Goal: Task Accomplishment & Management: Manage account settings

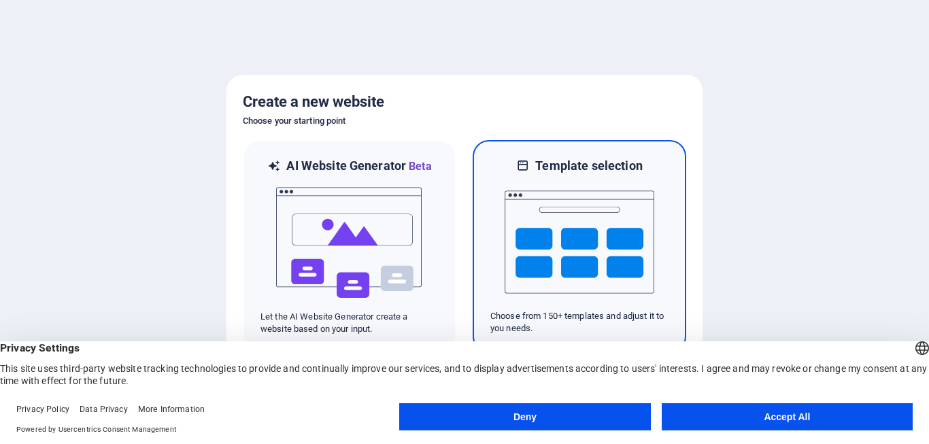
click at [543, 242] on img at bounding box center [580, 242] width 150 height 136
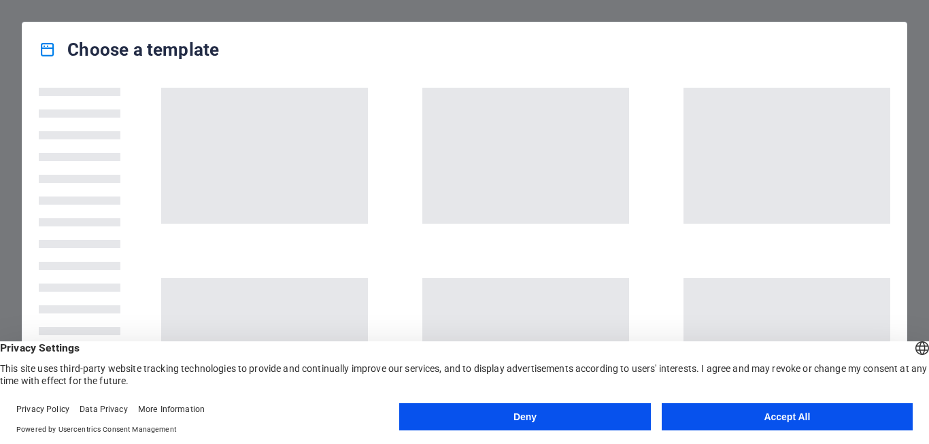
click at [760, 420] on button "Accept All" at bounding box center [787, 416] width 251 height 27
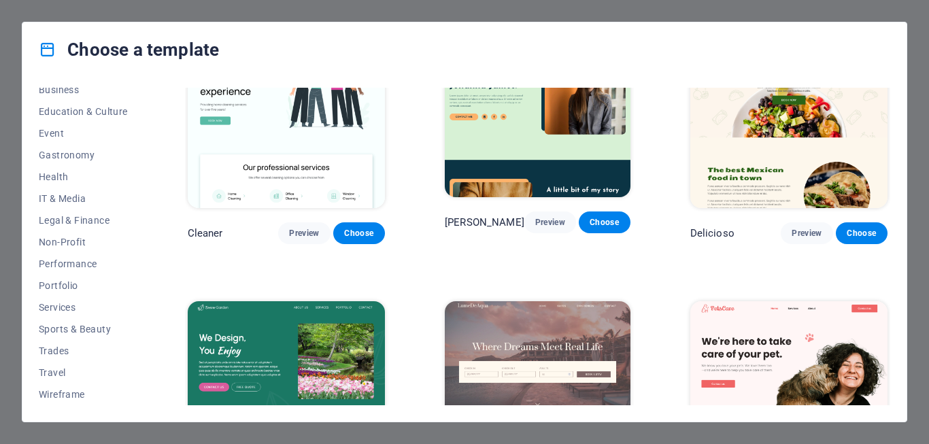
scroll to position [2081, 0]
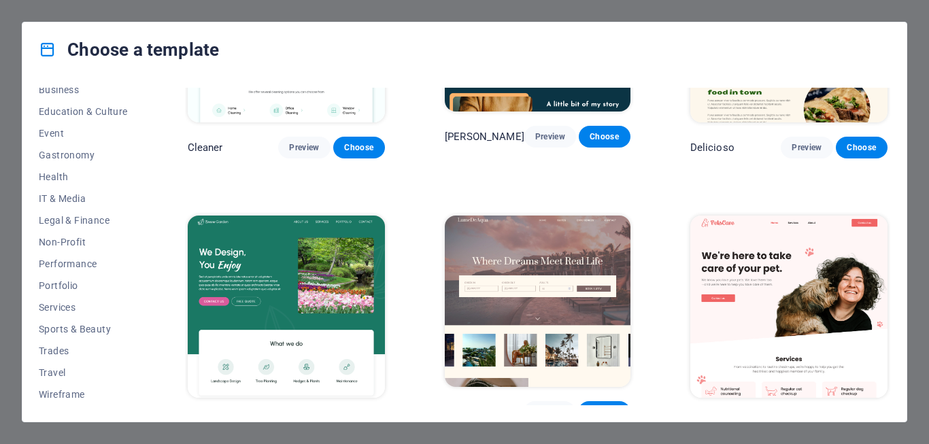
click at [504, 216] on img at bounding box center [538, 301] width 186 height 171
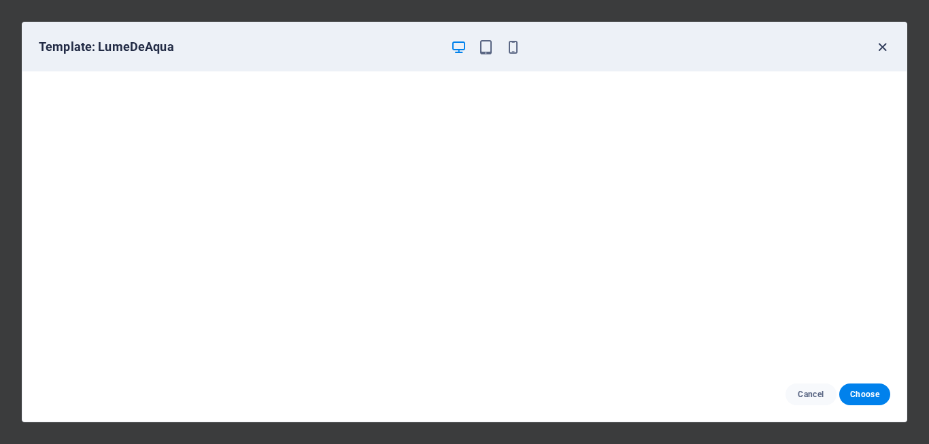
click at [881, 41] on icon "button" at bounding box center [883, 47] width 16 height 16
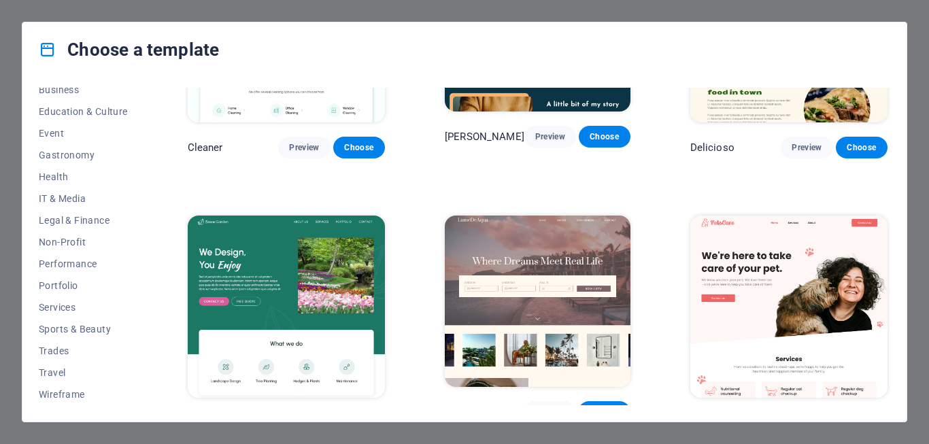
click at [310, 216] on img at bounding box center [286, 307] width 197 height 182
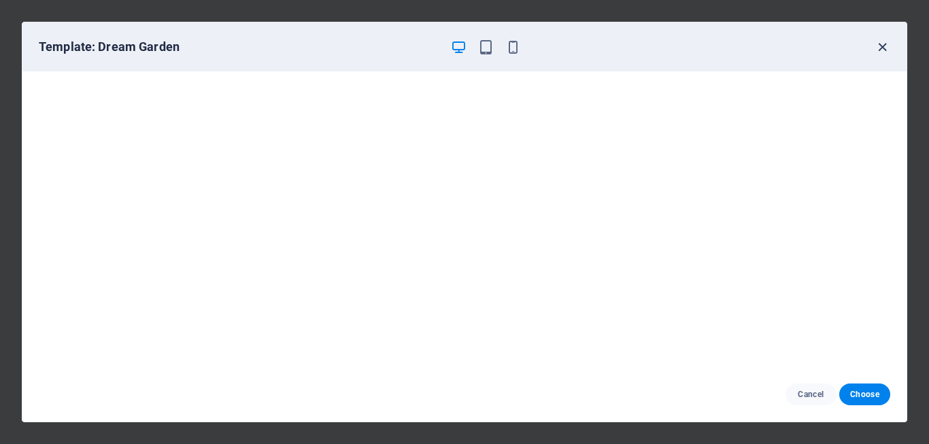
click at [880, 44] on icon "button" at bounding box center [883, 47] width 16 height 16
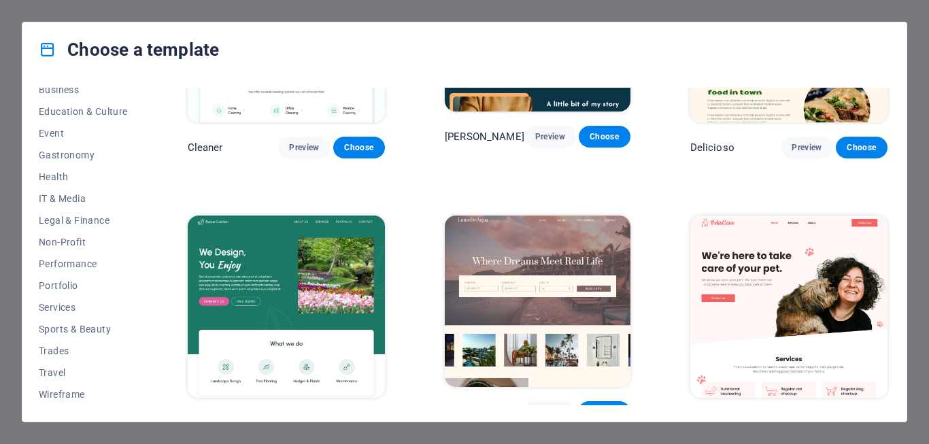
scroll to position [2570, 0]
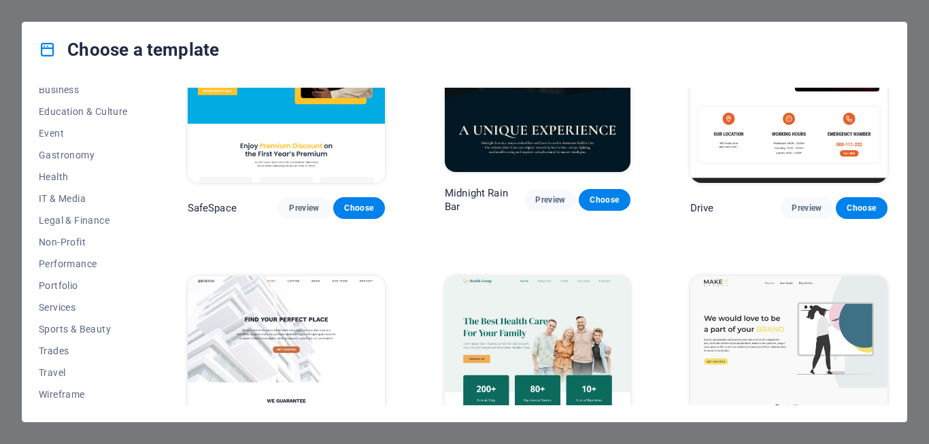
click at [509, 276] on img at bounding box center [538, 361] width 186 height 171
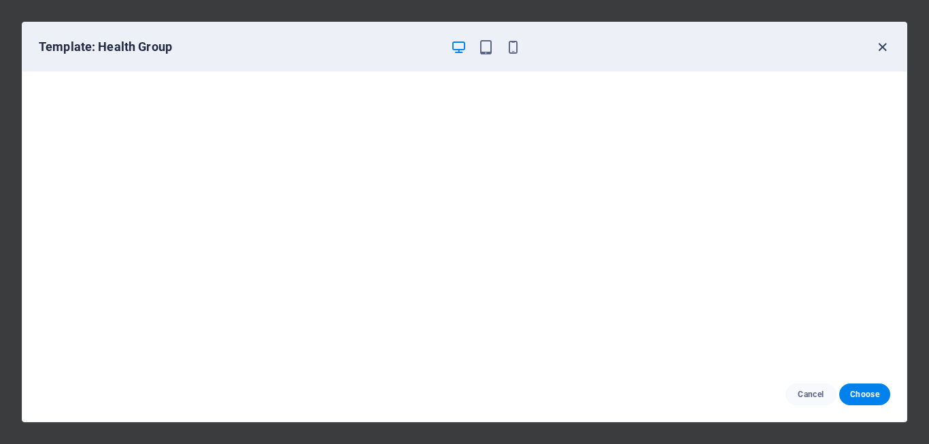
click at [879, 47] on icon "button" at bounding box center [883, 47] width 16 height 16
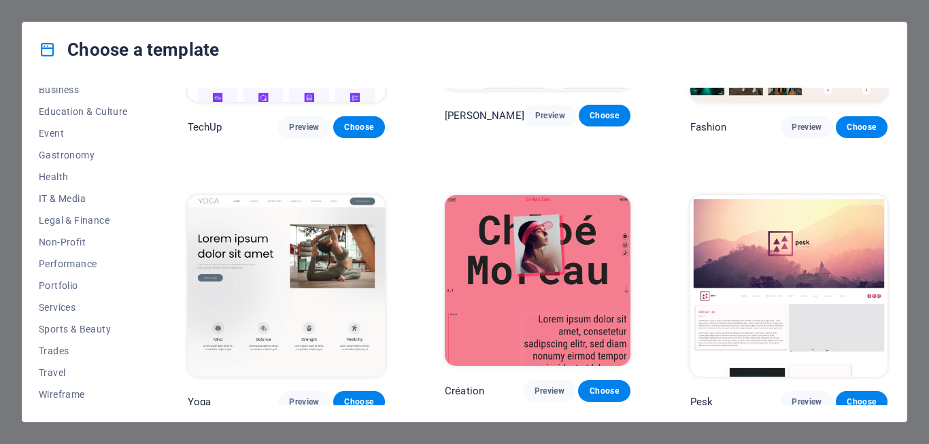
scroll to position [4284, 0]
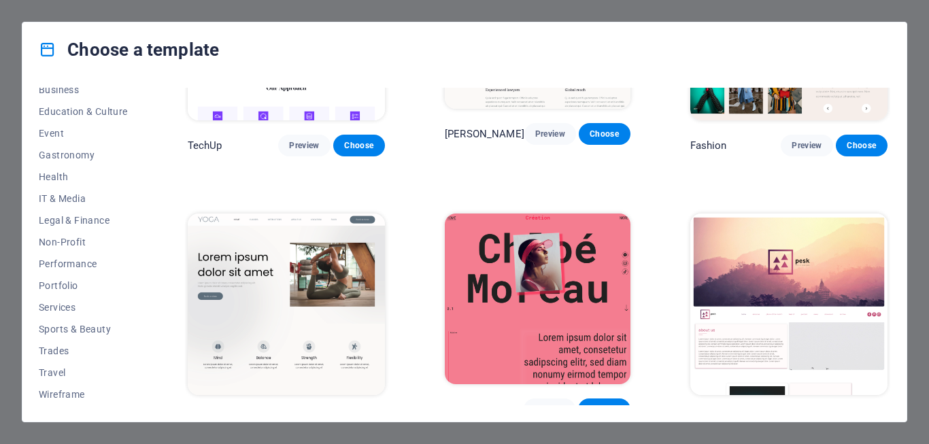
click at [798, 214] on img at bounding box center [788, 305] width 197 height 182
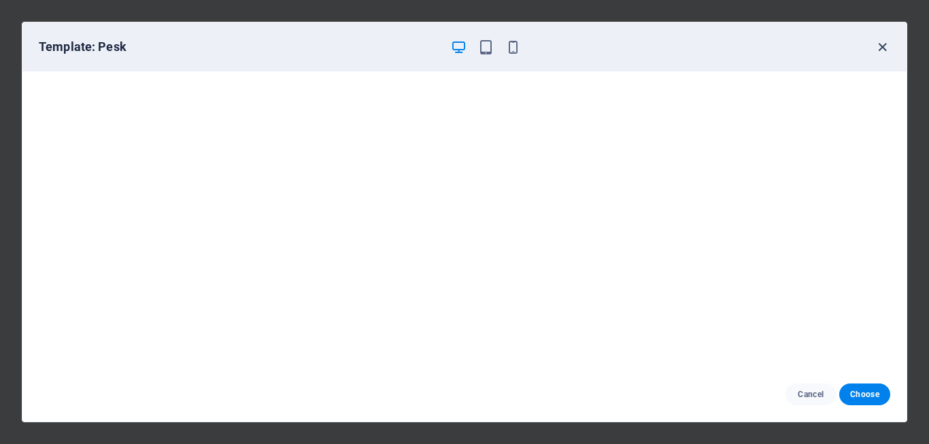
click at [875, 44] on icon "button" at bounding box center [883, 47] width 16 height 16
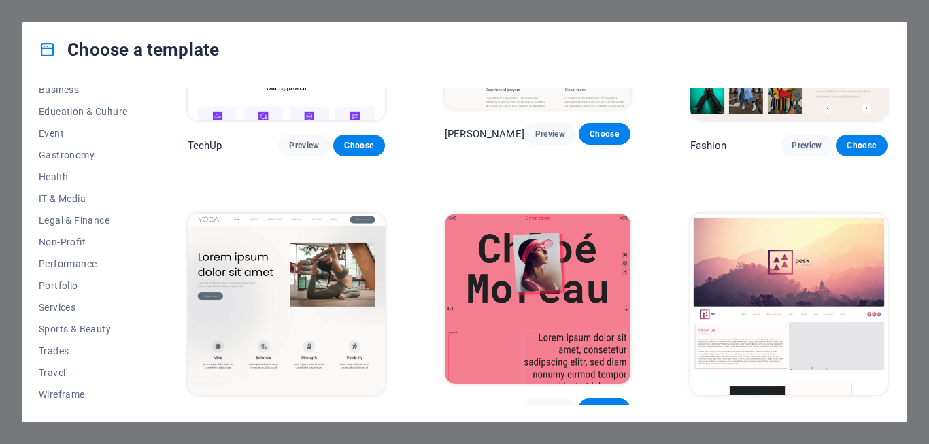
scroll to position [4835, 0]
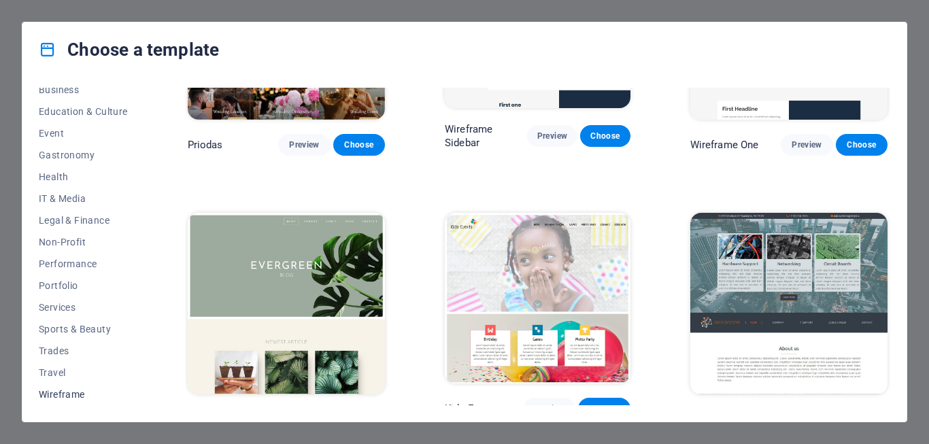
click at [59, 391] on span "Wireframe" at bounding box center [83, 394] width 89 height 11
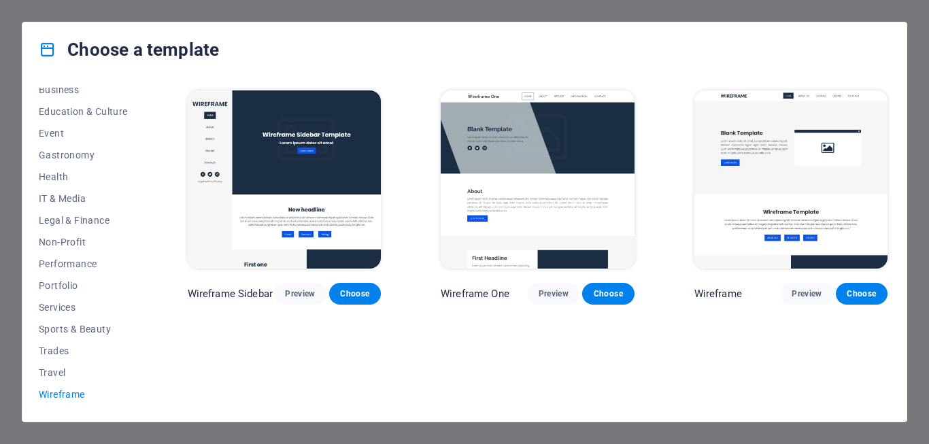
scroll to position [0, 0]
click at [548, 136] on img at bounding box center [537, 179] width 193 height 178
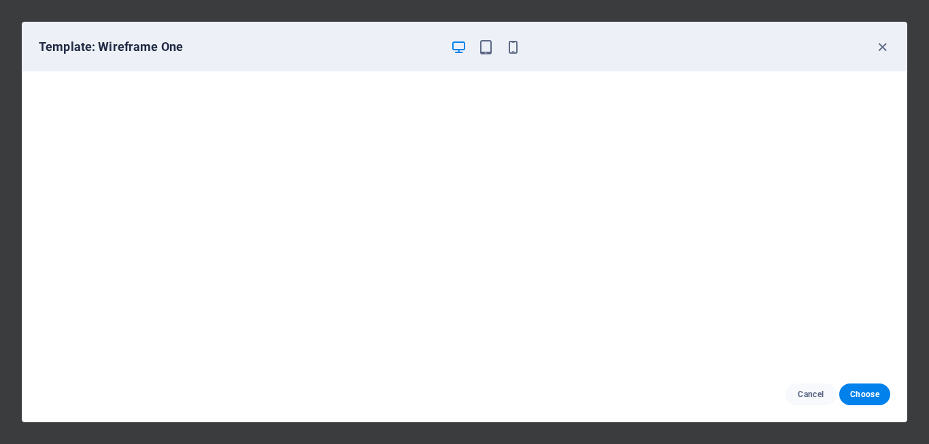
scroll to position [3, 0]
click at [885, 46] on icon "button" at bounding box center [883, 47] width 16 height 16
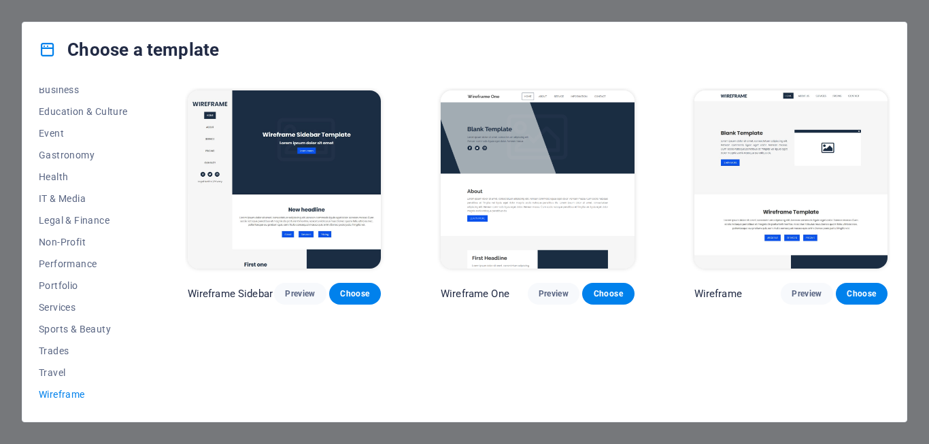
click at [792, 164] on img at bounding box center [790, 179] width 193 height 178
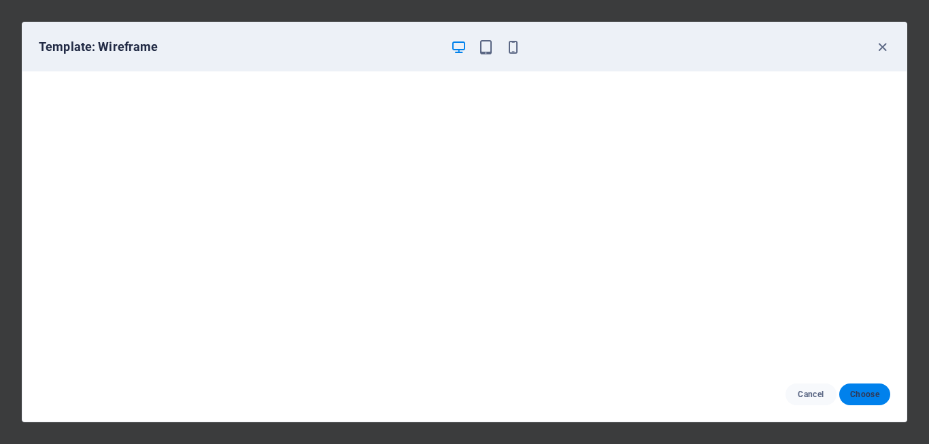
click at [867, 396] on span "Choose" at bounding box center [864, 394] width 29 height 11
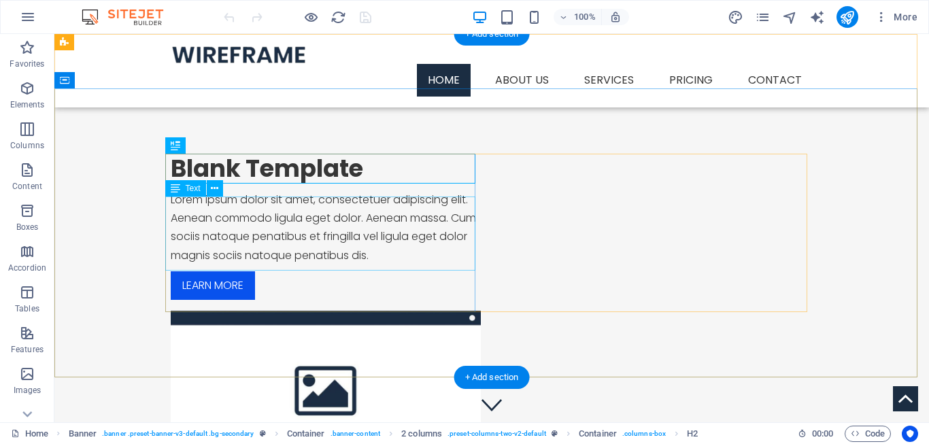
click at [232, 221] on div "Lorem ipsum dolor sit amet, consectetuer adipiscing elit. Aenean commodo ligula…" at bounding box center [326, 227] width 310 height 74
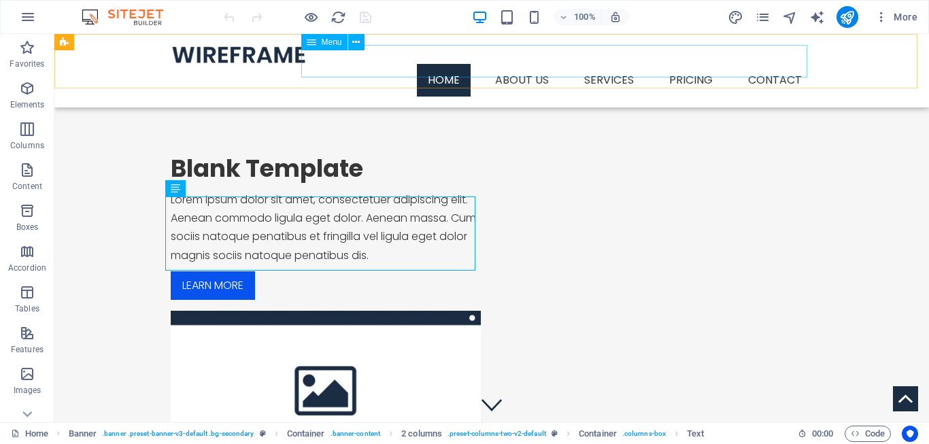
click at [522, 64] on nav "Home About us Services Service Detail Pricing Contact" at bounding box center [492, 80] width 642 height 33
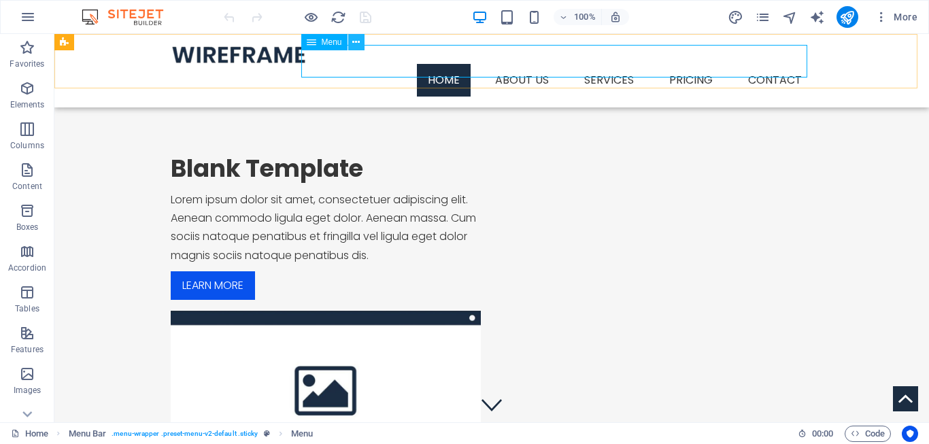
click at [354, 41] on icon at bounding box center [355, 42] width 7 height 14
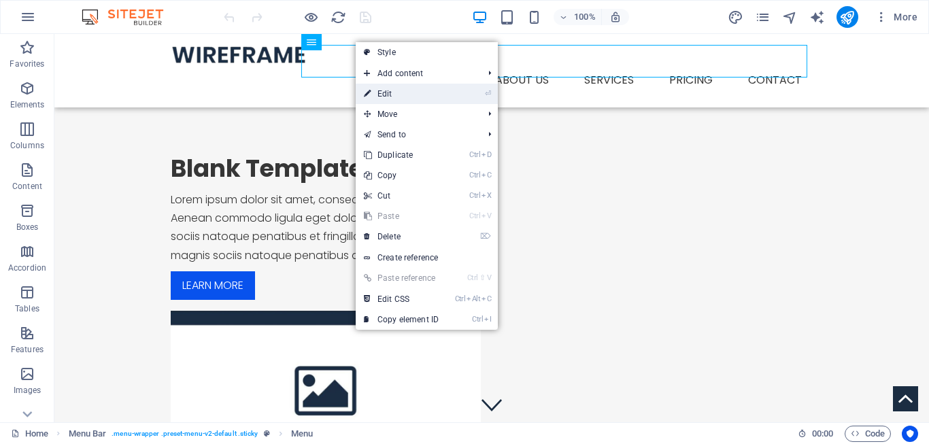
click at [408, 97] on link "⏎ Edit" at bounding box center [401, 94] width 91 height 20
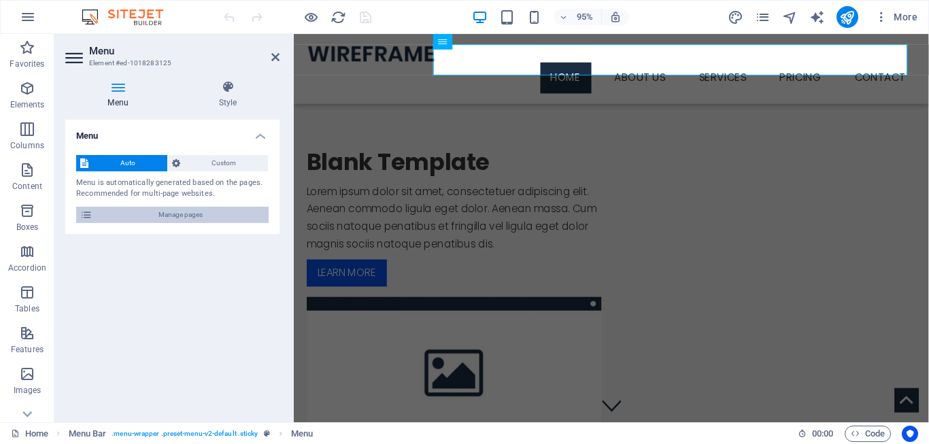
click at [205, 212] on span "Manage pages" at bounding box center [181, 215] width 168 height 16
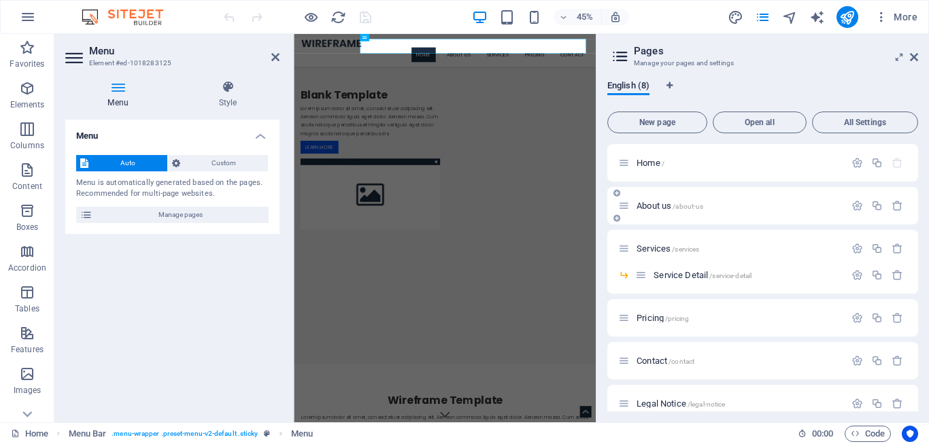
click at [656, 205] on span "About us /about-us" at bounding box center [670, 206] width 67 height 10
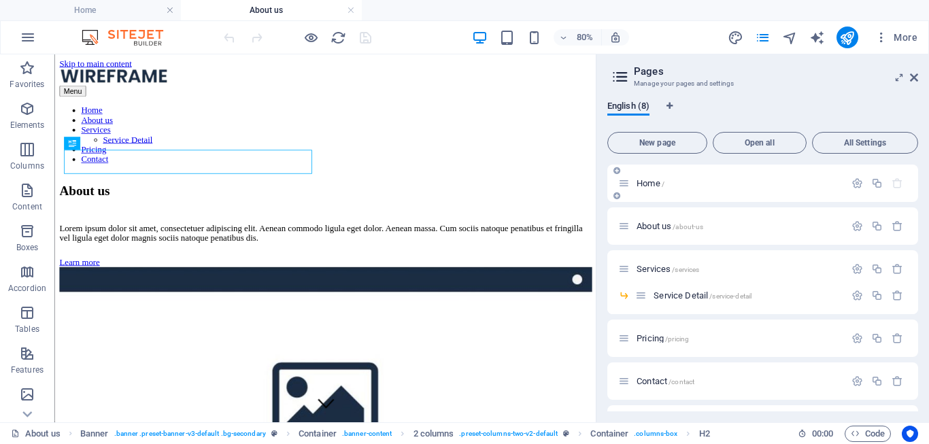
click at [649, 184] on span "Home /" at bounding box center [651, 183] width 28 height 10
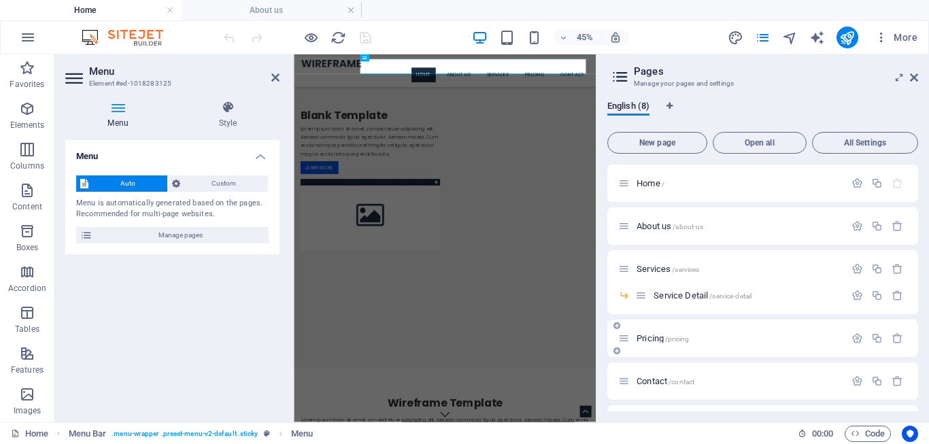
click at [655, 339] on span "Pricing /pricing" at bounding box center [663, 338] width 52 height 10
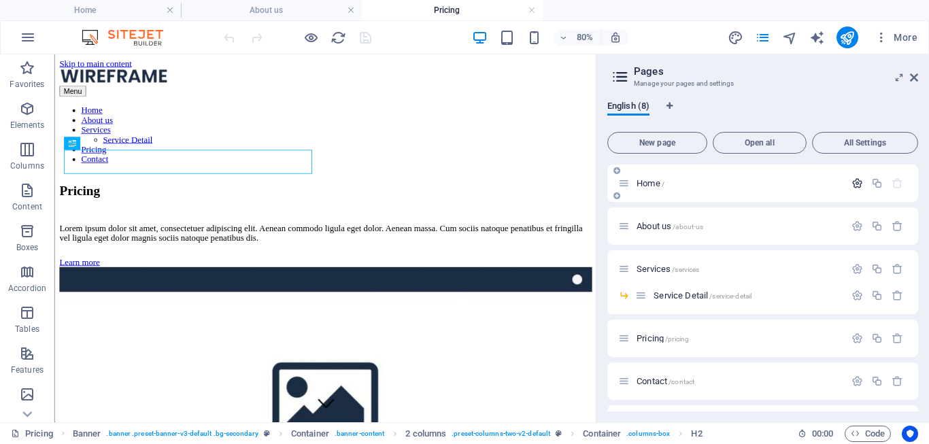
click at [851, 182] on icon "button" at bounding box center [857, 183] width 12 height 12
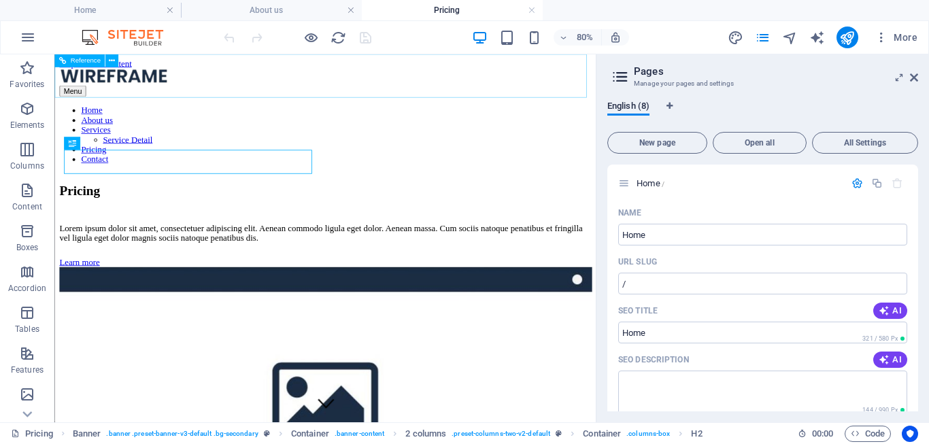
click at [353, 118] on nav "Home About us Services Service Detail Pricing Contact" at bounding box center [393, 154] width 666 height 73
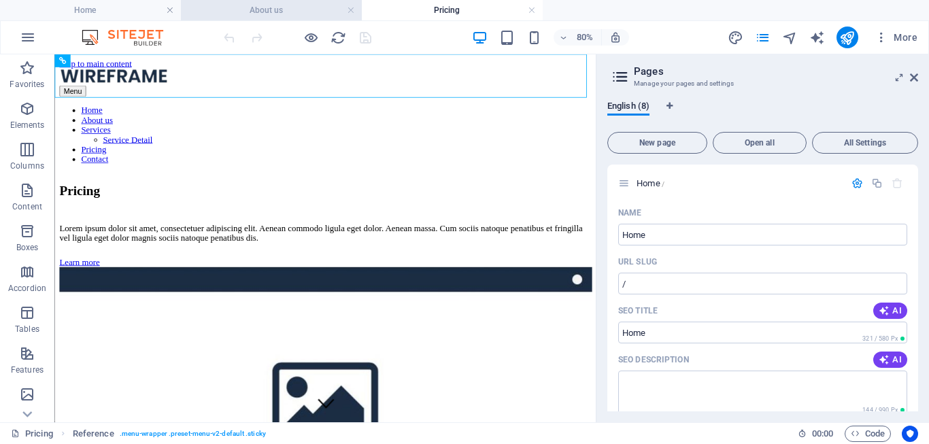
click at [285, 17] on h4 "About us" at bounding box center [271, 10] width 181 height 15
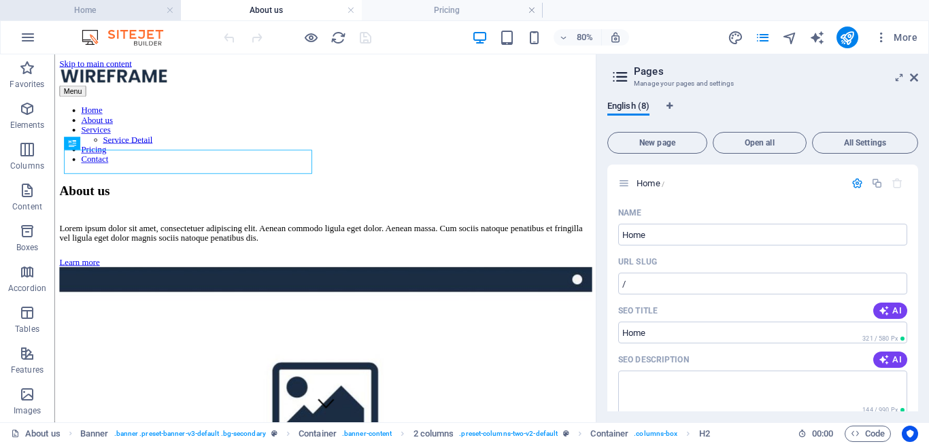
click at [90, 15] on h4 "Home" at bounding box center [90, 10] width 181 height 15
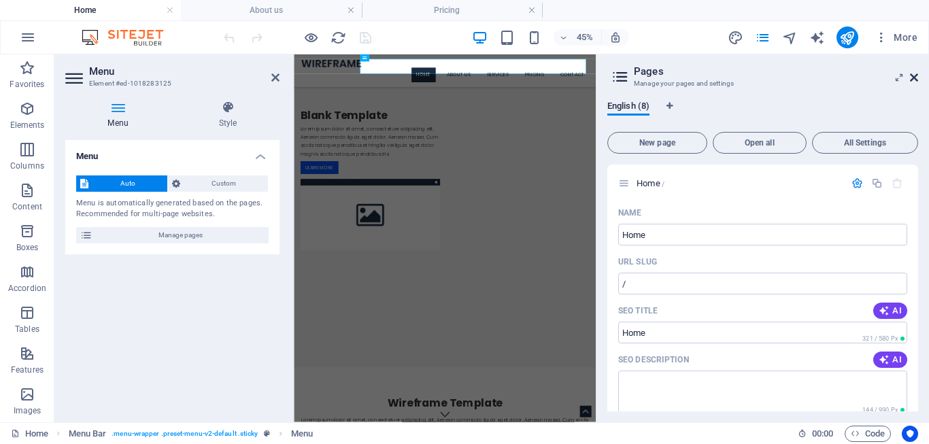
drag, startPoint x: 913, startPoint y: 78, endPoint x: 338, endPoint y: 122, distance: 576.3
click at [913, 78] on icon at bounding box center [914, 77] width 8 height 11
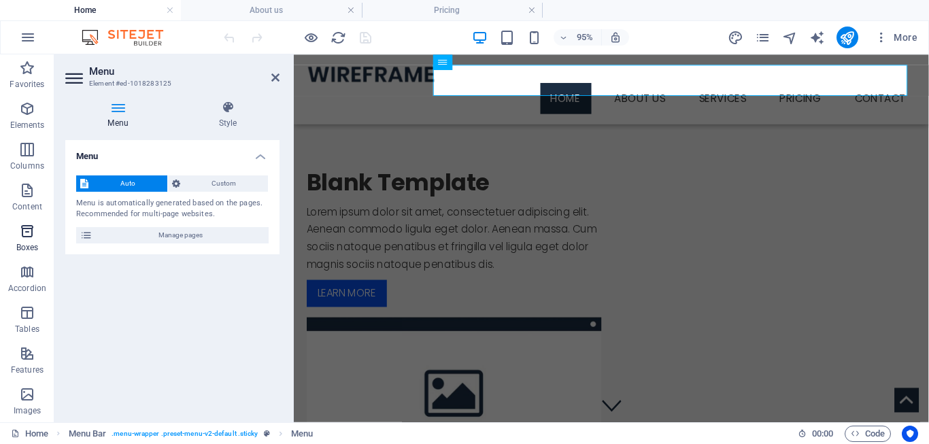
click at [26, 234] on icon "button" at bounding box center [27, 231] width 16 height 16
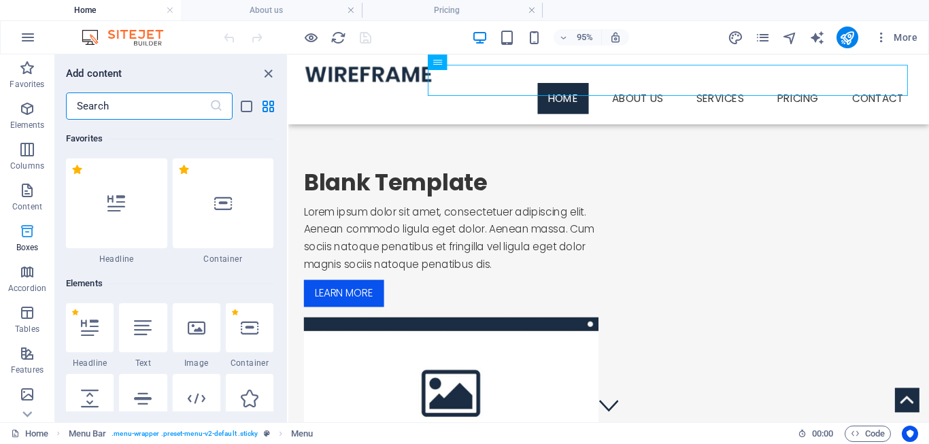
scroll to position [3751, 0]
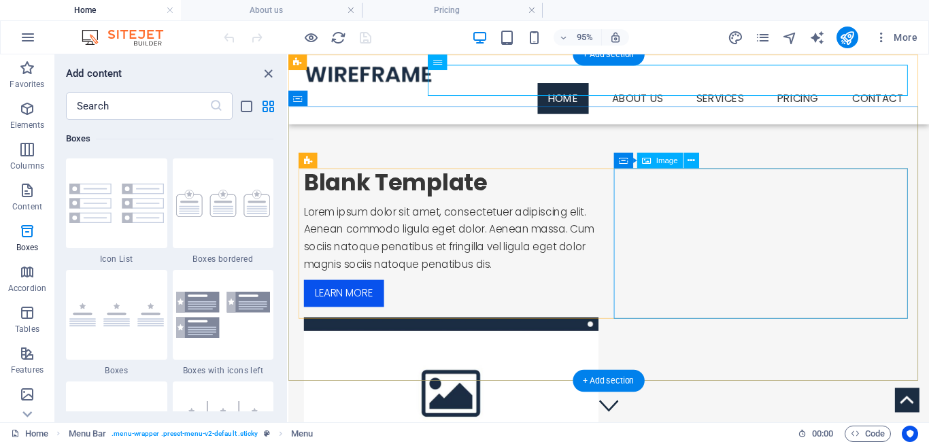
click at [615, 331] on figure at bounding box center [460, 410] width 310 height 158
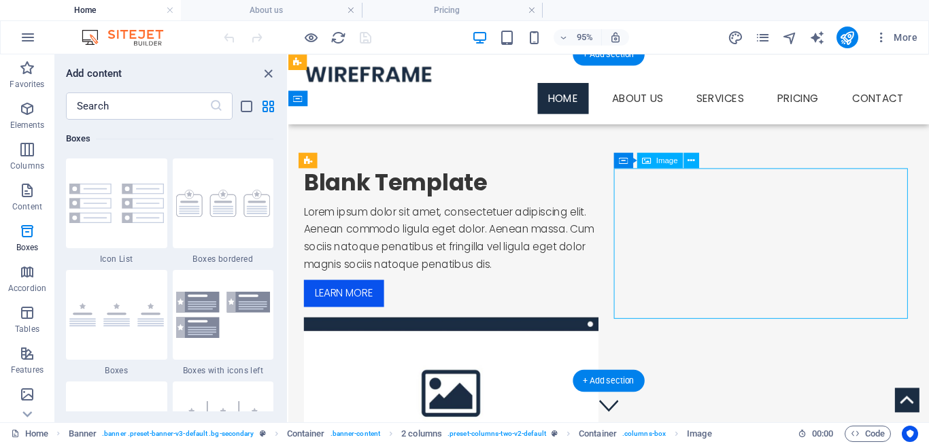
click at [615, 331] on figure at bounding box center [460, 410] width 310 height 158
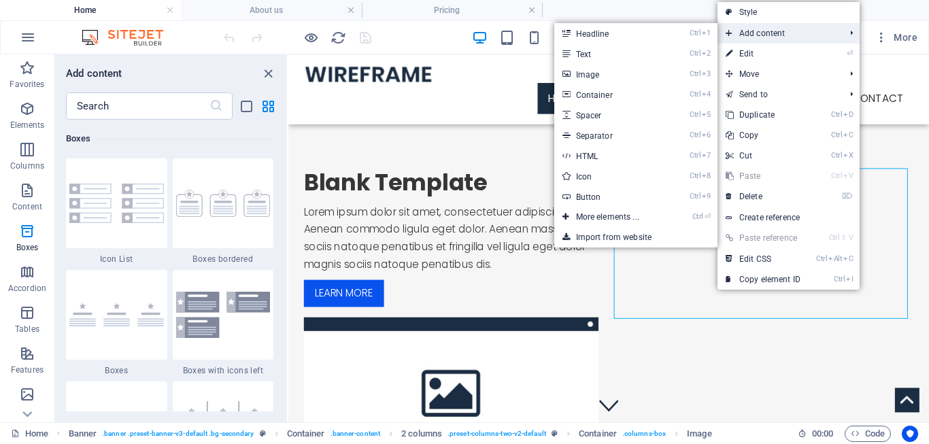
click at [775, 32] on span "Add content" at bounding box center [778, 33] width 122 height 20
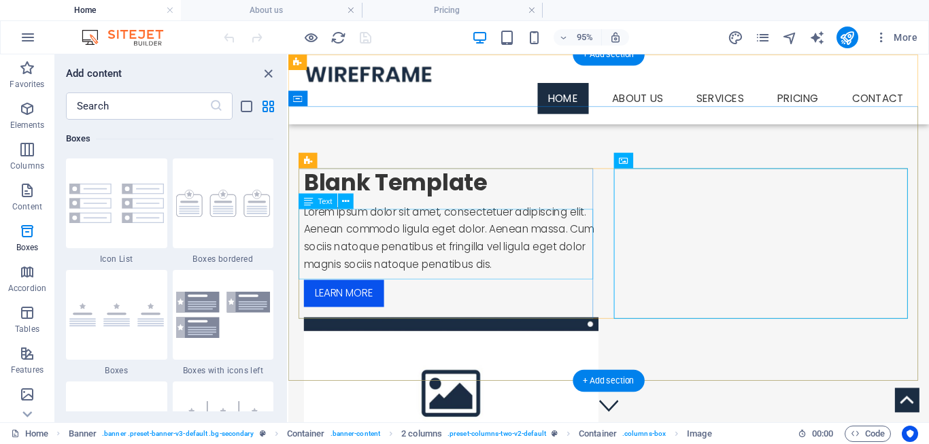
click at [457, 258] on div "Lorem ipsum dolor sit amet, consectetuer adipiscing elit. Aenean commodo ligula…" at bounding box center [460, 248] width 310 height 74
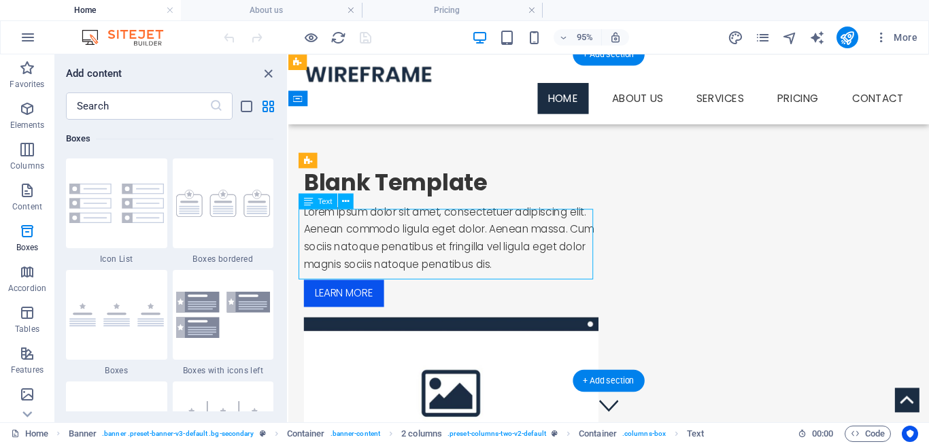
click at [403, 260] on div "Lorem ipsum dolor sit amet, consectetuer adipiscing elit. Aenean commodo ligula…" at bounding box center [460, 248] width 310 height 74
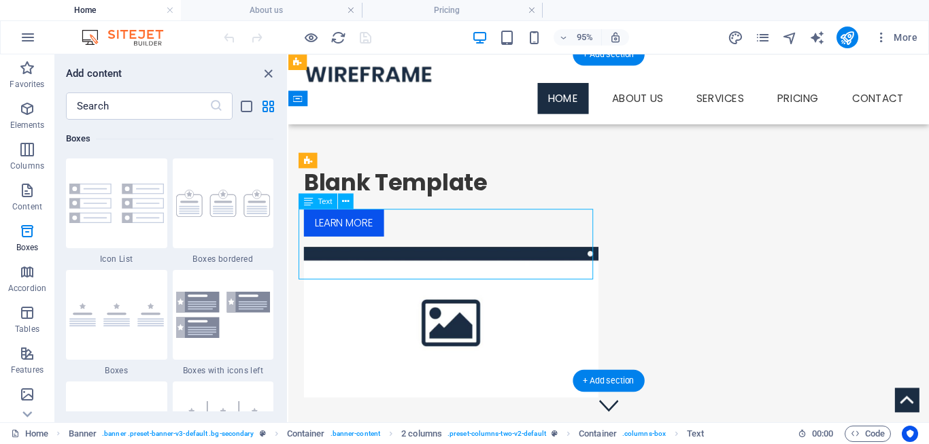
click at [397, 246] on div "Blank Template Learn more" at bounding box center [460, 210] width 310 height 72
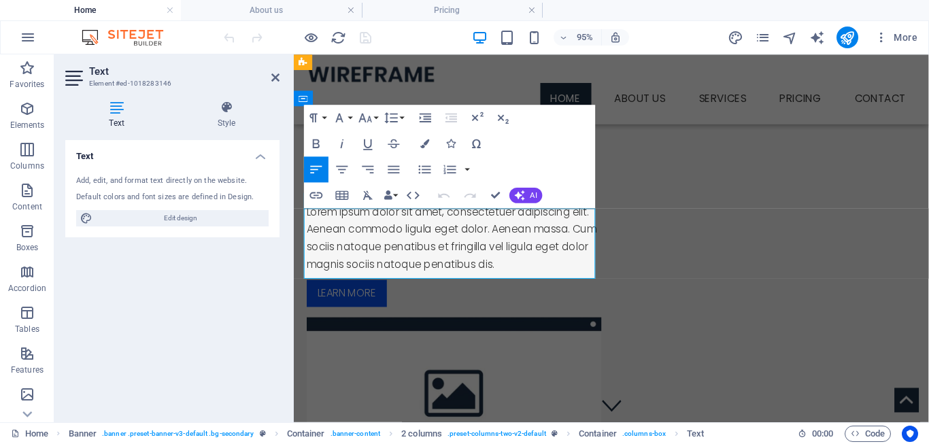
click at [503, 256] on p "Lorem ipsum dolor sit amet, consectetuer adipiscing elit. Aenean commodo ligula…" at bounding box center [462, 248] width 310 height 74
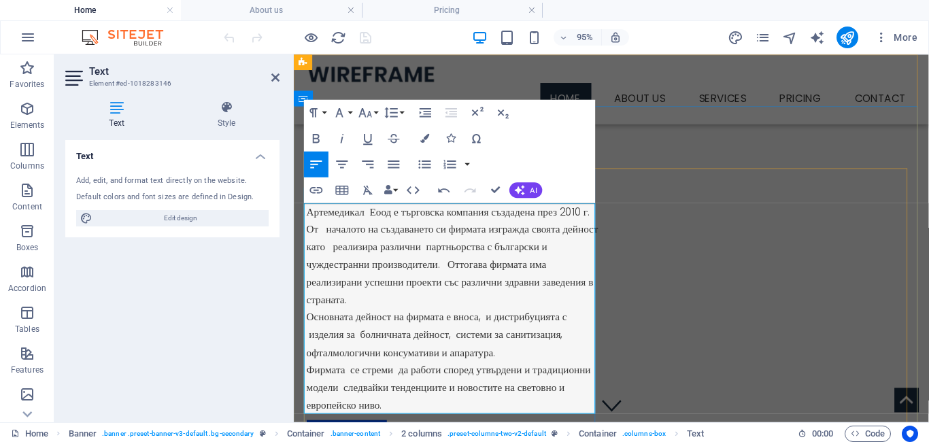
click at [390, 276] on p "Артемедикал Еоод е търговска компания създадена през 2010 г. От началото на съз…" at bounding box center [462, 322] width 310 height 222
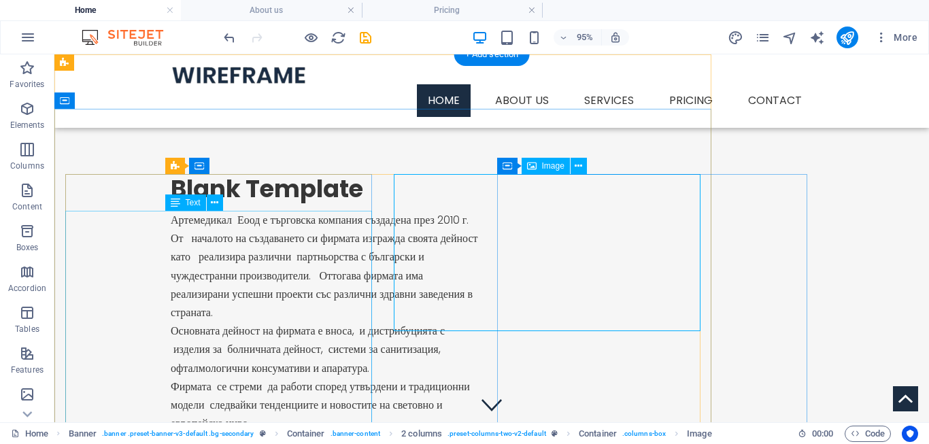
click at [422, 263] on div "Артемедикал Еоод е търговска компания създадена през 2010 г. От началото на съз…" at bounding box center [326, 322] width 310 height 222
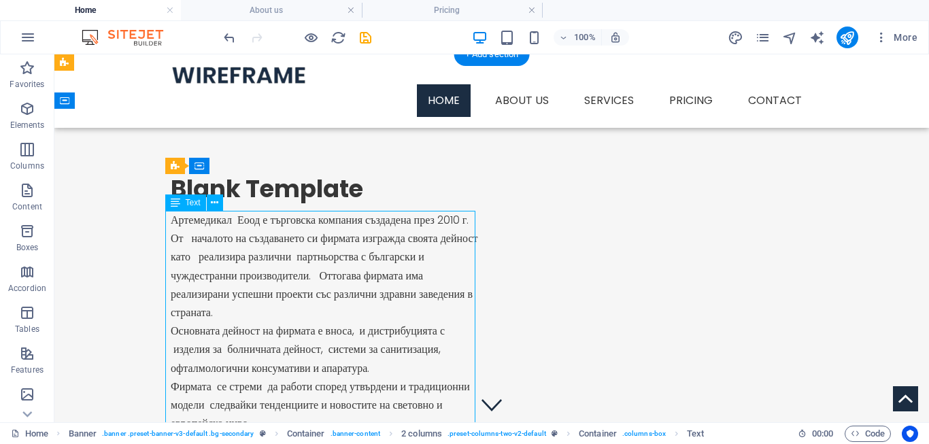
click at [282, 264] on div "Артемедикал Еоод е търговска компания създадена през 2010 г. От началото на съз…" at bounding box center [326, 322] width 310 height 222
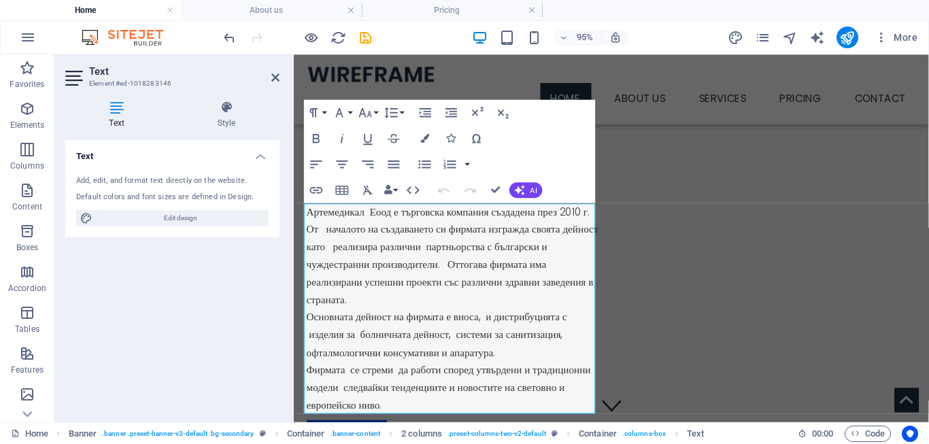
click at [282, 264] on div "Text Style Text Add, edit, and format text directly on the website. Default col…" at bounding box center [172, 256] width 236 height 333
click at [352, 230] on p "Артемедикал Еоод е търговска компания създадена през 2010 г. От началото на съз…" at bounding box center [462, 322] width 310 height 222
click at [371, 330] on p "Артемедикал Еоод е търговска компания създадена през 2010 г. От началото на съз…" at bounding box center [462, 322] width 310 height 222
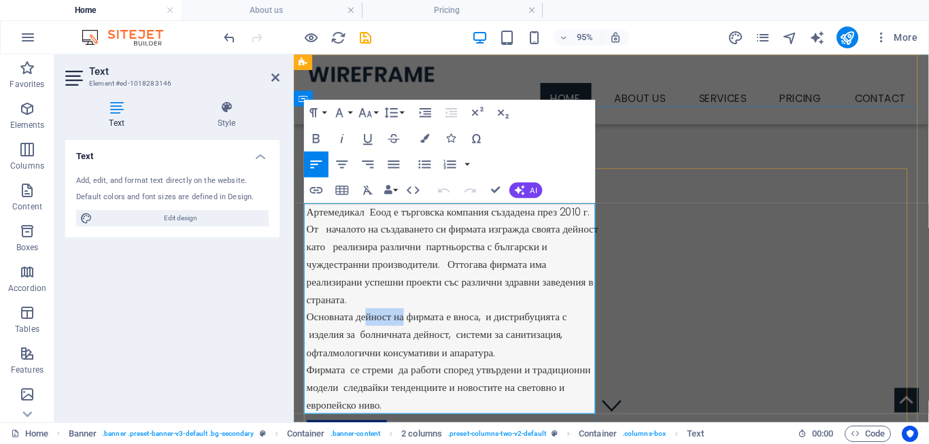
click at [371, 330] on p "Артемедикал Еоод е търговска компания създадена през 2010 г. От началото на съз…" at bounding box center [462, 322] width 310 height 222
drag, startPoint x: 449, startPoint y: 422, endPoint x: 296, endPoint y: 216, distance: 256.2
click at [307, 216] on div "Blank Template Артемедикал Еоод е търговска компания създадена през 2010 г. От …" at bounding box center [462, 321] width 310 height 294
click at [343, 111] on icon "button" at bounding box center [340, 113] width 16 height 16
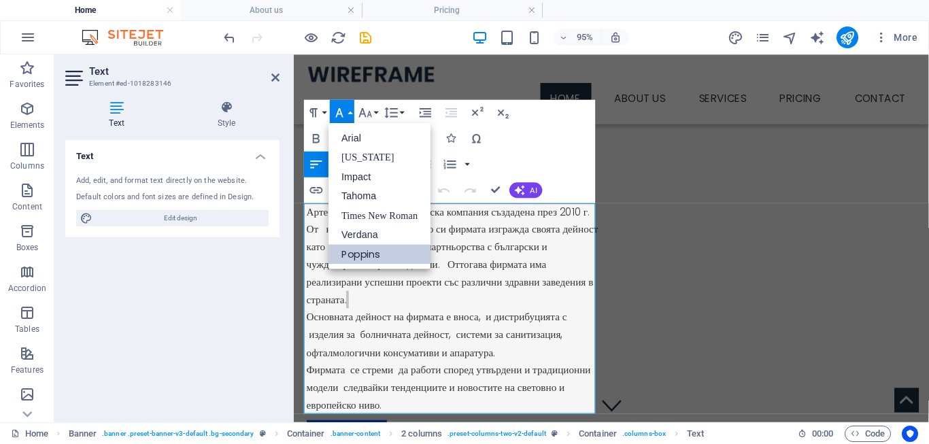
scroll to position [0, 0]
click at [352, 254] on link "Poppins" at bounding box center [379, 254] width 102 height 20
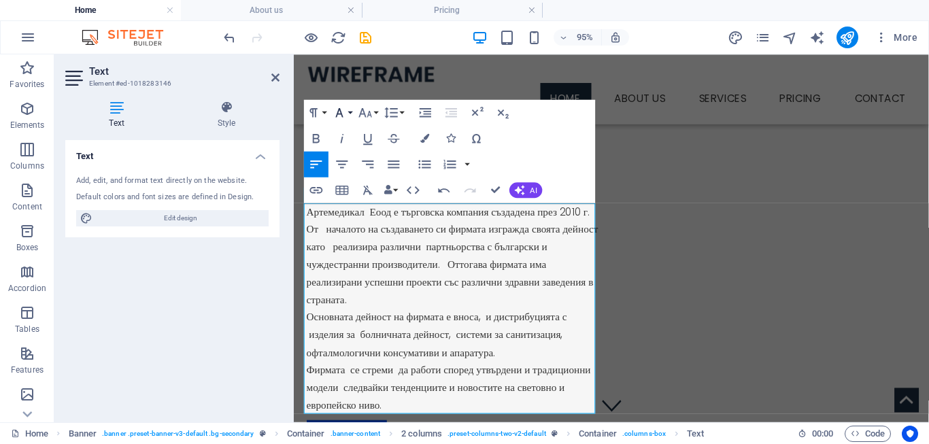
click at [345, 112] on icon "button" at bounding box center [340, 113] width 16 height 16
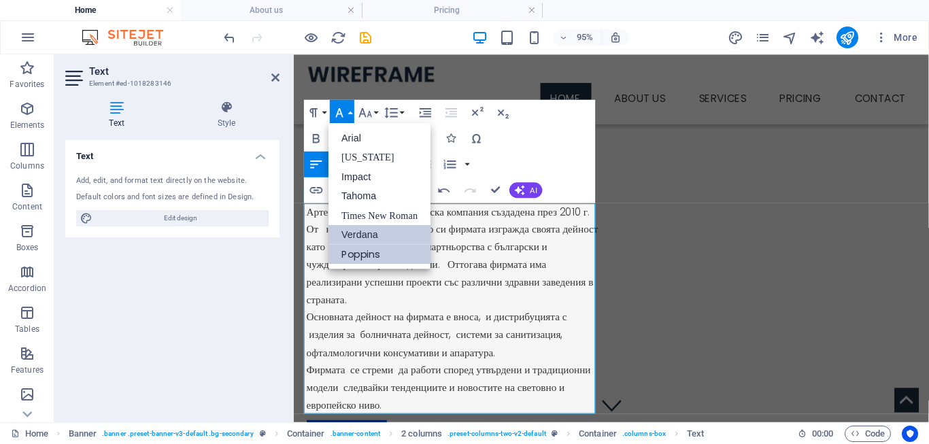
click at [366, 233] on link "Verdana" at bounding box center [379, 234] width 102 height 19
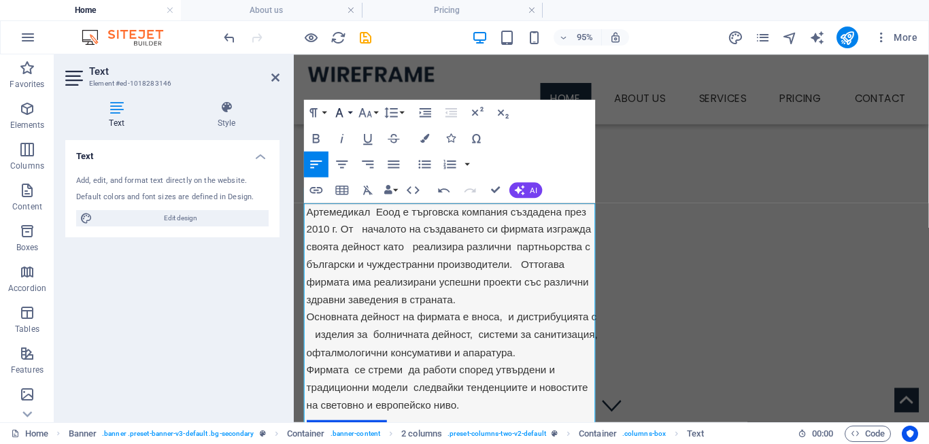
click at [345, 110] on icon "button" at bounding box center [340, 113] width 16 height 16
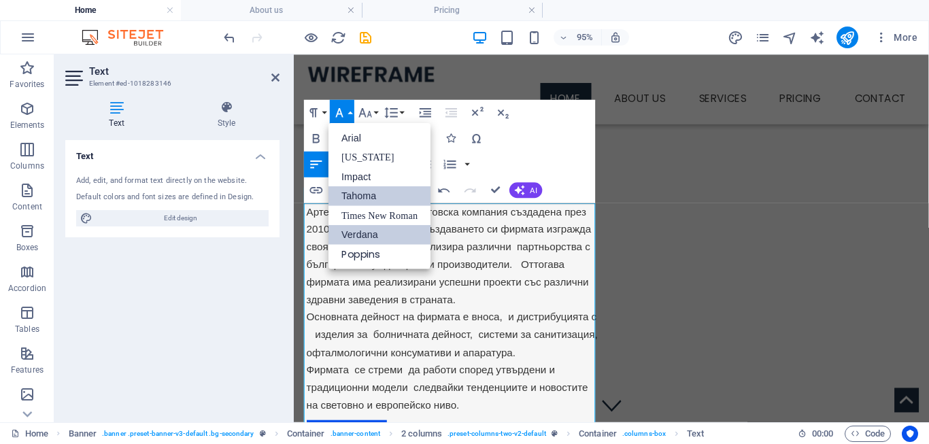
click at [358, 195] on link "Tahoma" at bounding box center [379, 196] width 102 height 20
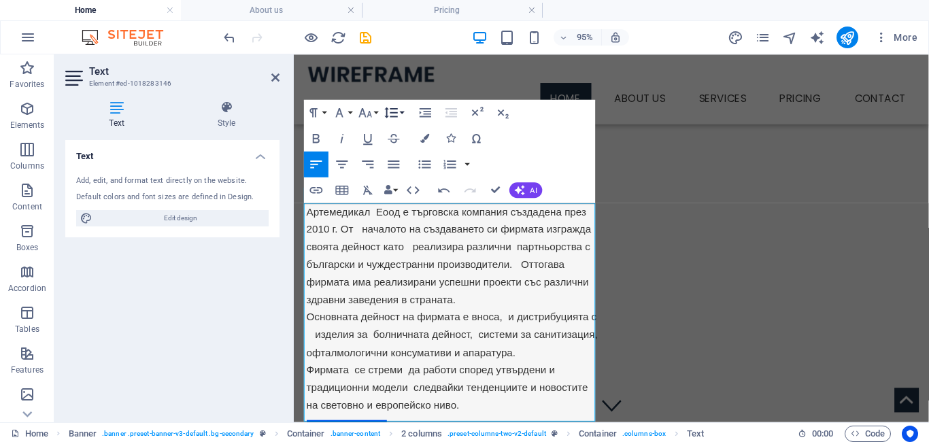
click at [398, 109] on icon "button" at bounding box center [392, 113] width 16 height 16
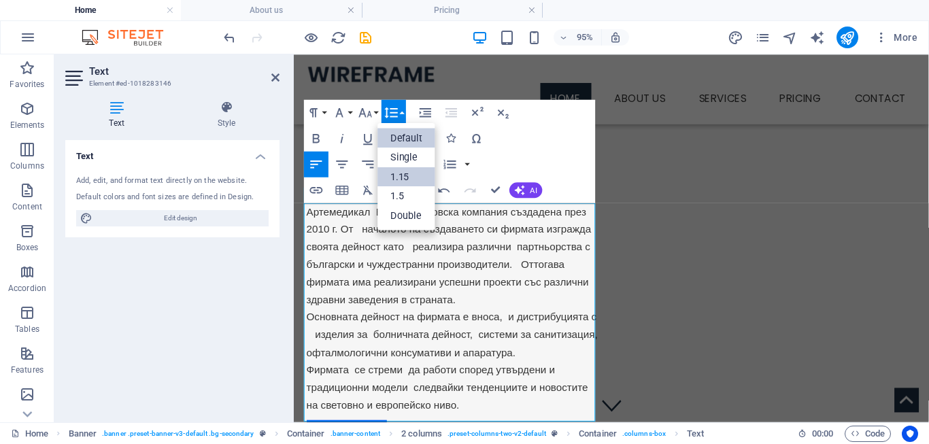
click at [406, 177] on link "1.15" at bounding box center [407, 177] width 58 height 20
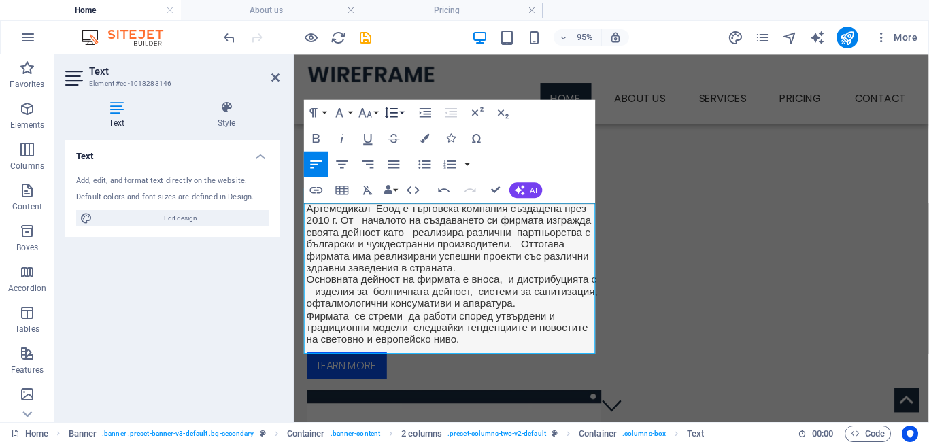
click at [398, 114] on icon "button" at bounding box center [392, 113] width 16 height 16
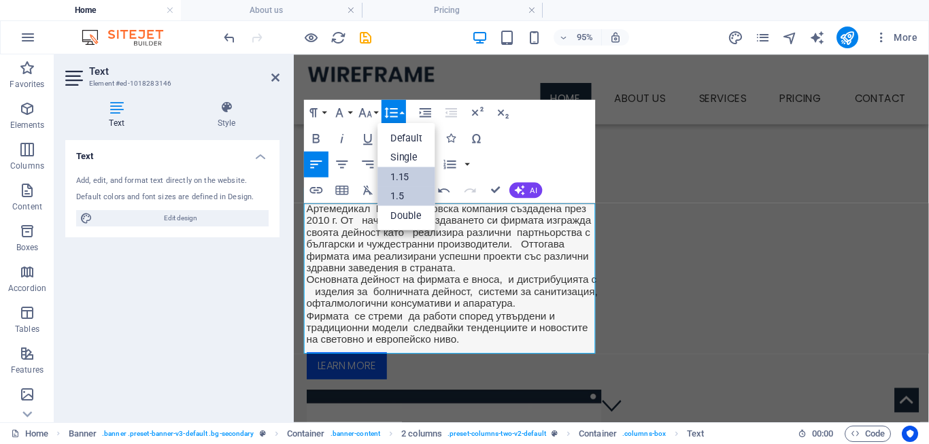
click at [401, 198] on link "1.5" at bounding box center [407, 196] width 58 height 20
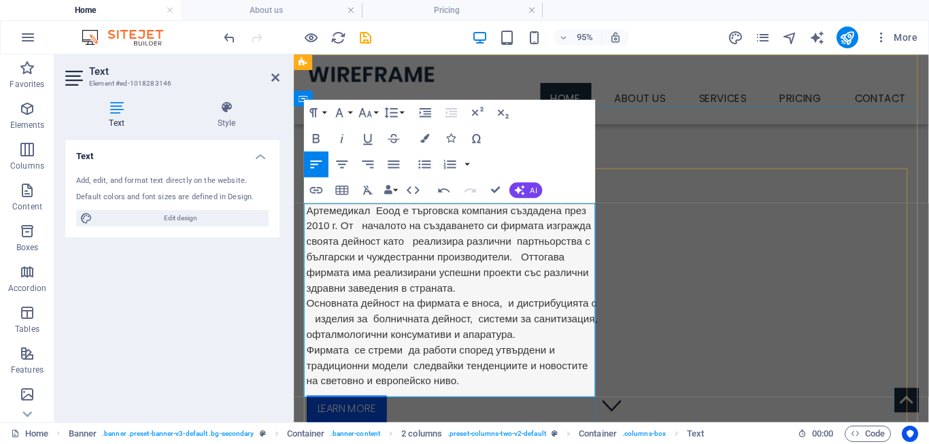
click at [401, 294] on p "Артемедикал Еоод е търговска компания създадена през 2010 г. От началото на съз…" at bounding box center [462, 309] width 310 height 196
drag, startPoint x: 797, startPoint y: 246, endPoint x: 938, endPoint y: 171, distance: 159.4
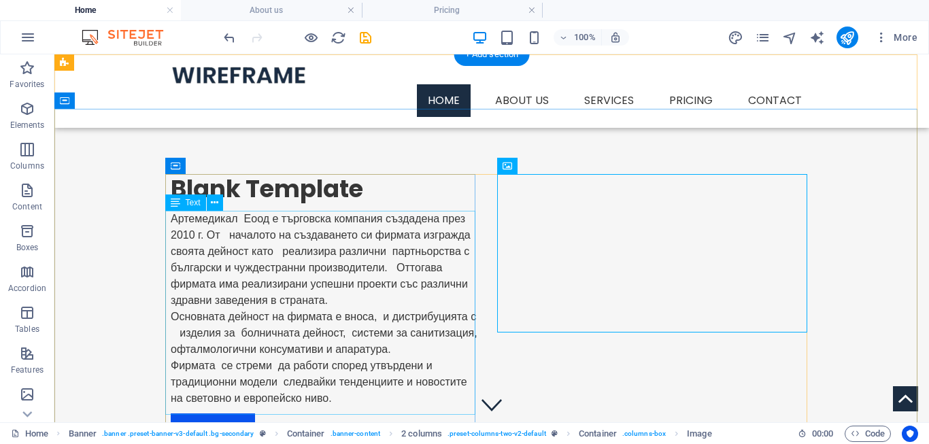
click at [256, 239] on div "Артемедикал Еоод е търговска компания създадена през 2010 г. От началото на съз…" at bounding box center [326, 309] width 310 height 196
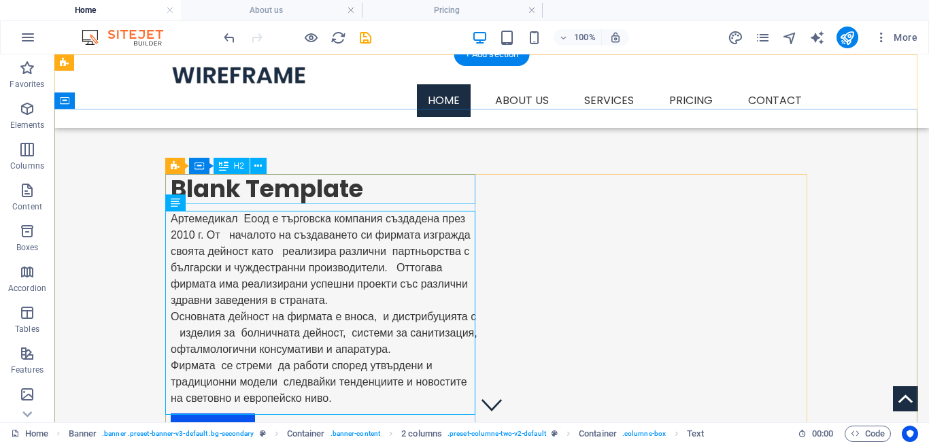
click at [262, 182] on div "Blank Template" at bounding box center [326, 189] width 310 height 30
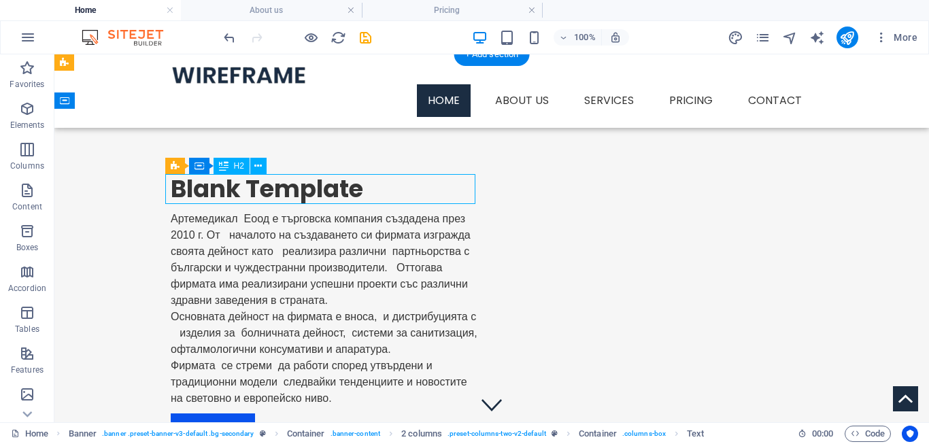
click at [262, 182] on div "Blank Template" at bounding box center [326, 189] width 310 height 30
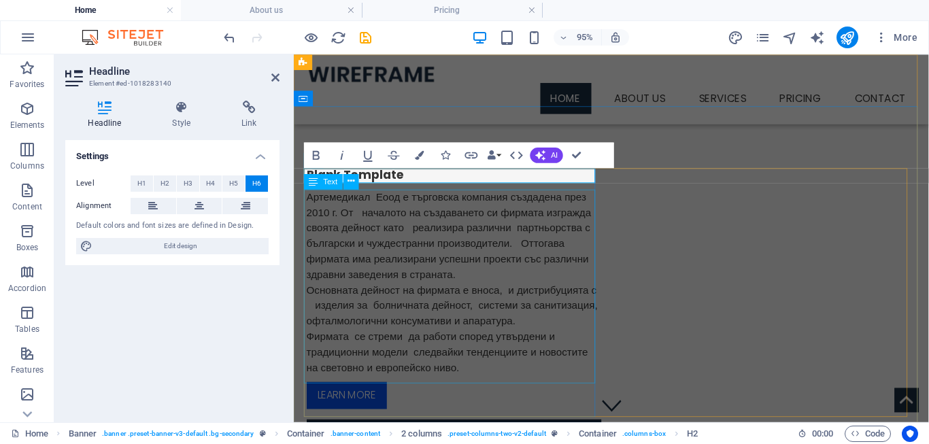
click at [405, 255] on div "Артемедикал Еоод е търговска компания създадена през 2010 г. От началото на съз…" at bounding box center [462, 295] width 310 height 196
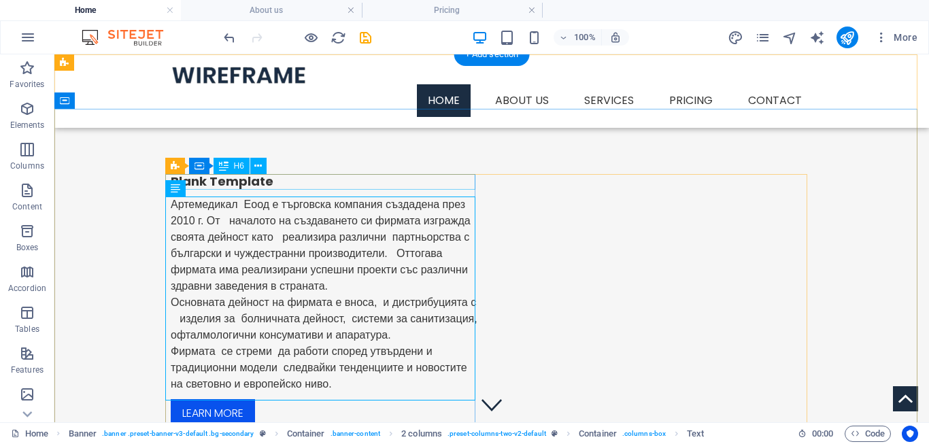
click at [262, 183] on div "Blank Template" at bounding box center [326, 182] width 310 height 16
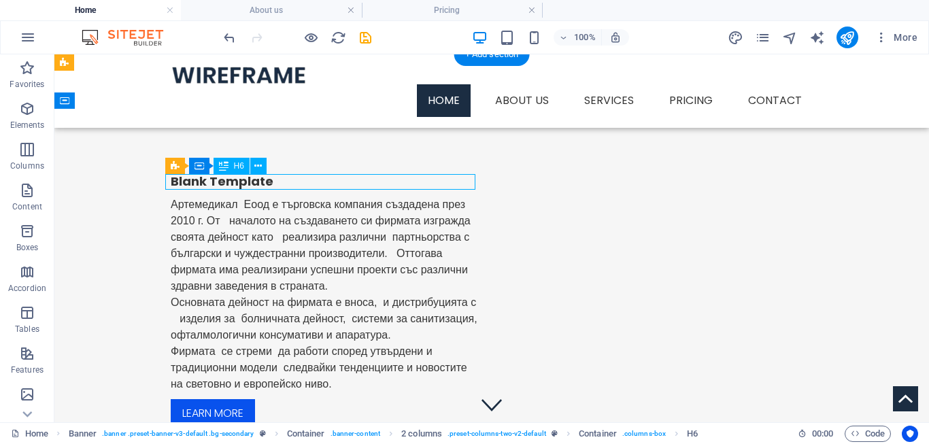
click at [254, 183] on div "Blank Template" at bounding box center [326, 182] width 310 height 16
click at [253, 183] on div "Blank Template" at bounding box center [326, 182] width 310 height 16
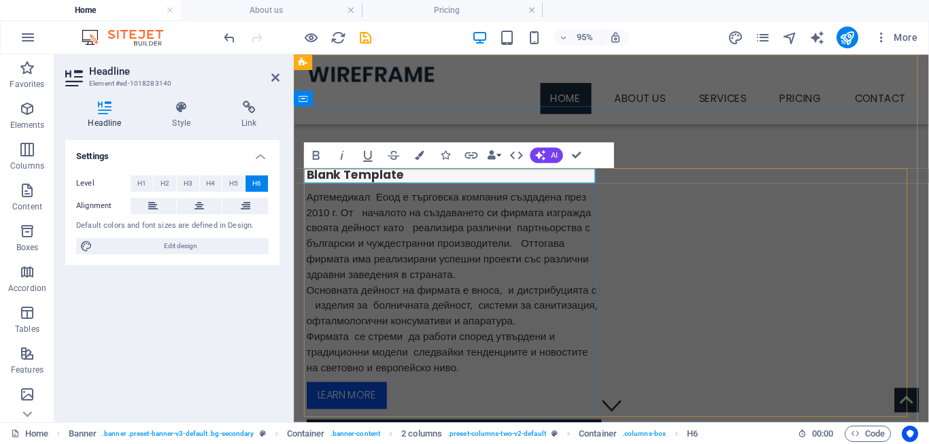
click at [407, 181] on h6 "Blank Template" at bounding box center [462, 182] width 310 height 16
drag, startPoint x: 414, startPoint y: 181, endPoint x: 305, endPoint y: 180, distance: 109.5
click at [307, 180] on div "Blank Template Артемедикал Еоод е търговска компания създадена през 2010 г. От …" at bounding box center [462, 301] width 310 height 254
click at [755, 142] on div "За нас Артемедикал Еоод е търговска компания създадена през 2010 г. От началото…" at bounding box center [628, 386] width 668 height 554
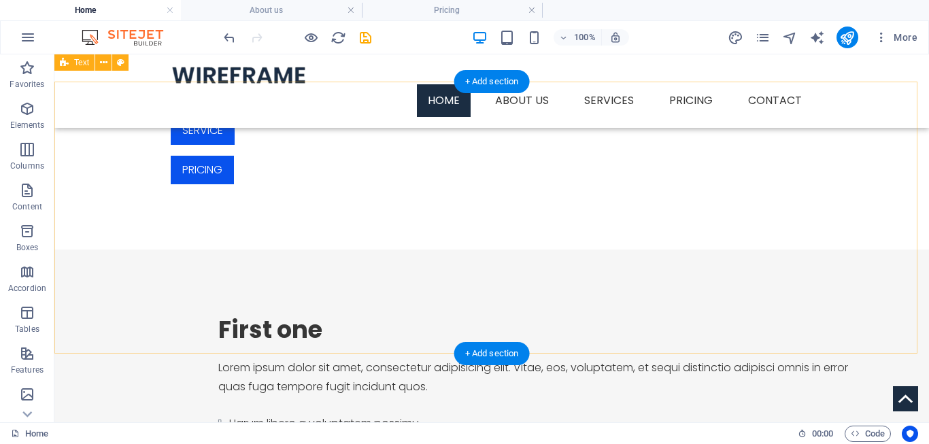
scroll to position [416, 0]
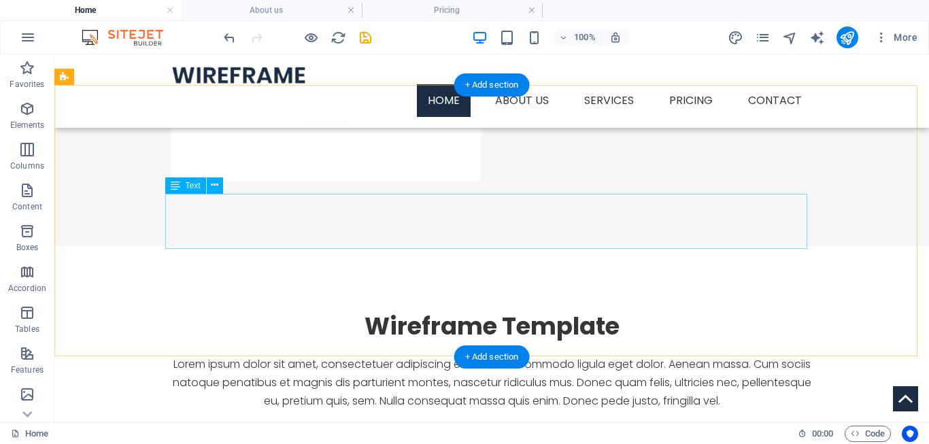
click at [403, 355] on div "Lorem ipsum dolor sit amet, consectetuer adipiscing elit. Aenean commodo ligula…" at bounding box center [492, 383] width 642 height 56
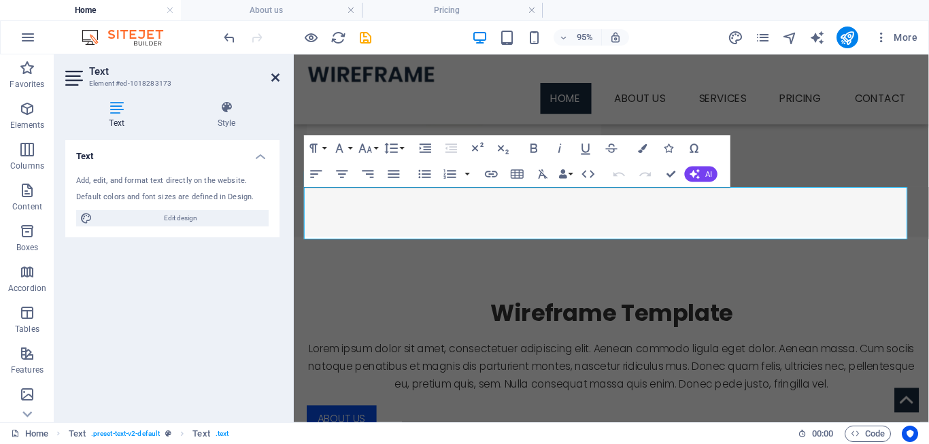
drag, startPoint x: 271, startPoint y: 78, endPoint x: 262, endPoint y: 52, distance: 27.5
click at [271, 78] on icon at bounding box center [275, 77] width 8 height 11
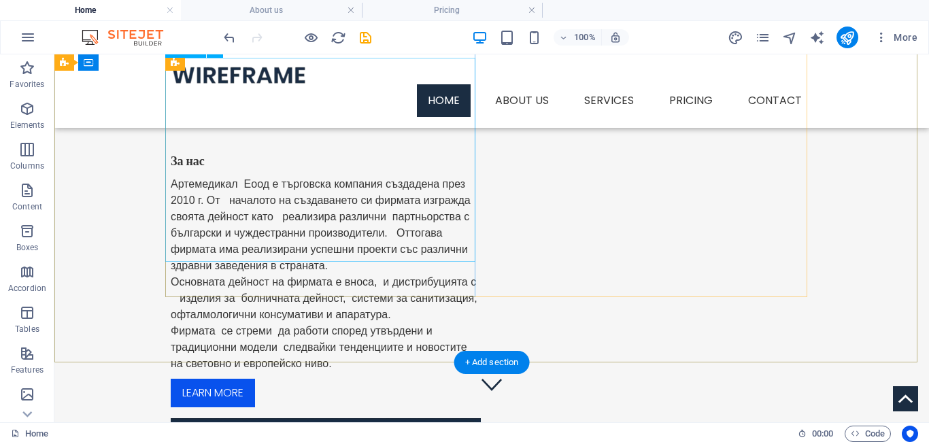
scroll to position [0, 0]
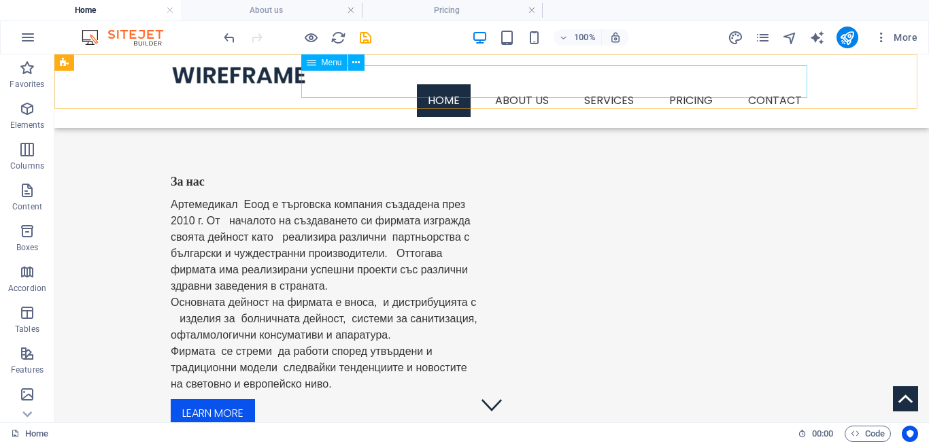
click at [443, 84] on nav "Home About us Services Service Detail Pricing Contact" at bounding box center [492, 100] width 642 height 33
click at [446, 84] on nav "Home About us Services Service Detail Pricing Contact" at bounding box center [492, 100] width 642 height 33
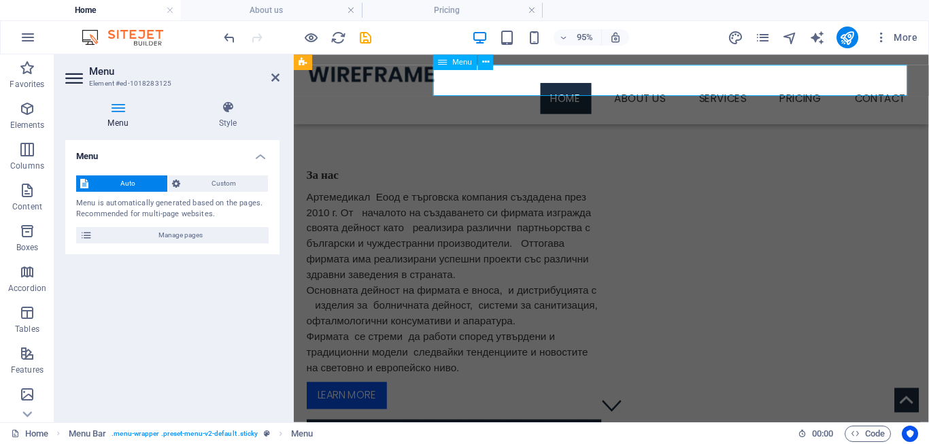
click at [571, 84] on nav "Home About us Services Service Detail Pricing Contact" at bounding box center [628, 100] width 642 height 33
click at [129, 186] on span "Auto" at bounding box center [127, 183] width 71 height 16
click at [234, 185] on span "Custom" at bounding box center [224, 183] width 80 height 16
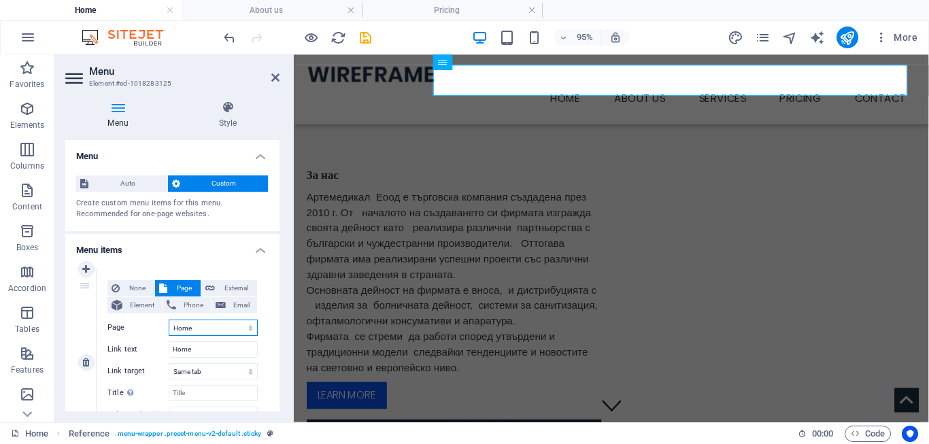
click at [201, 330] on select "Home About us Services -- Service Detail Pricing Contact Legal Notice Privacy" at bounding box center [213, 328] width 89 height 16
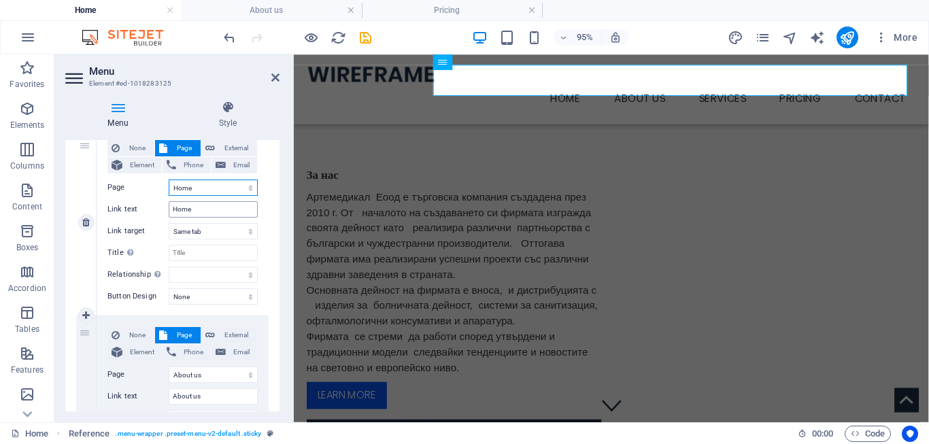
scroll to position [122, 0]
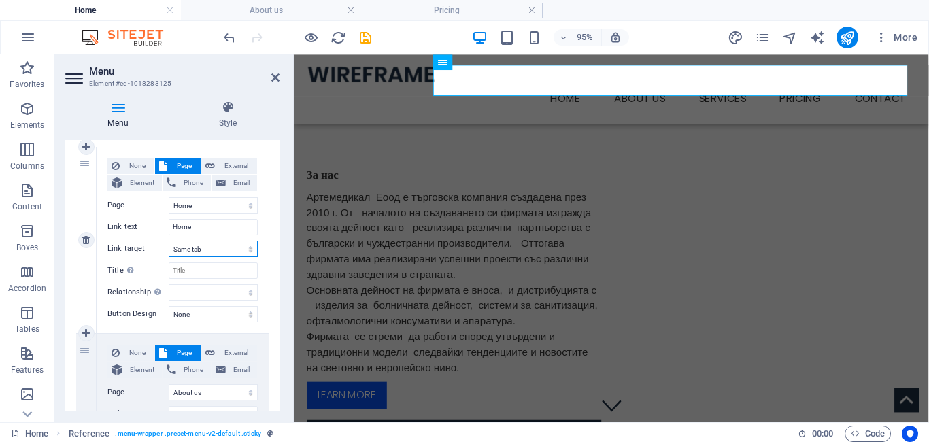
click at [169, 241] on select "New tab Same tab Overlay" at bounding box center [213, 249] width 89 height 16
click at [208, 248] on select "New tab Same tab Overlay" at bounding box center [213, 249] width 89 height 16
click at [169, 197] on select "Home About us Services -- Service Detail Pricing Contact Legal Notice Privacy" at bounding box center [213, 205] width 89 height 16
click at [209, 208] on select "Home About us Services -- Service Detail Pricing Contact Legal Notice Privacy" at bounding box center [213, 205] width 89 height 16
click at [577, 84] on nav "Home About us Services Service Detail Pricing Contact" at bounding box center [628, 100] width 642 height 33
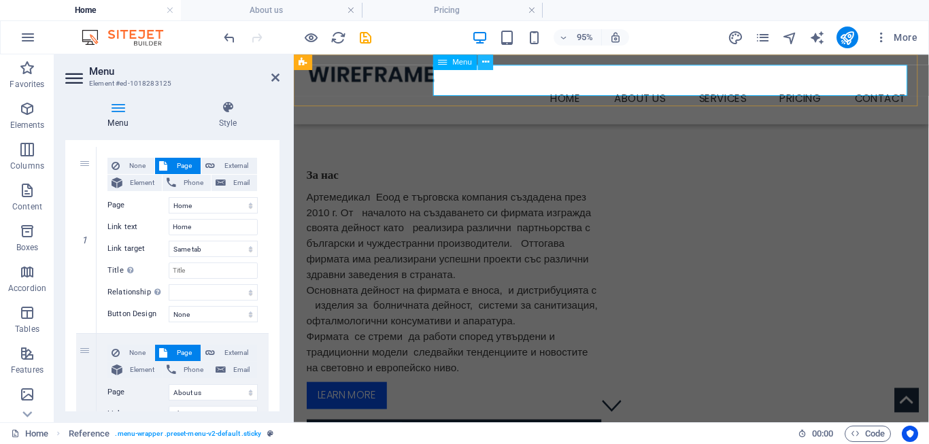
click at [491, 63] on button at bounding box center [486, 62] width 16 height 16
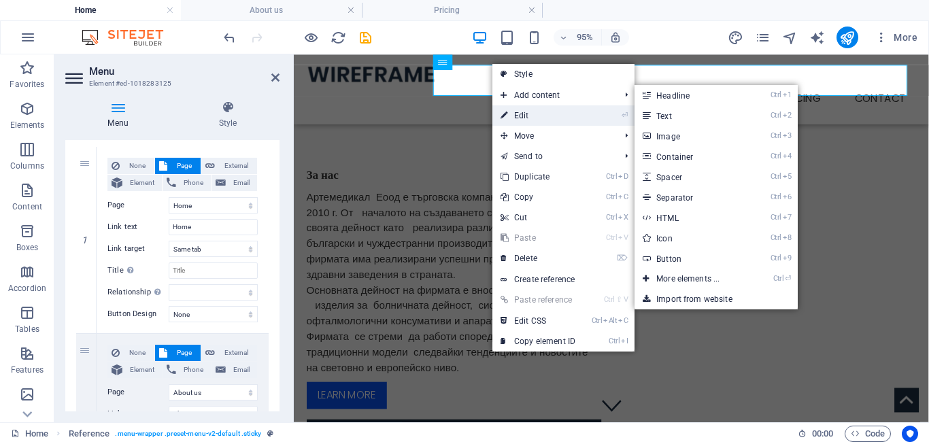
click at [534, 122] on link "⏎ Edit" at bounding box center [537, 115] width 91 height 20
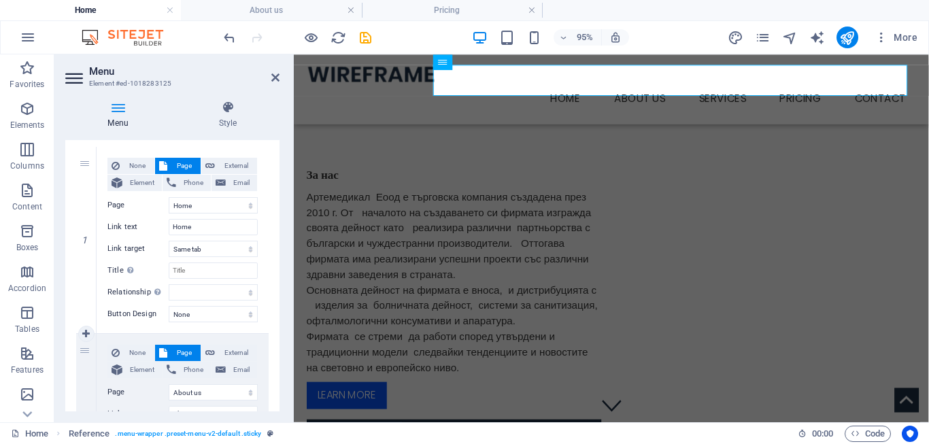
scroll to position [306, 0]
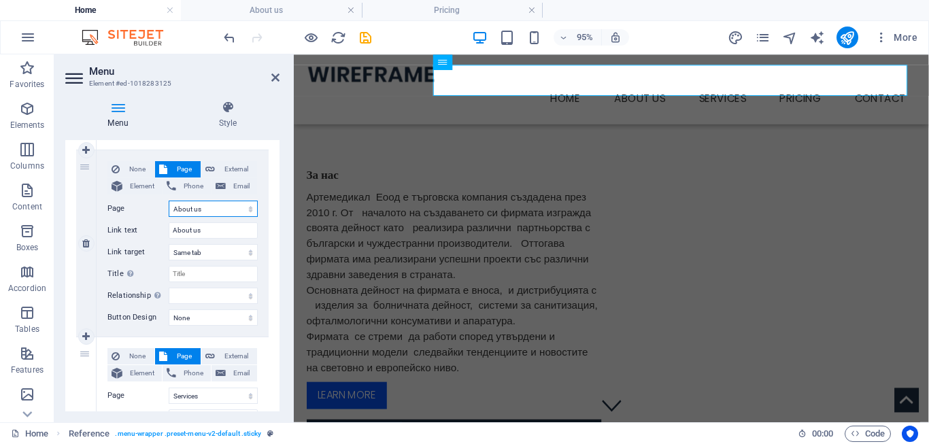
click at [169, 201] on select "Home About us Services -- Service Detail Pricing Contact Legal Notice Privacy" at bounding box center [213, 209] width 89 height 16
click at [208, 208] on select "Home About us Services -- Service Detail Pricing Contact Legal Notice Privacy" at bounding box center [213, 209] width 89 height 16
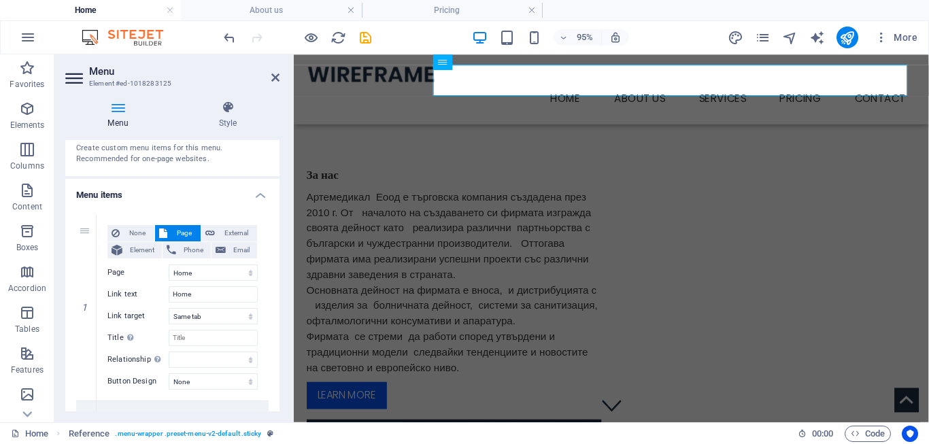
scroll to position [0, 0]
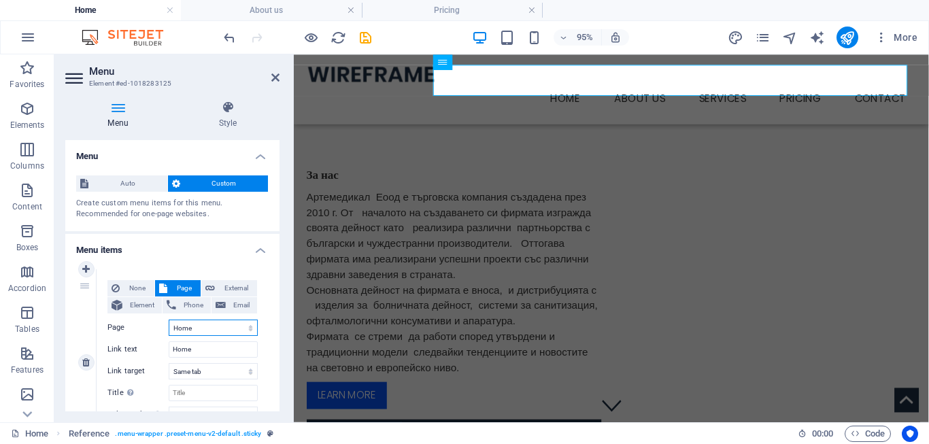
click at [169, 320] on select "Home About us Services -- Service Detail Pricing Contact Legal Notice Privacy" at bounding box center [213, 328] width 89 height 16
click at [195, 330] on select "Home About us Services -- Service Detail Pricing Contact Legal Notice Privacy" at bounding box center [213, 328] width 89 height 16
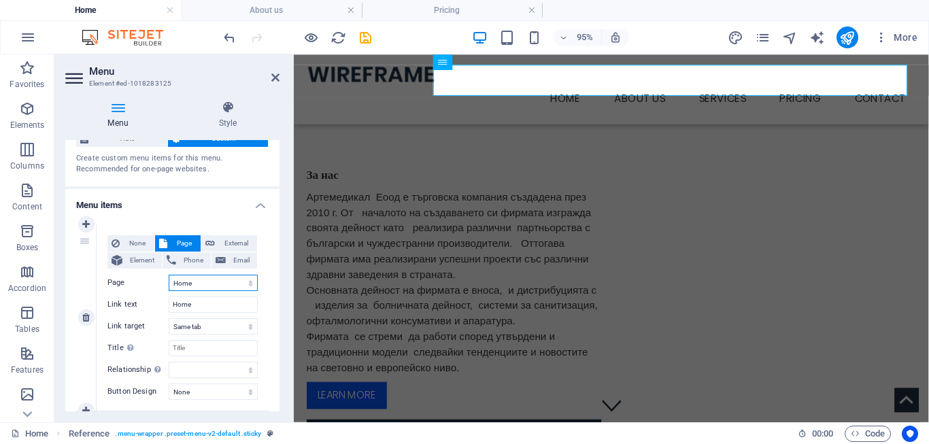
scroll to position [61, 0]
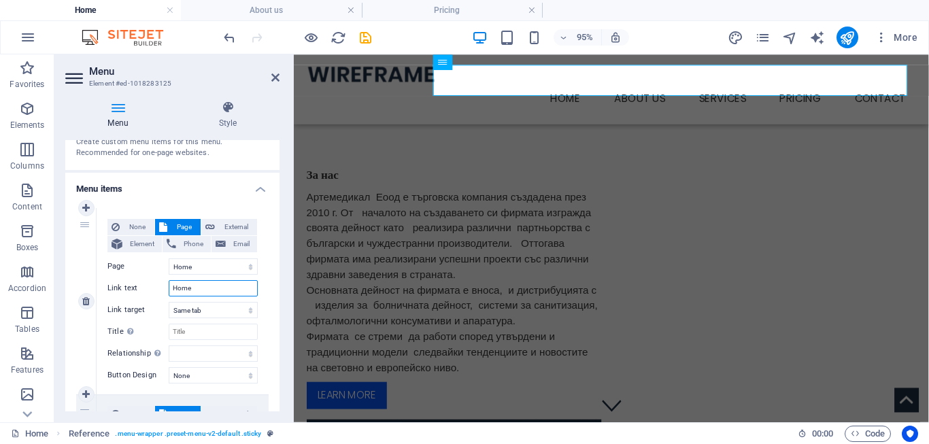
click at [197, 290] on input "Home" at bounding box center [213, 288] width 89 height 16
drag, startPoint x: 206, startPoint y: 287, endPoint x: 143, endPoint y: 286, distance: 62.6
click at [169, 286] on input "Home" at bounding box center [213, 288] width 89 height 16
type input "За"
select select
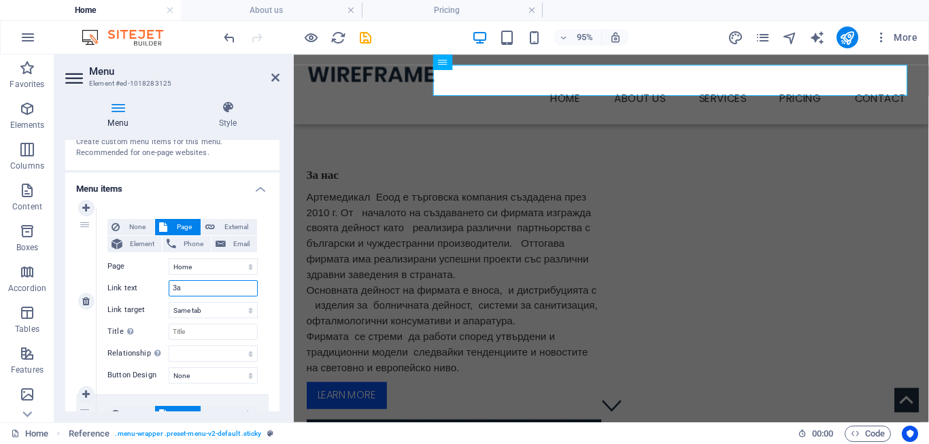
select select
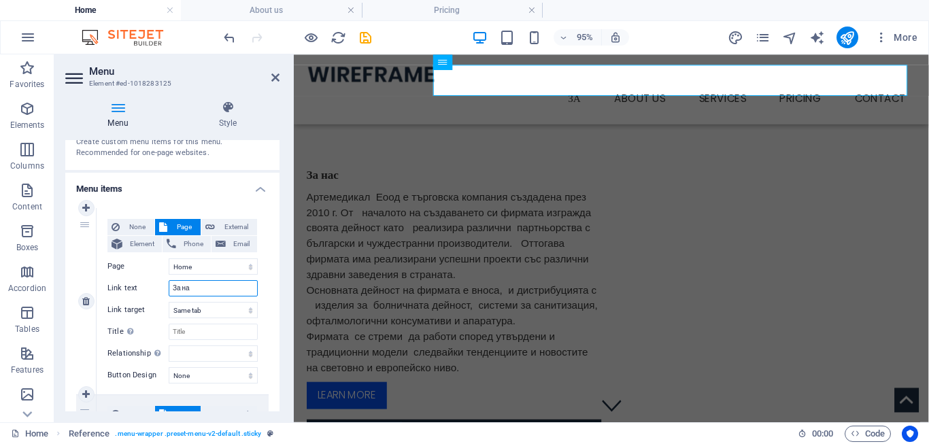
type input "За нас"
select select
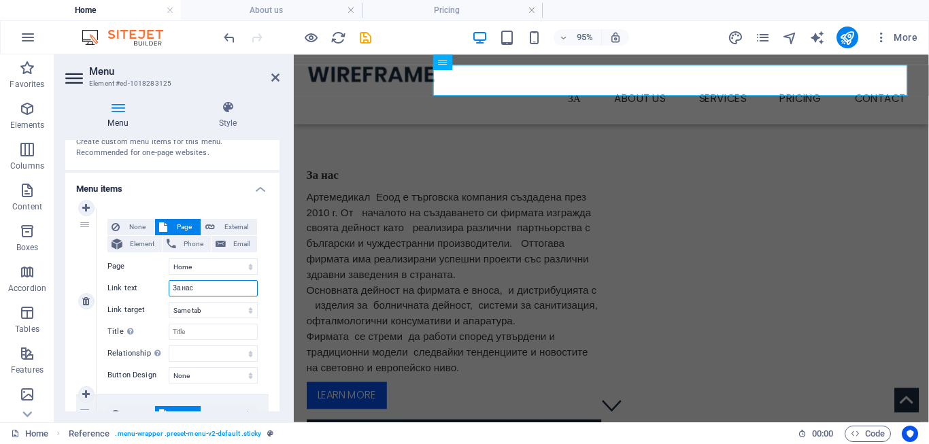
select select
type input "За нас"
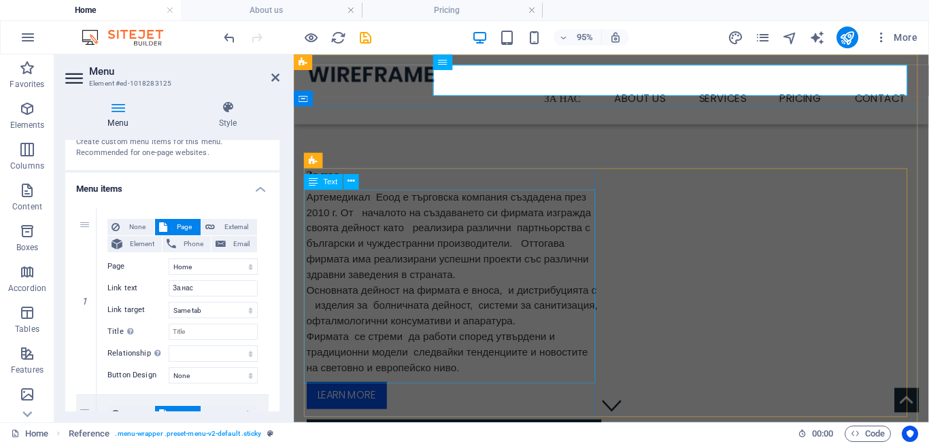
click at [414, 302] on div "Артемедикал Еоод е търговска компания създадена през 2010 г. От началото на съз…" at bounding box center [462, 295] width 310 height 196
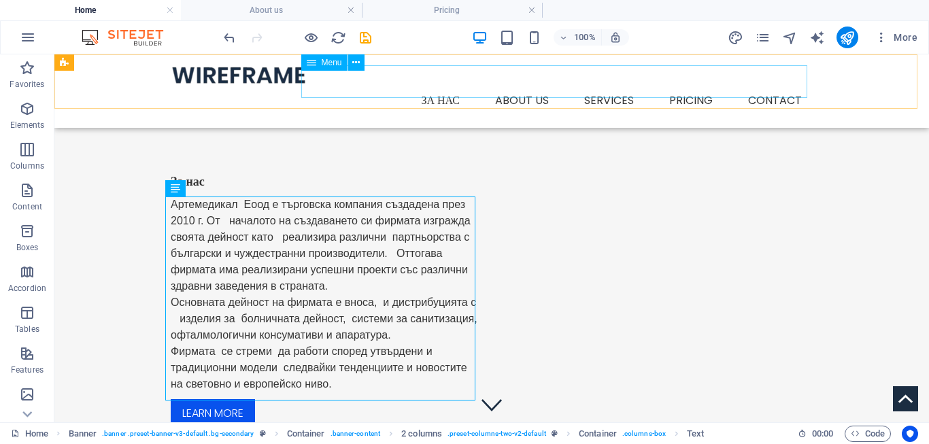
click at [444, 84] on nav "За нас About us Services Service Detail Pricing Contact" at bounding box center [492, 100] width 642 height 33
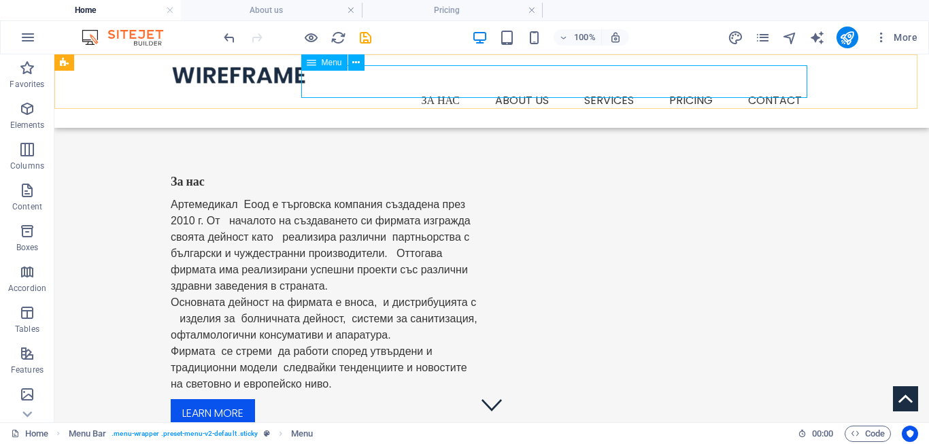
click at [322, 58] on span "Menu" at bounding box center [332, 62] width 20 height 8
click at [358, 63] on icon at bounding box center [355, 63] width 7 height 14
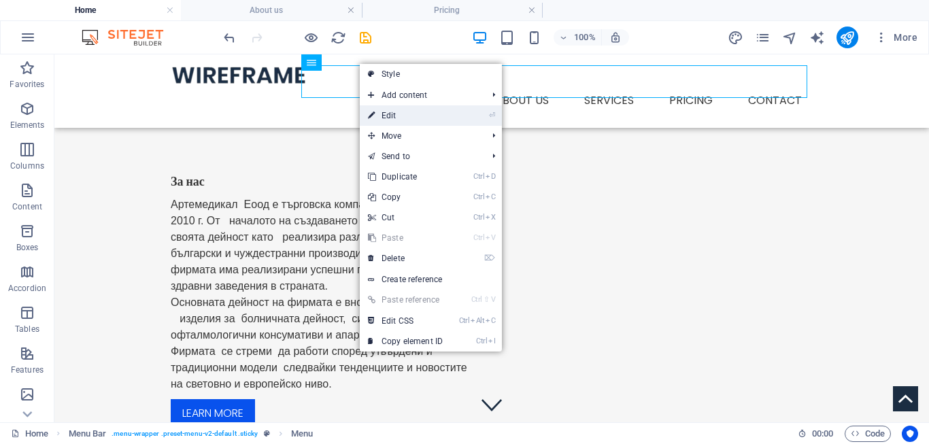
click at [403, 122] on link "⏎ Edit" at bounding box center [405, 115] width 91 height 20
select select
select select "1"
select select
select select "2"
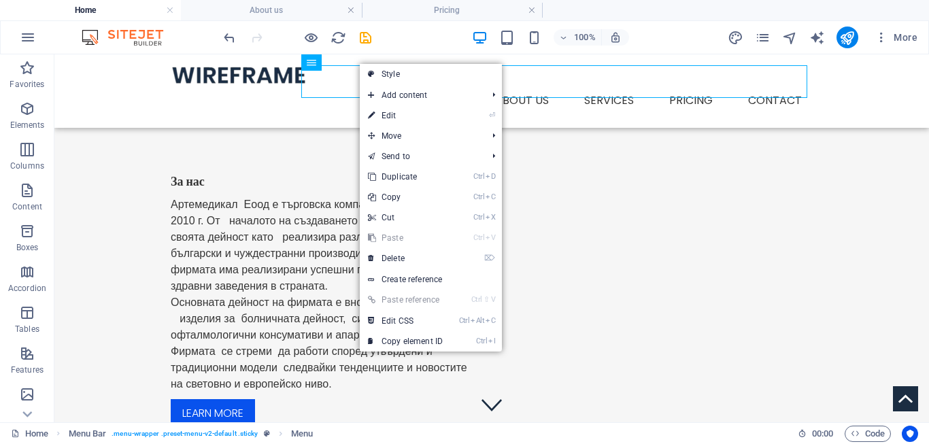
select select
select select "3"
select select
select select "4"
select select
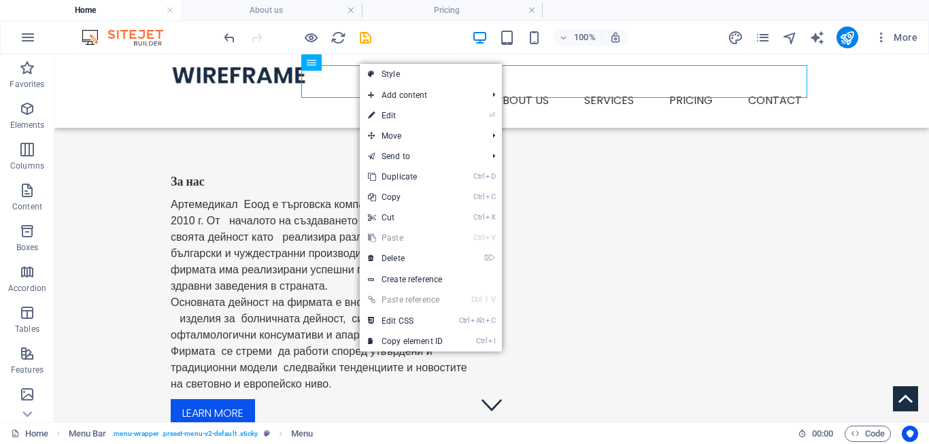
select select "5"
select select
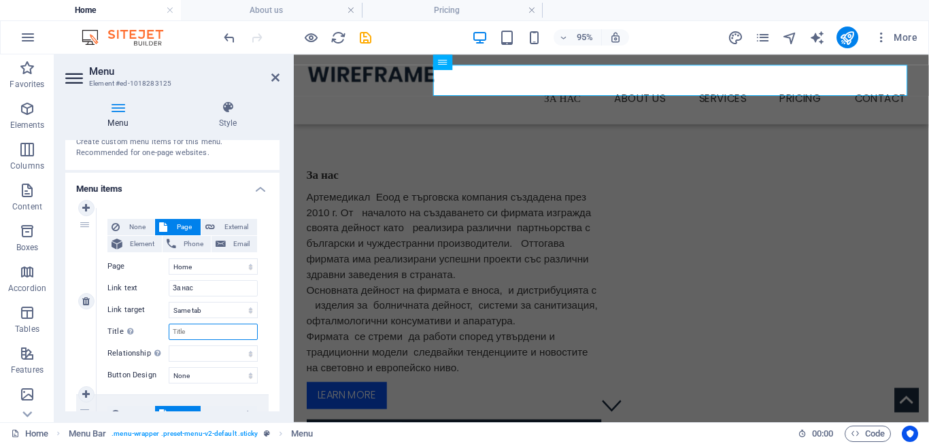
click at [194, 331] on input "Title Additional link description, should not be the same as the link text. The…" at bounding box center [213, 332] width 89 height 16
type input "з"
select select
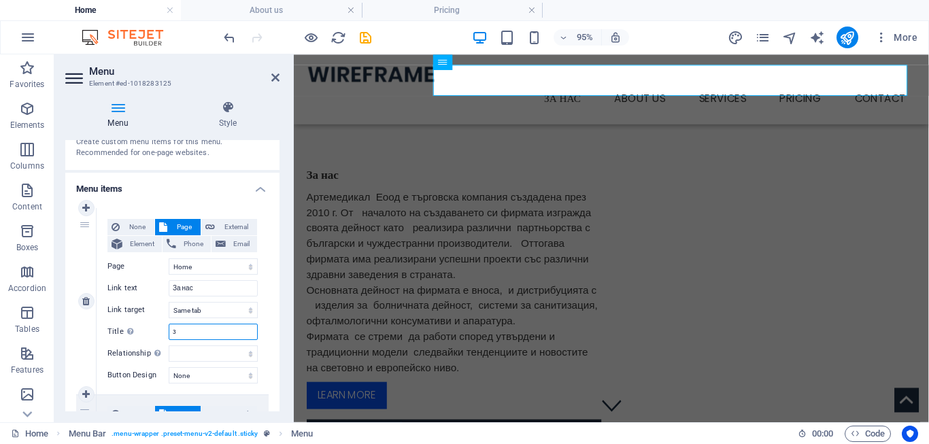
select select
type input "за"
select select
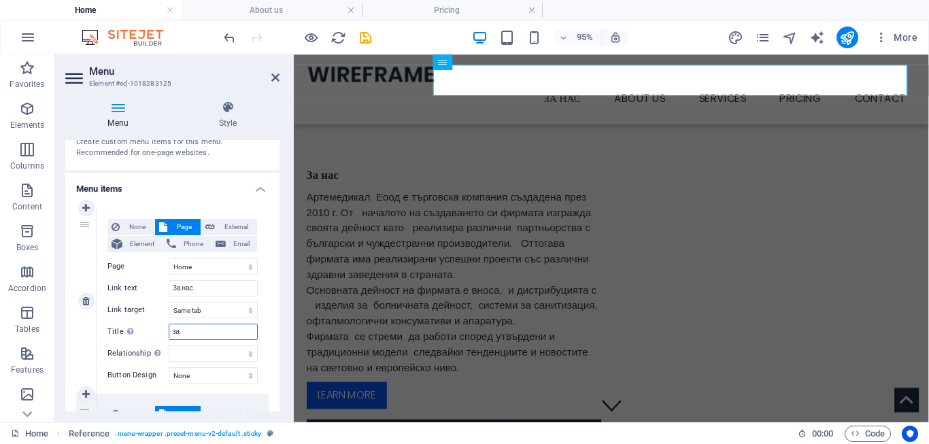
select select
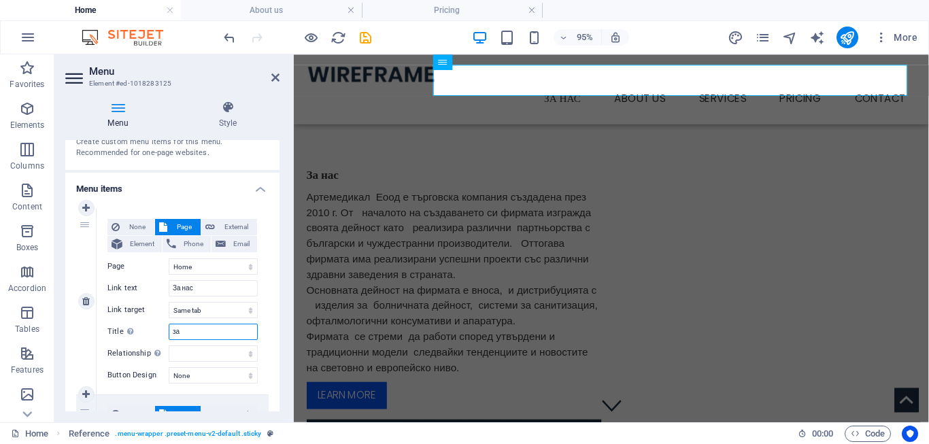
type input "з"
select select
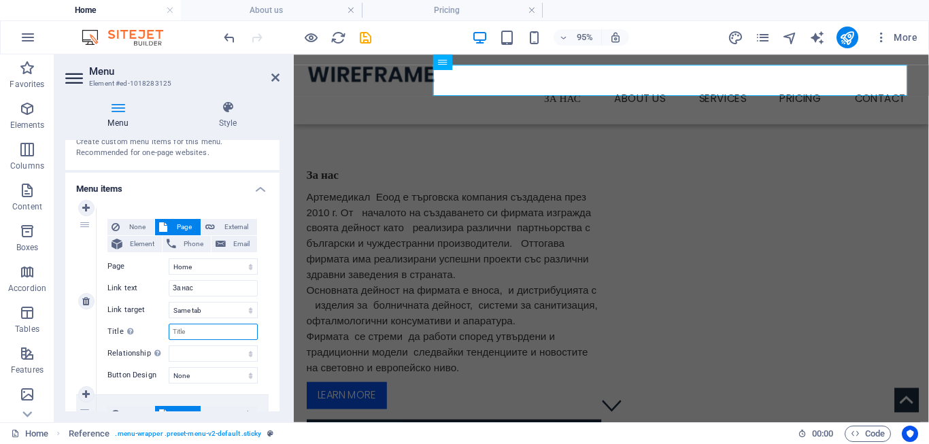
select select
type input "z"
select select
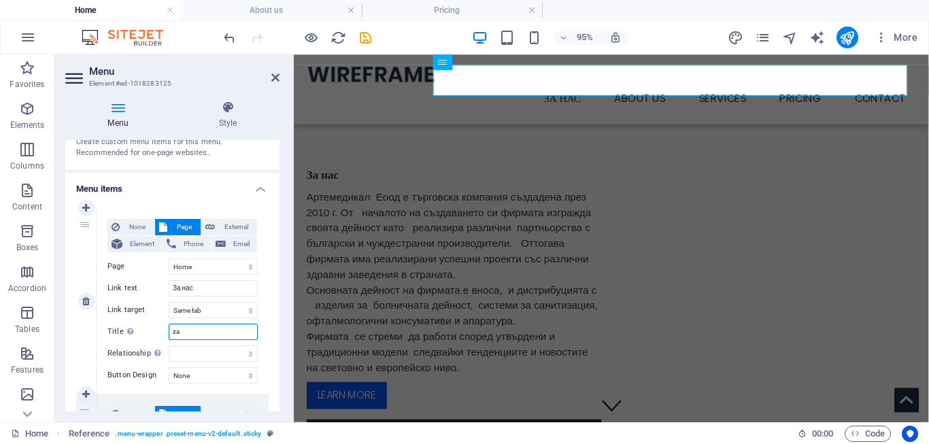
select select
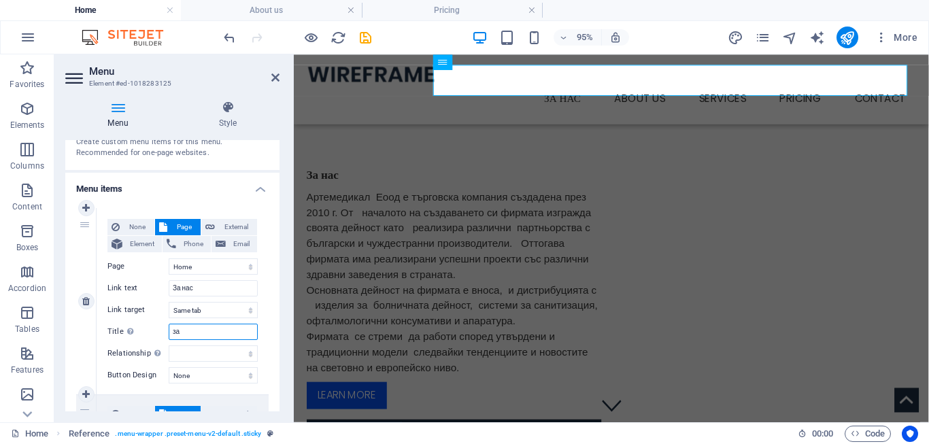
type input "за"
select select
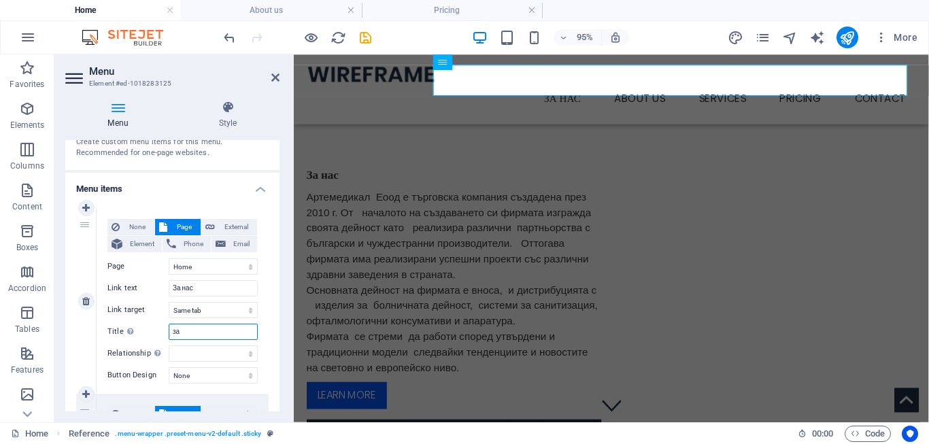
select select
type input "за нас"
select select
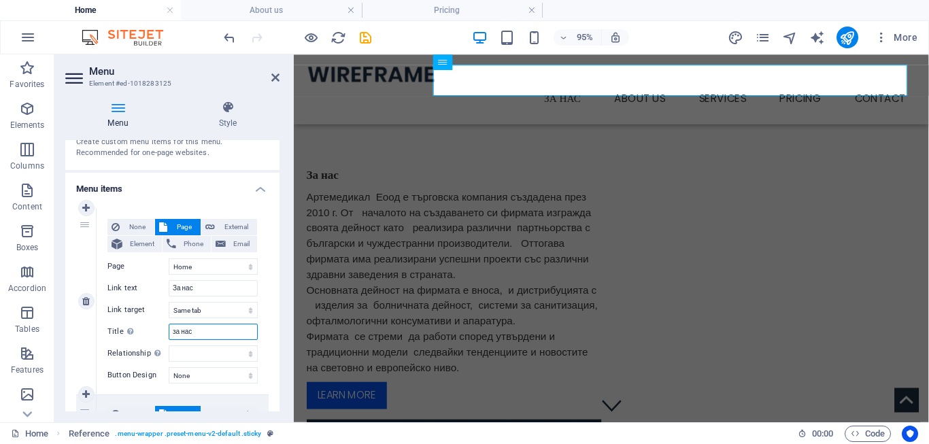
select select
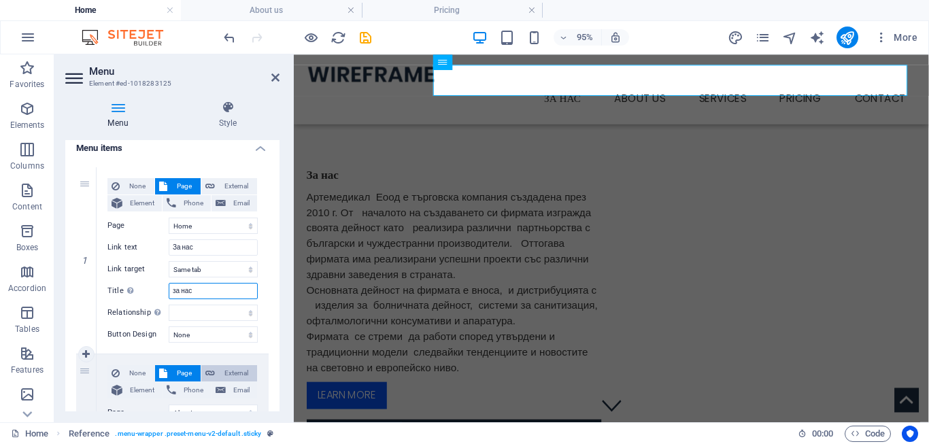
scroll to position [122, 0]
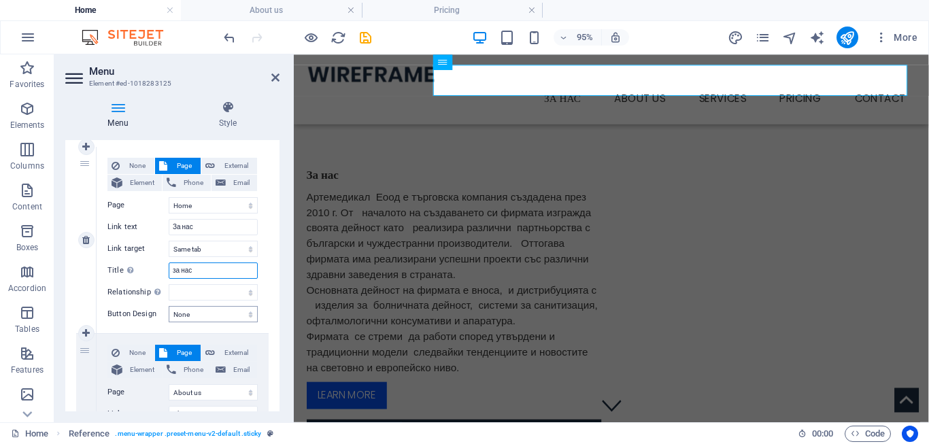
type input "за нас"
click at [169, 306] on select "None Default Primary Secondary" at bounding box center [213, 314] width 89 height 16
click at [216, 315] on select "None Default Primary Secondary" at bounding box center [213, 314] width 89 height 16
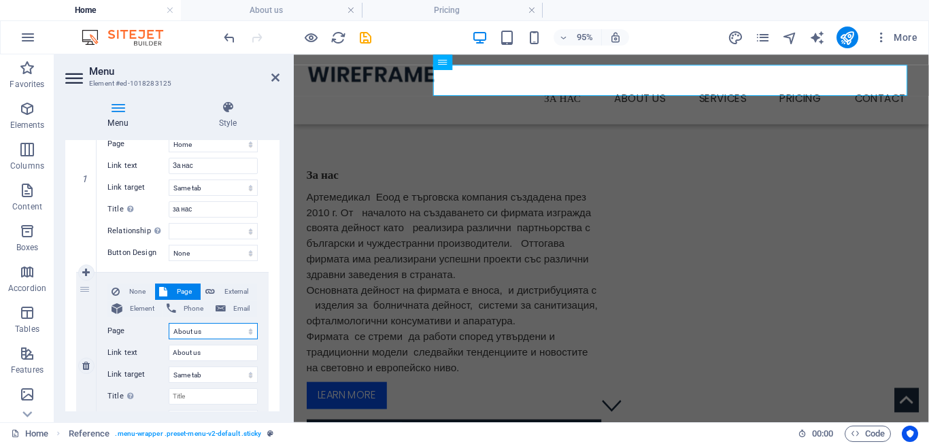
click at [169, 323] on select "Home About us Services -- Service Detail Pricing Contact Legal Notice Privacy" at bounding box center [213, 331] width 89 height 16
click at [643, 84] on nav "За нас About us Services Service Detail Pricing Contact" at bounding box center [628, 100] width 642 height 33
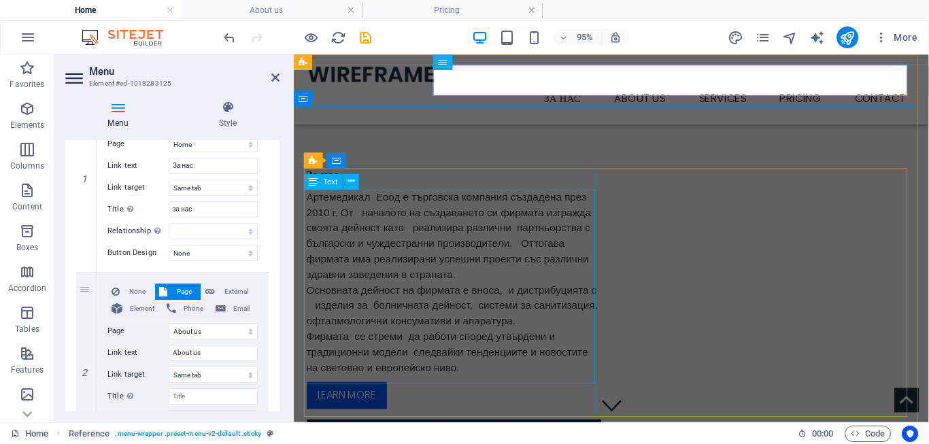
click at [560, 202] on div "Артемедикал Еоод е търговска компания създадена през 2010 г. От началото на съз…" at bounding box center [462, 295] width 310 height 196
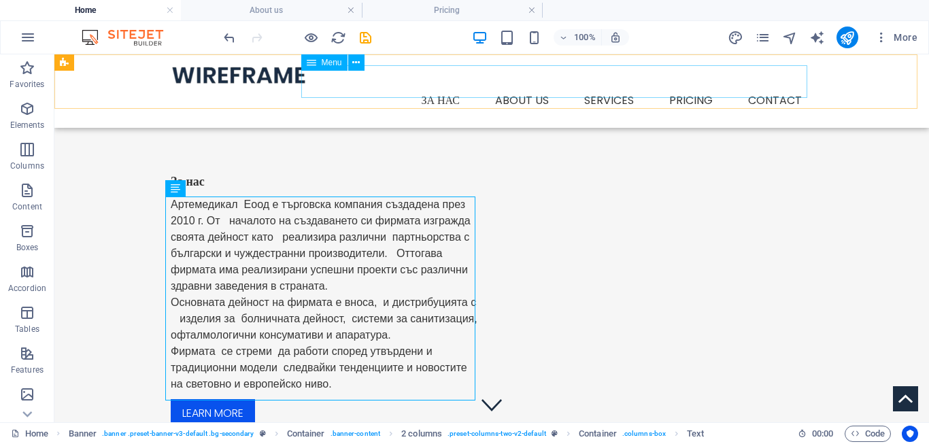
click at [609, 84] on nav "За нас About us Services Service Detail Pricing Contact" at bounding box center [492, 100] width 642 height 33
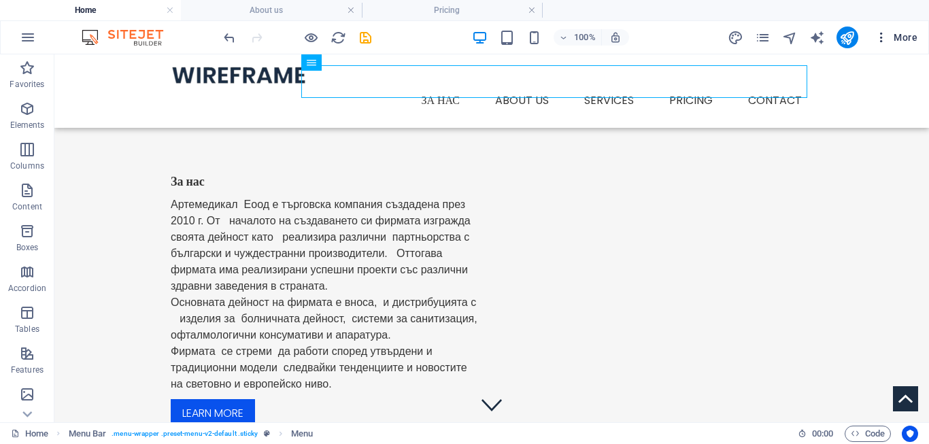
click at [885, 38] on icon "button" at bounding box center [882, 38] width 14 height 14
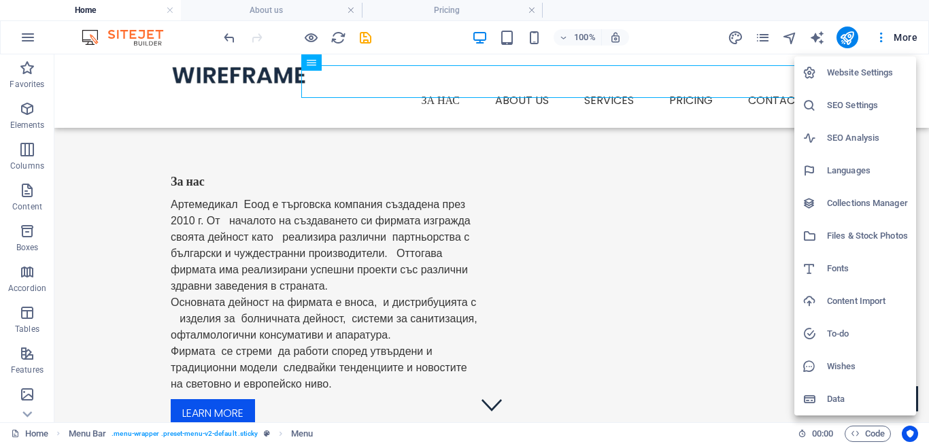
click at [855, 74] on h6 "Website Settings" at bounding box center [867, 73] width 81 height 16
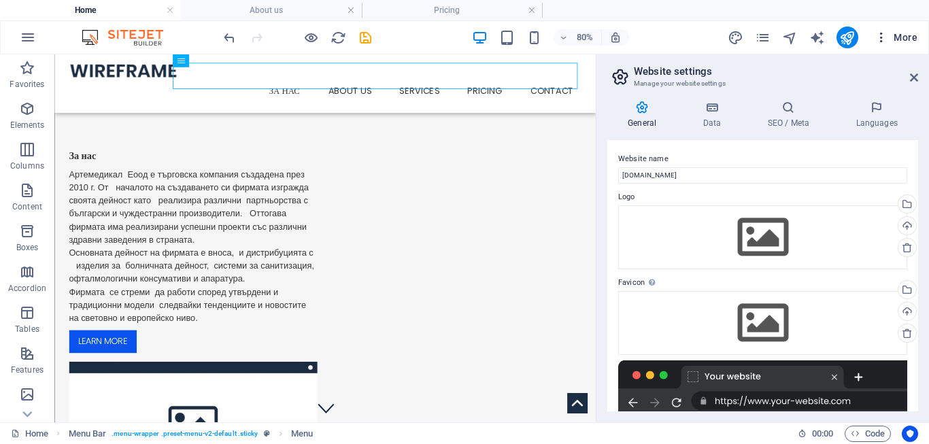
click at [886, 37] on icon "button" at bounding box center [882, 38] width 14 height 14
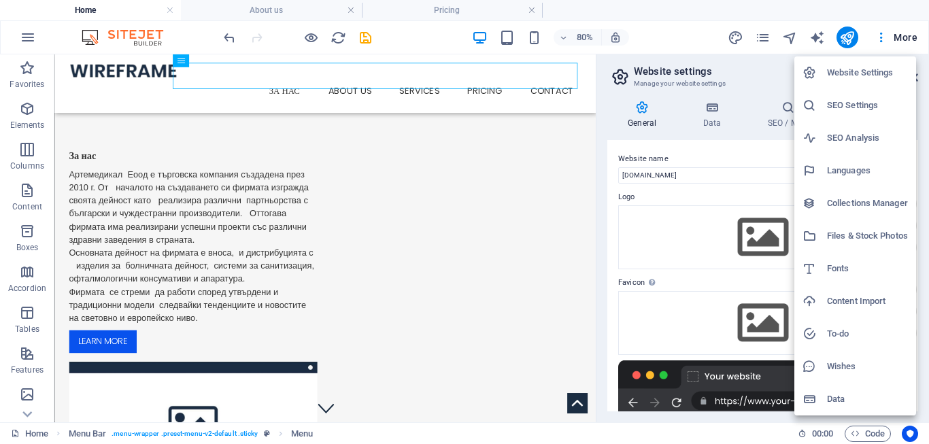
click at [829, 269] on h6 "Fonts" at bounding box center [867, 268] width 81 height 16
select select "popularity"
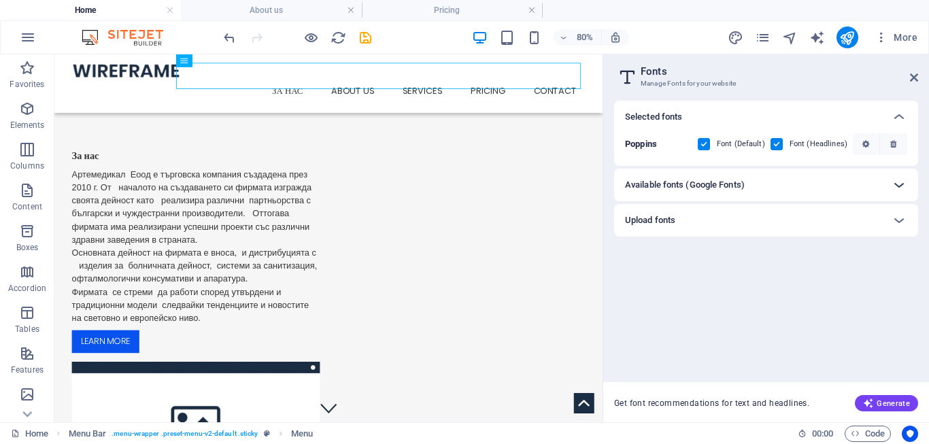
click at [893, 181] on icon at bounding box center [899, 185] width 16 height 16
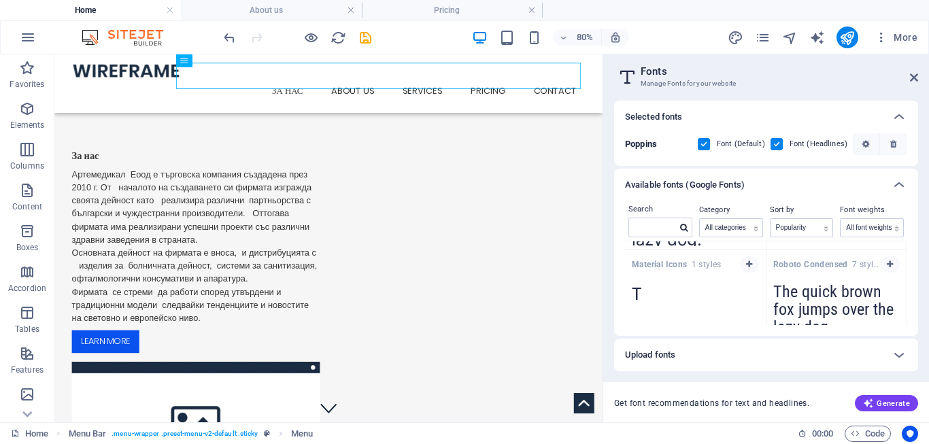
scroll to position [612, 0]
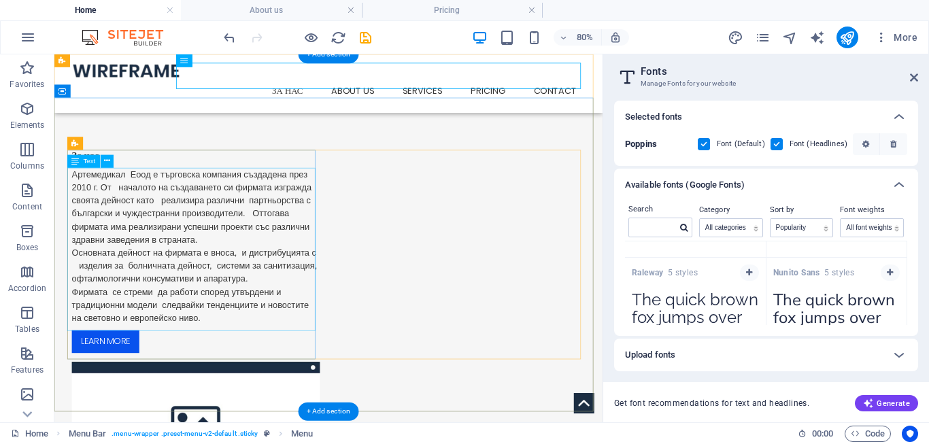
click at [232, 275] on div "Артемедикал Еоод е търговска компания създадена през 2010 г. От началото на съз…" at bounding box center [231, 295] width 310 height 196
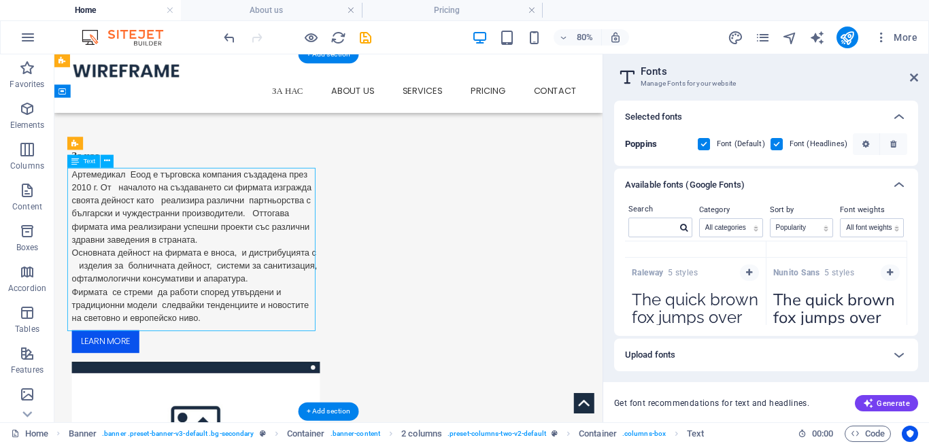
click at [233, 275] on div "Артемедикал Еоод е търговска компания създадена през 2010 г. От началото на съз…" at bounding box center [231, 295] width 310 height 196
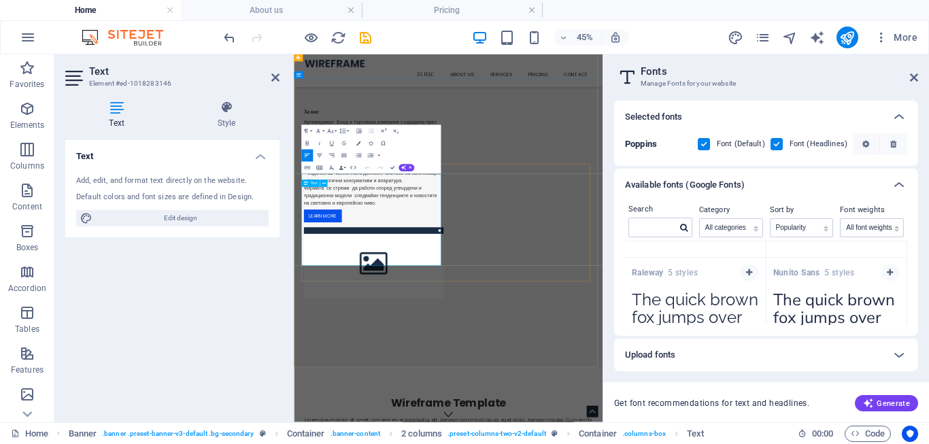
click at [380, 392] on p "Артемедикал Еоод е търговска компания създадена през 2010 г. От началото на съз…" at bounding box center [471, 295] width 310 height 196
click at [383, 392] on p "Артемедикал Еоод е търговска компания създадена през 2010 г. От началото на съз…" at bounding box center [471, 295] width 310 height 196
click at [384, 392] on p "Артемедикал Еоод е търговска компания създадена през 2010 г. От началото на съз…" at bounding box center [471, 295] width 310 height 196
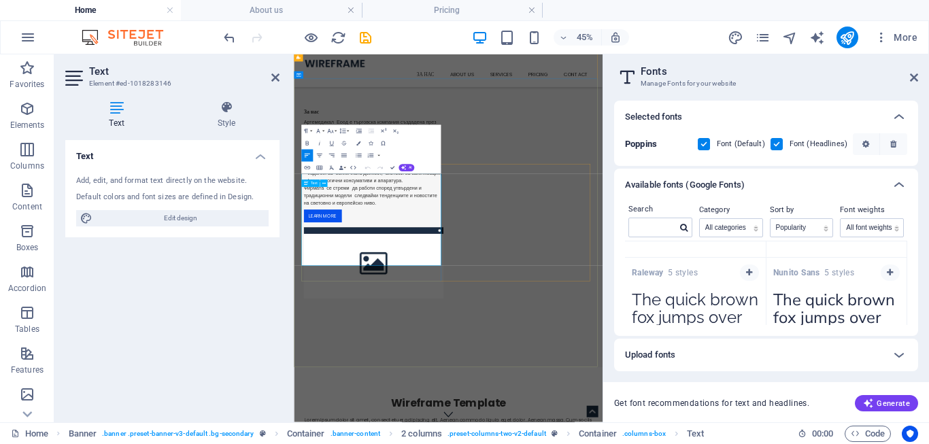
click at [384, 392] on p "Артемедикал Еоод е търговска компания създадена през 2010 г. От началото на съз…" at bounding box center [471, 295] width 310 height 196
click at [662, 313] on textarea "The quick brown fox jumps over the lazy dog." at bounding box center [695, 321] width 141 height 75
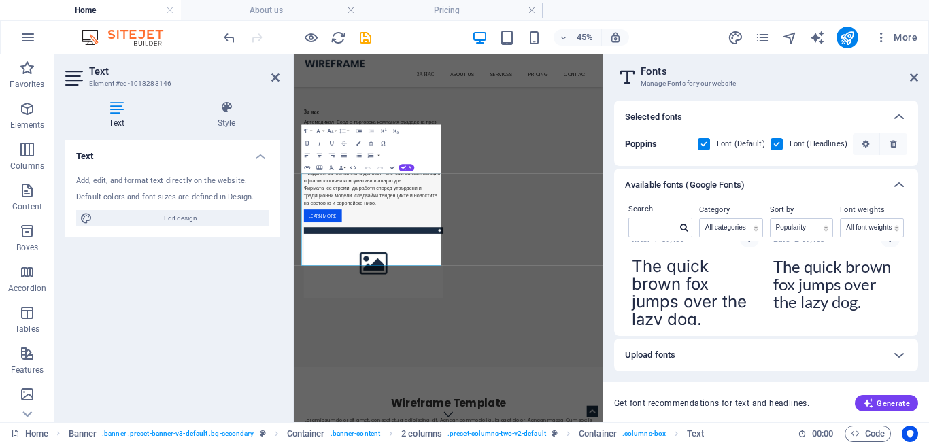
scroll to position [245, 0]
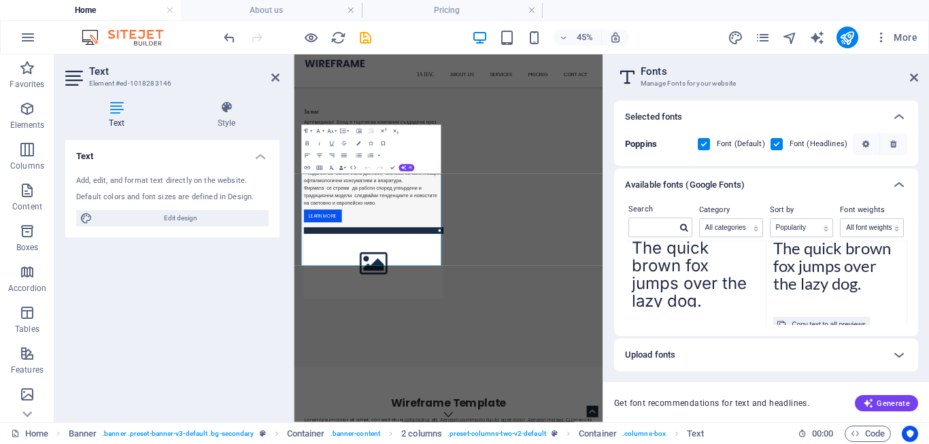
click at [802, 267] on textarea "The quick brown fox jumps over the lazy dog." at bounding box center [836, 270] width 141 height 75
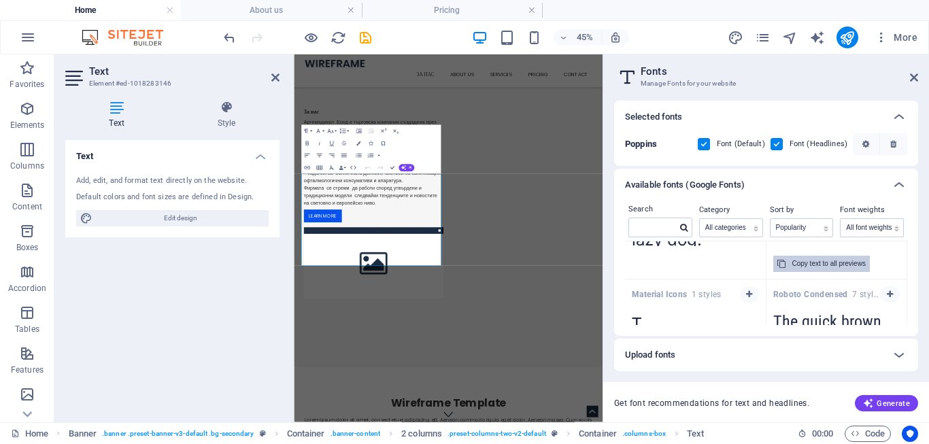
click at [802, 265] on div "Copy text to all previews" at bounding box center [828, 264] width 73 height 16
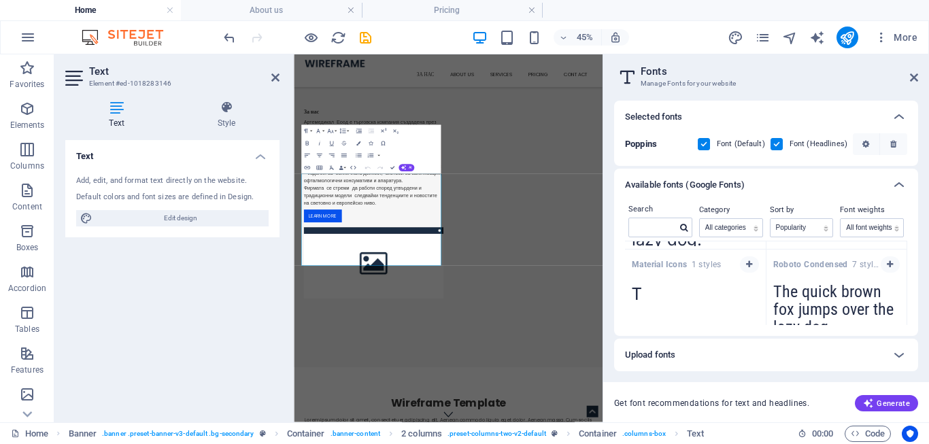
click at [795, 292] on textarea "The quick brown fox jumps over the lazy dog." at bounding box center [836, 313] width 141 height 75
click at [879, 403] on span "Generate" at bounding box center [886, 403] width 47 height 11
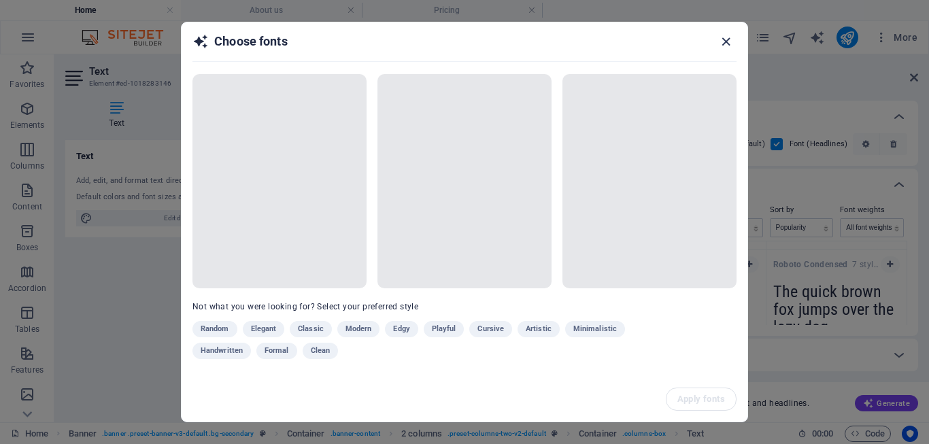
click at [730, 41] on icon "button" at bounding box center [726, 42] width 16 height 16
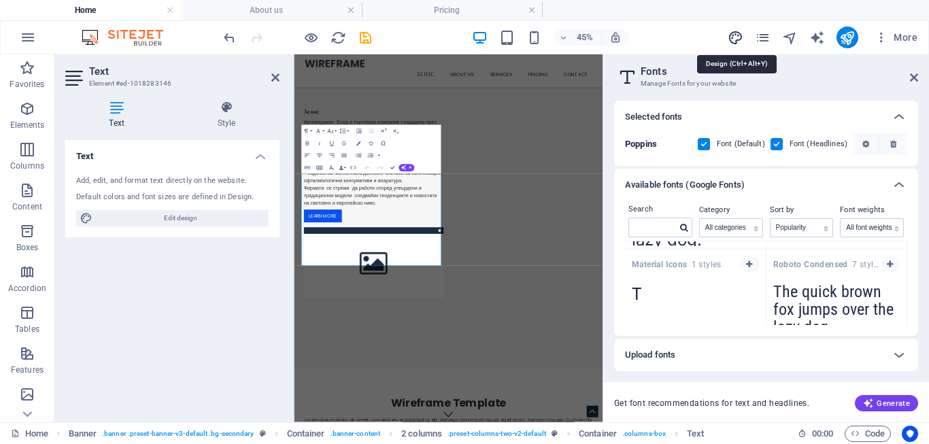
click at [736, 31] on icon "design" at bounding box center [736, 38] width 16 height 16
select select "px"
select select "300"
select select "px"
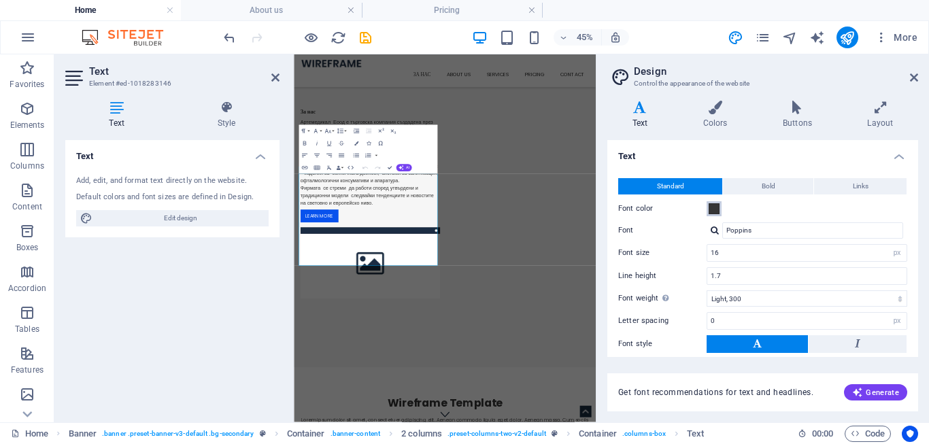
click at [713, 211] on span at bounding box center [714, 208] width 11 height 11
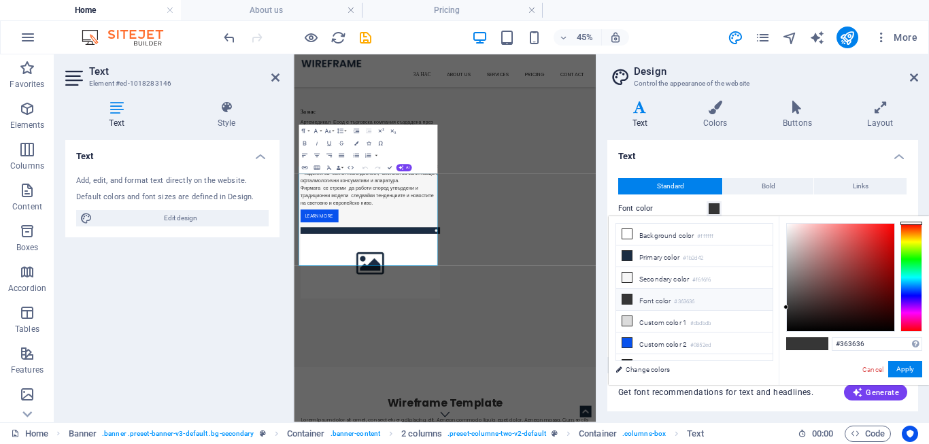
click at [711, 210] on span at bounding box center [714, 208] width 11 height 11
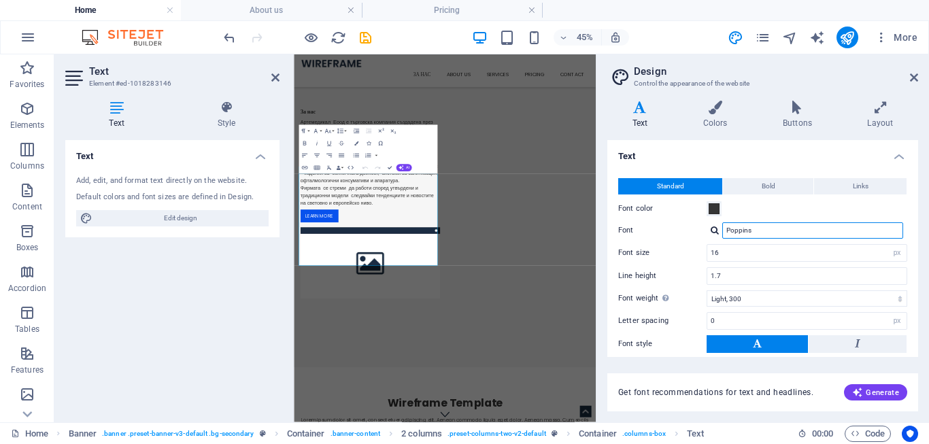
click at [760, 228] on input "Poppins" at bounding box center [812, 230] width 181 height 16
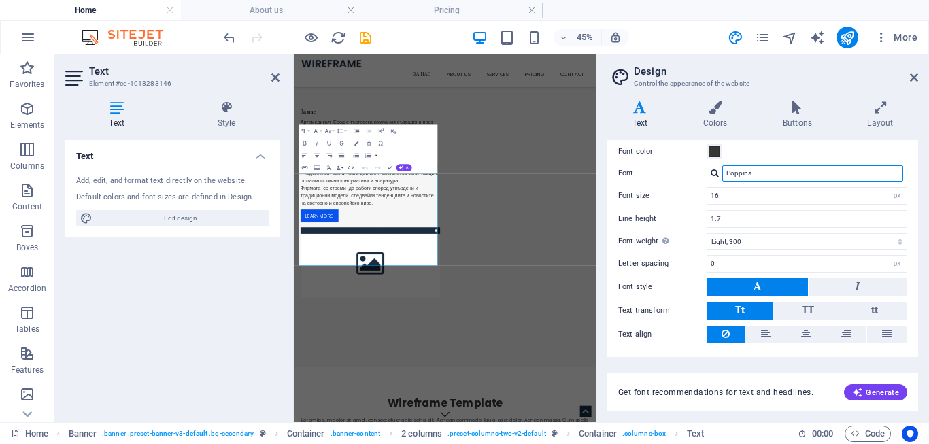
scroll to position [92, 0]
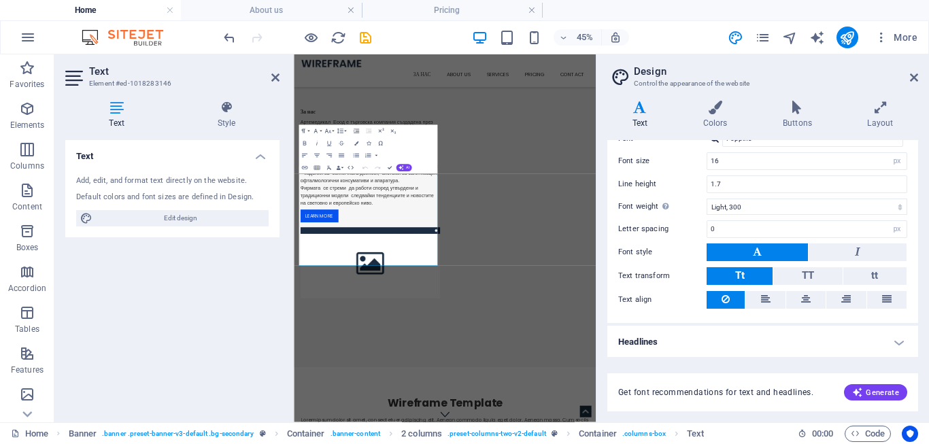
click at [881, 341] on h4 "Headlines" at bounding box center [762, 342] width 311 height 33
click at [880, 340] on h4 "Headlines" at bounding box center [762, 338] width 311 height 24
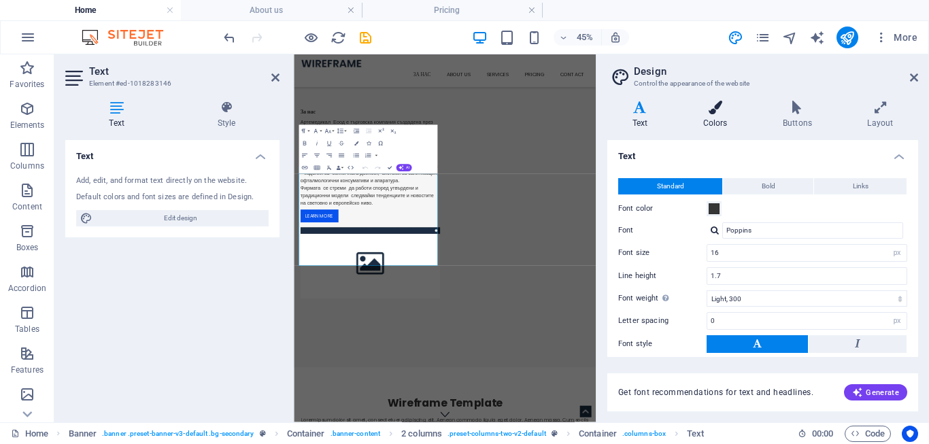
click at [713, 122] on h4 "Colors" at bounding box center [718, 115] width 80 height 29
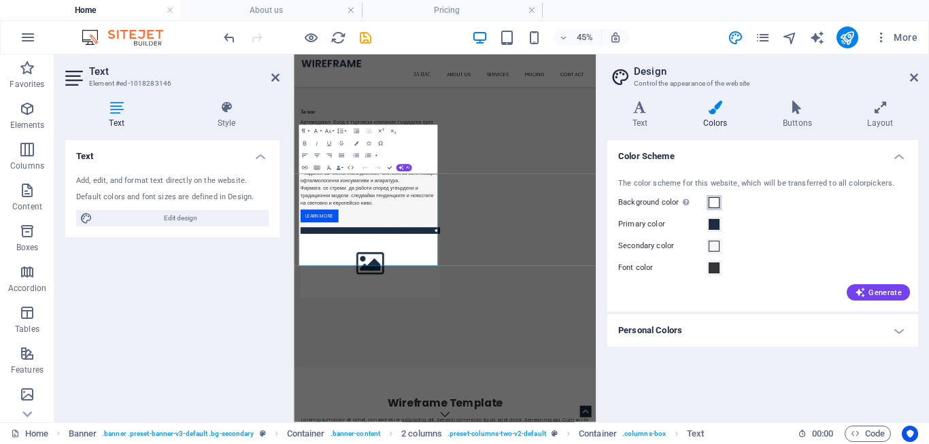
click at [711, 201] on span at bounding box center [714, 202] width 11 height 11
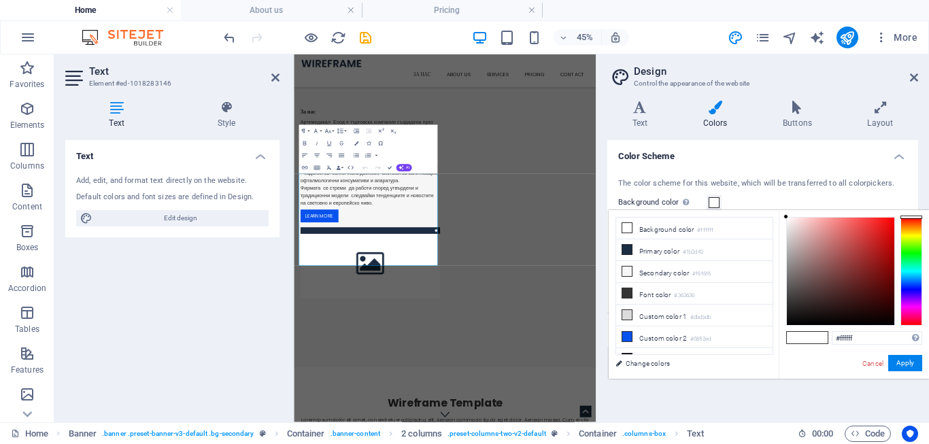
click at [910, 250] on div at bounding box center [911, 271] width 22 height 109
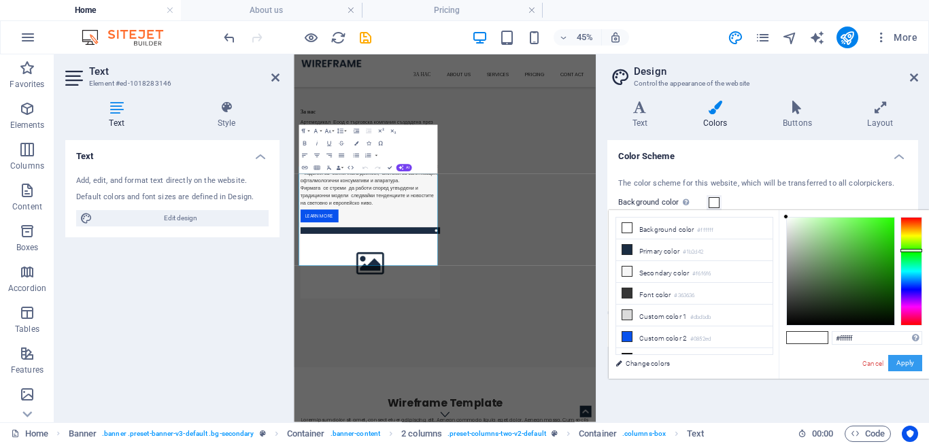
click at [907, 363] on button "Apply" at bounding box center [905, 363] width 34 height 16
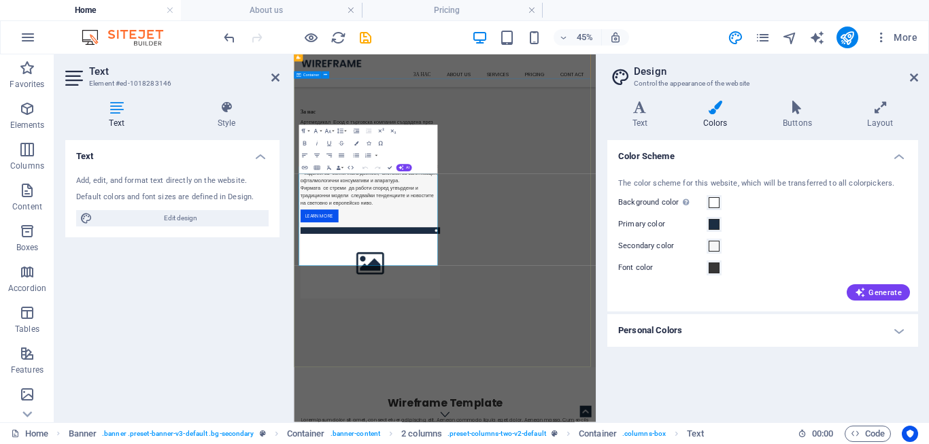
click at [468, 162] on div "За нас Артемедикал Еоод е търговска компания създадена през 2010 г. От началото…" at bounding box center [629, 386] width 671 height 554
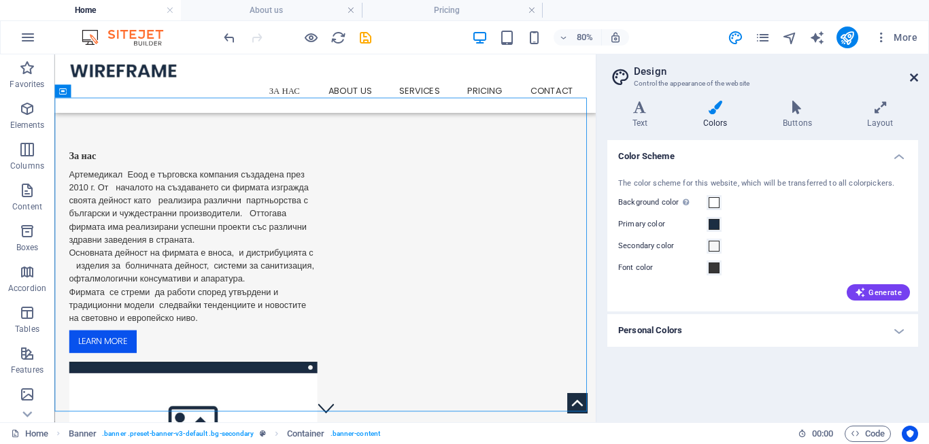
drag, startPoint x: 915, startPoint y: 80, endPoint x: 588, endPoint y: 141, distance: 332.8
click at [915, 80] on icon at bounding box center [914, 77] width 8 height 11
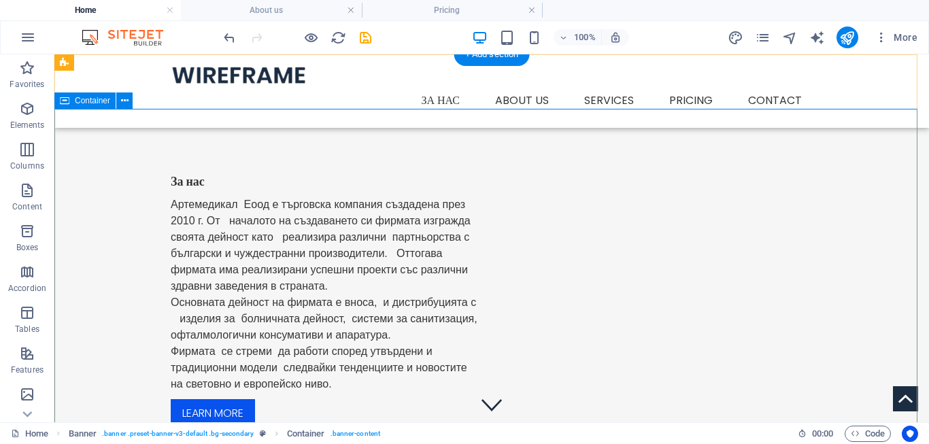
click at [413, 131] on div "За нас Артемедикал Еоод е търговска компания създадена през 2010 г. От началото…" at bounding box center [491, 386] width 875 height 554
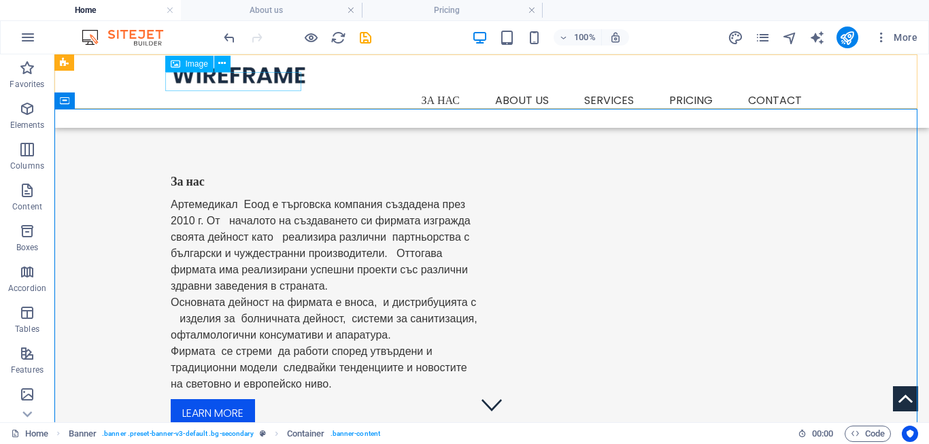
click at [239, 81] on figure at bounding box center [492, 74] width 642 height 19
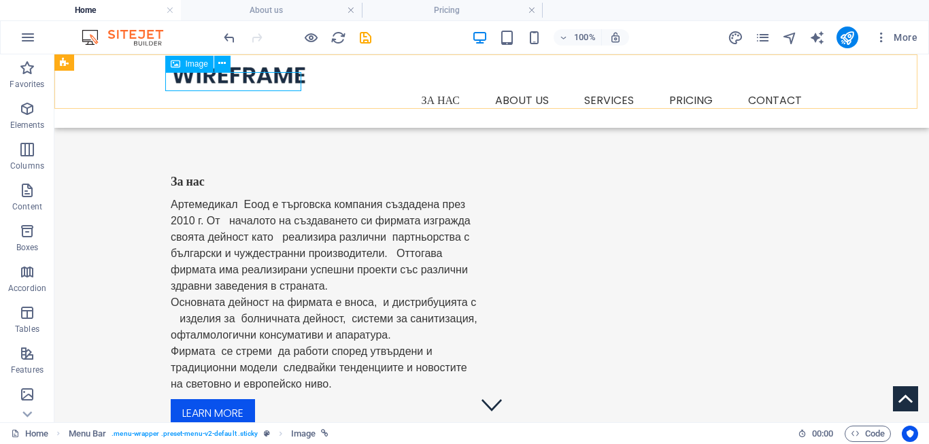
click at [242, 80] on figure at bounding box center [492, 74] width 642 height 19
select select "px"
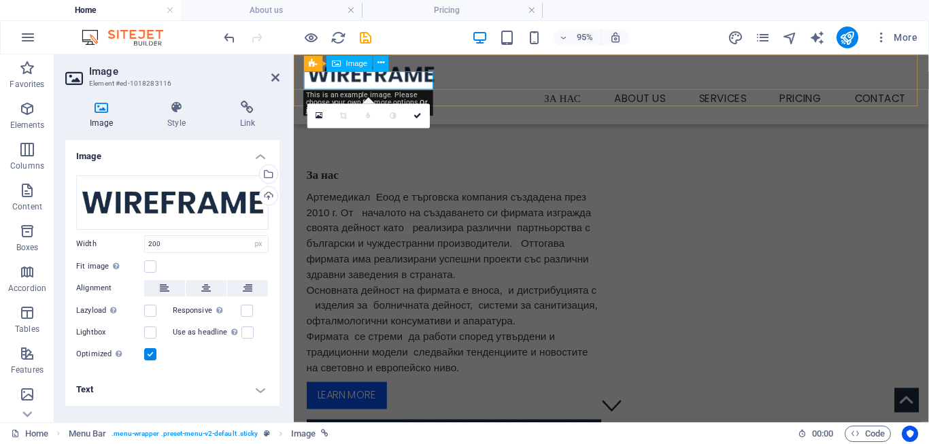
click at [357, 81] on figure at bounding box center [628, 74] width 642 height 19
click at [154, 199] on div "Drag files here, click to choose files or select files from Files or our free s…" at bounding box center [172, 202] width 192 height 54
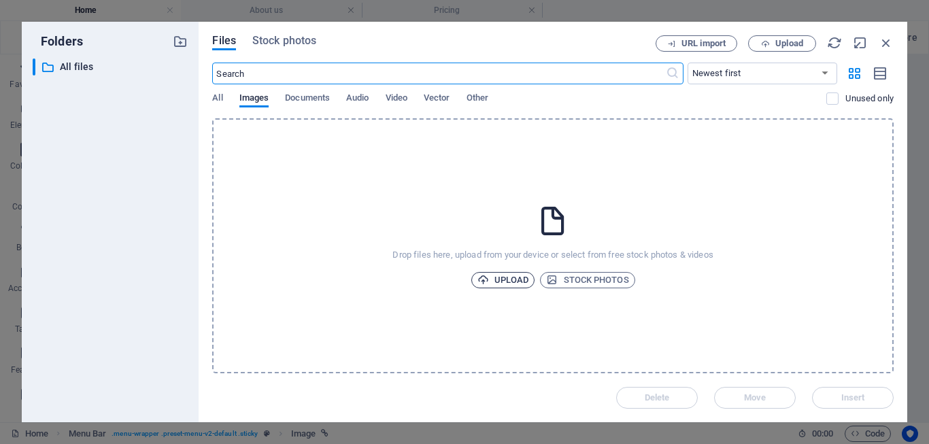
click at [509, 279] on span "Upload" at bounding box center [503, 280] width 52 height 16
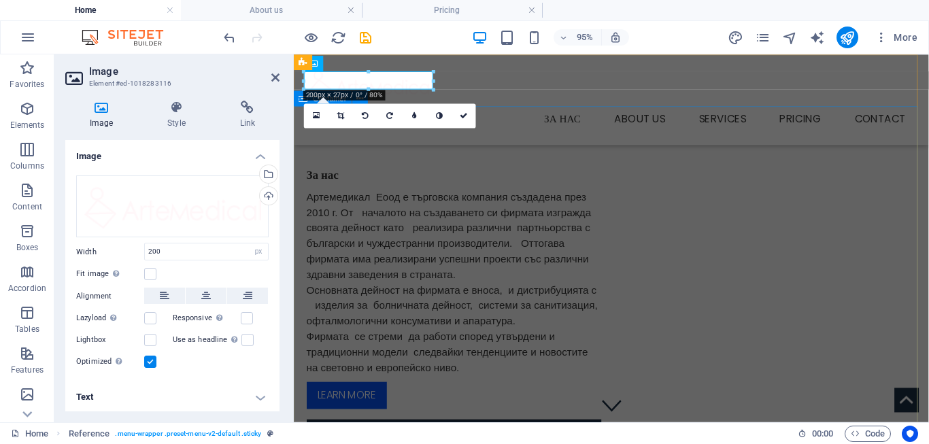
click at [517, 150] on div "За нас Артемедикал Еоод е търговска компания създадена през 2010 г. От началото…" at bounding box center [628, 386] width 668 height 554
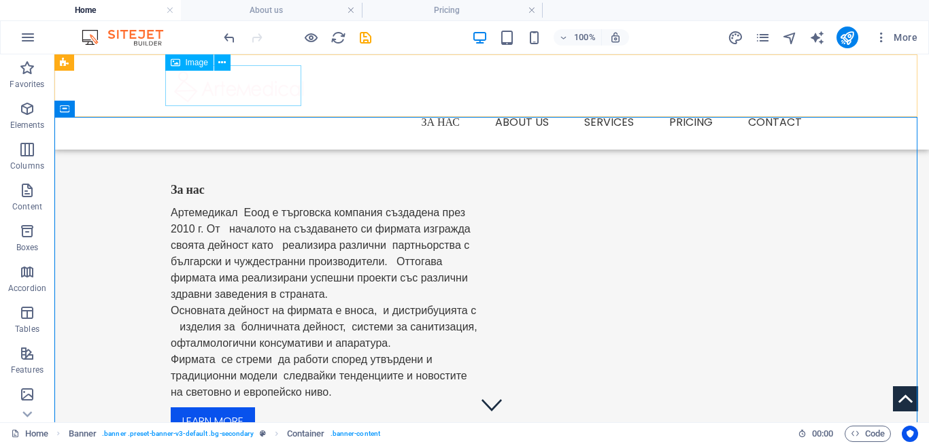
click at [192, 88] on figure at bounding box center [492, 85] width 642 height 41
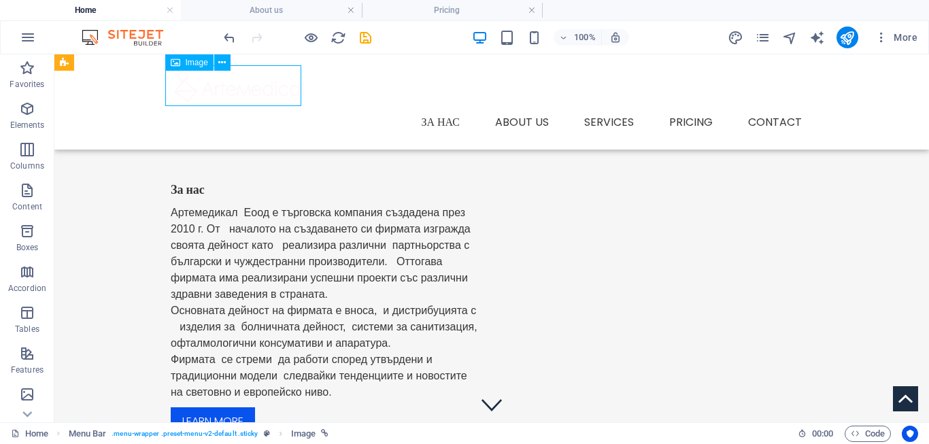
click at [216, 90] on figure at bounding box center [492, 85] width 642 height 41
select select "px"
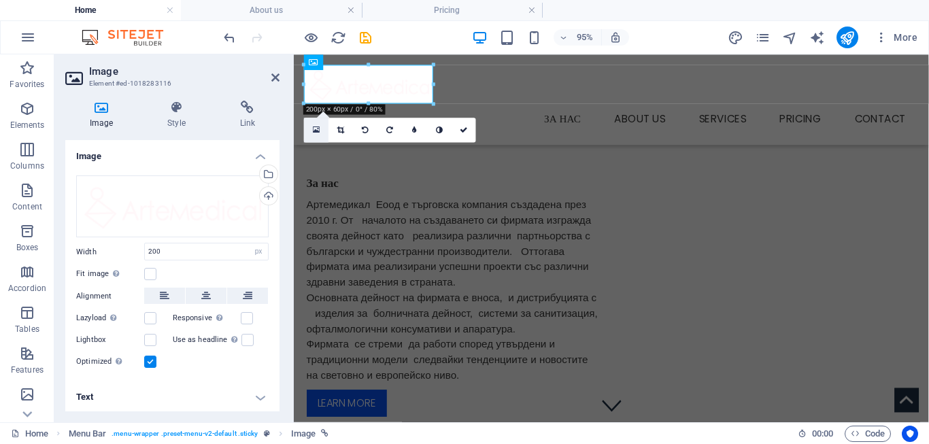
click at [315, 128] on icon at bounding box center [316, 130] width 7 height 9
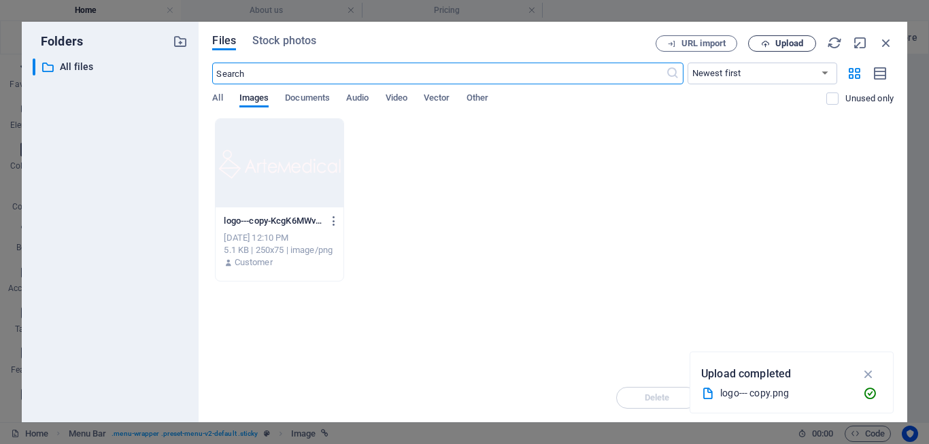
click at [786, 42] on span "Upload" at bounding box center [789, 43] width 28 height 8
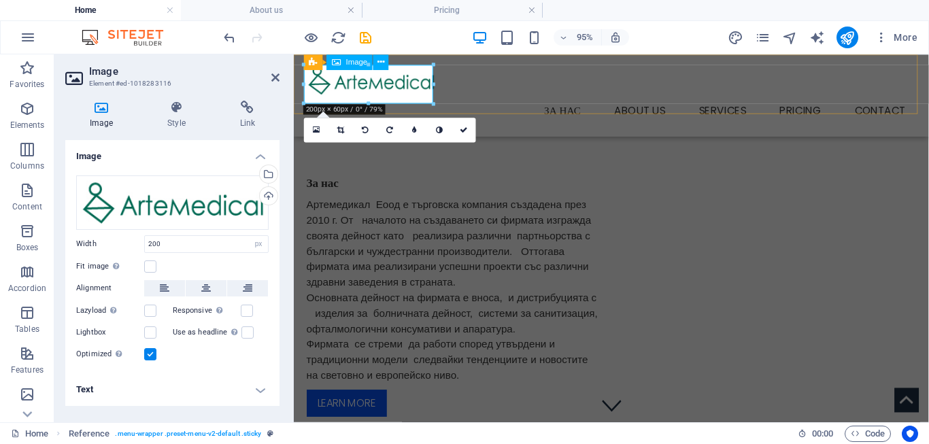
click at [386, 83] on figure at bounding box center [628, 81] width 642 height 32
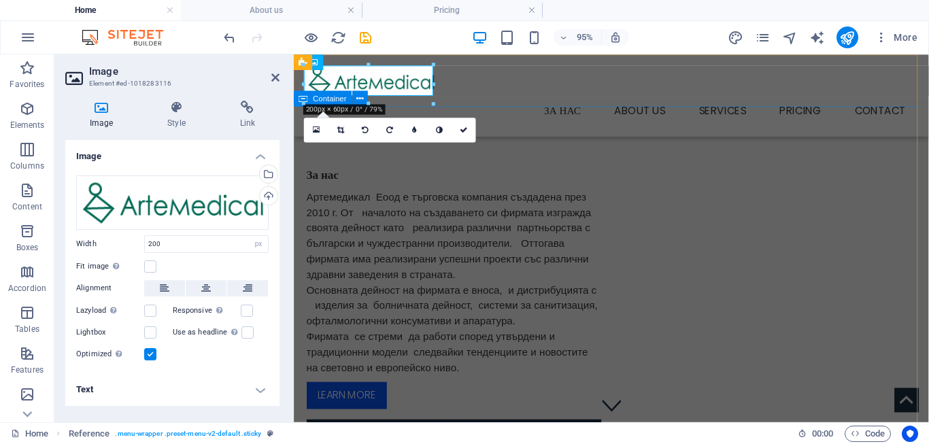
click at [534, 141] on div "За нас Артемедикал Еоод е търговска компания създадена през 2010 г. От началото…" at bounding box center [628, 386] width 668 height 554
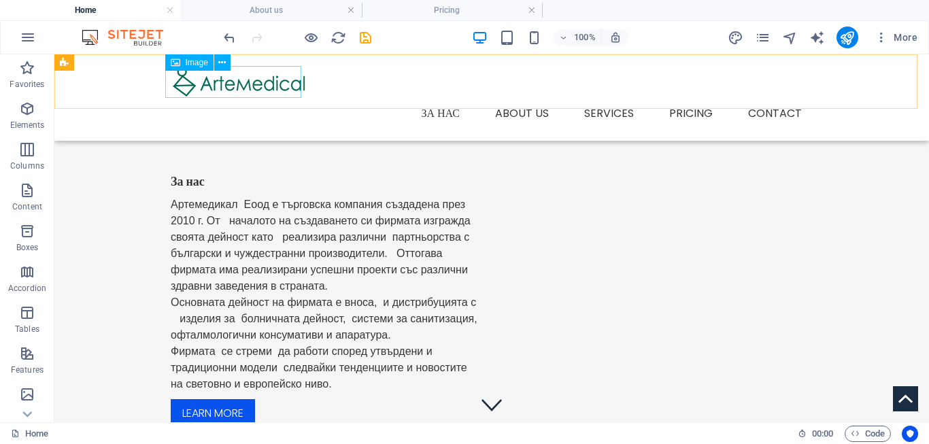
click at [213, 84] on figure at bounding box center [492, 81] width 642 height 32
click at [237, 84] on figure at bounding box center [492, 81] width 642 height 32
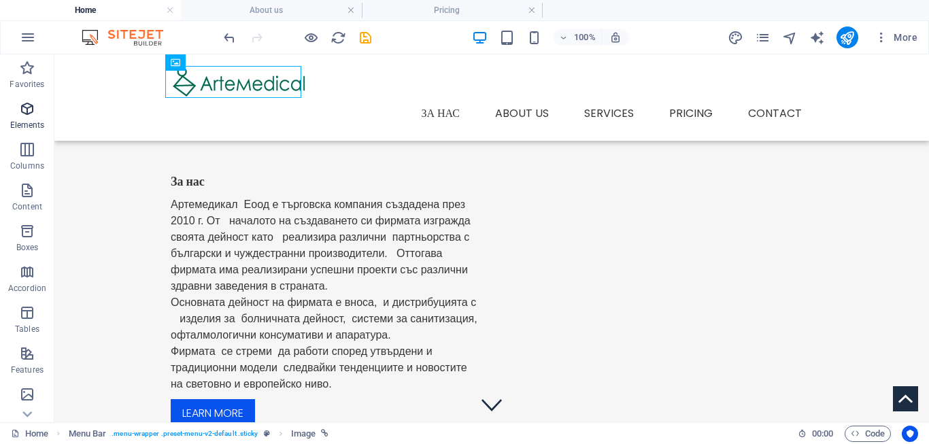
click at [26, 112] on icon "button" at bounding box center [27, 109] width 16 height 16
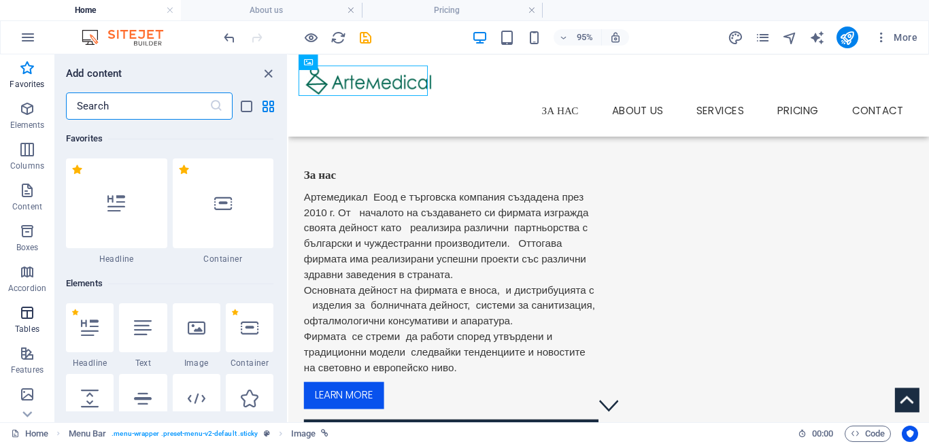
click at [27, 321] on span "Tables" at bounding box center [27, 321] width 54 height 33
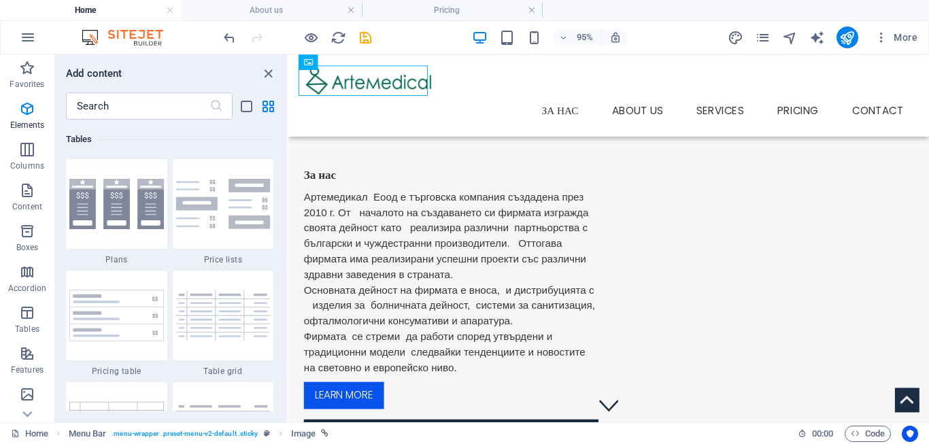
scroll to position [4710, 0]
click at [571, 97] on nav "За нас About us Services Service Detail Pricing Contact" at bounding box center [626, 113] width 642 height 33
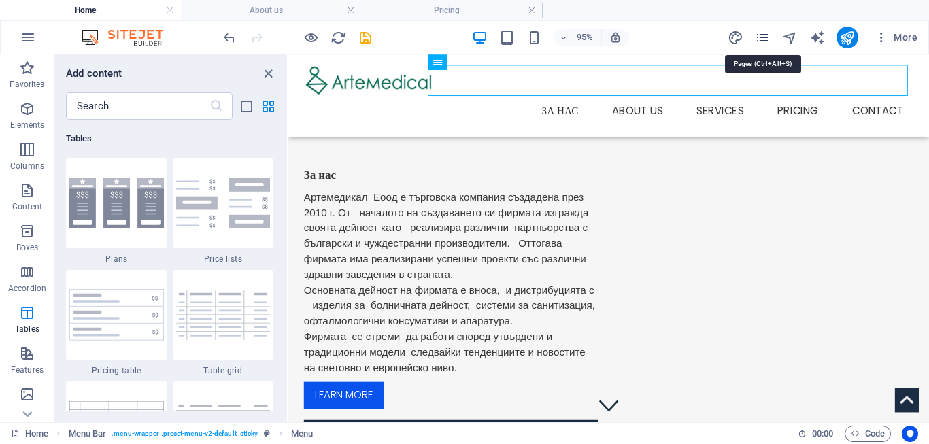
click at [768, 38] on icon "pages" at bounding box center [763, 38] width 16 height 16
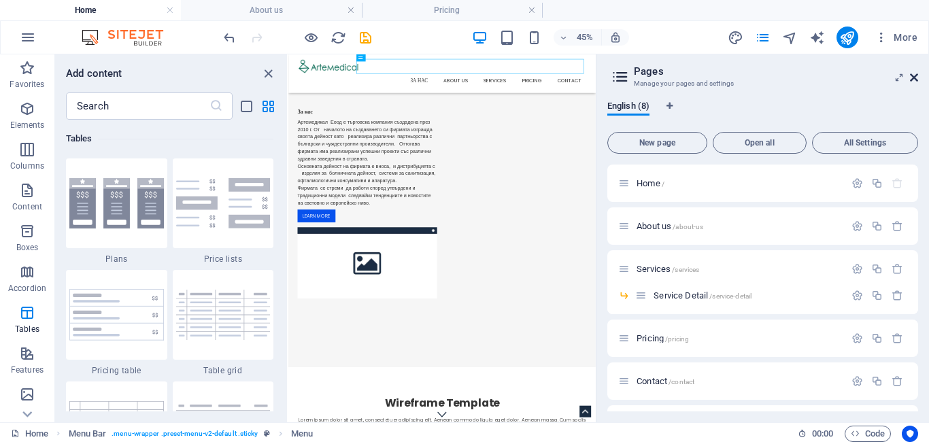
click at [911, 78] on icon at bounding box center [914, 77] width 8 height 11
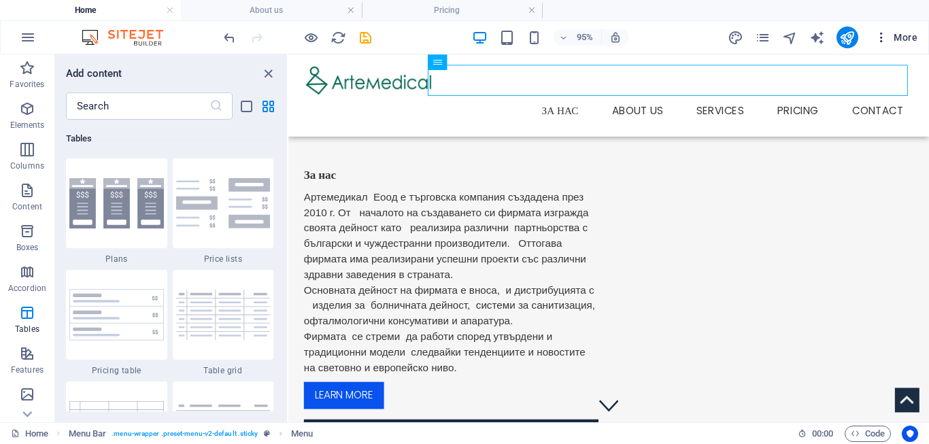
click at [881, 44] on button "More" at bounding box center [896, 38] width 54 height 22
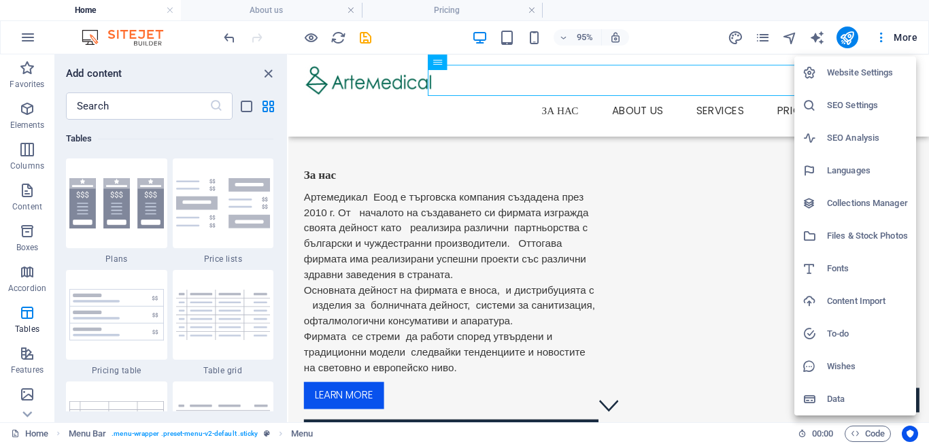
click at [741, 145] on div at bounding box center [464, 222] width 929 height 444
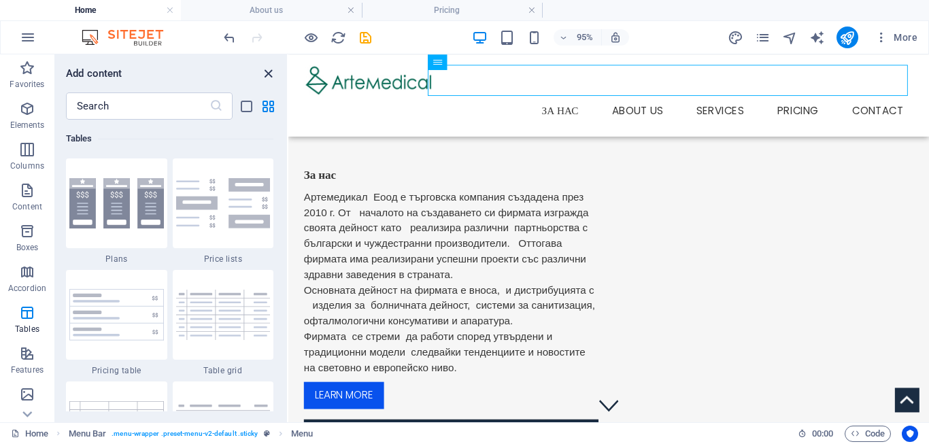
click at [269, 71] on icon "close panel" at bounding box center [268, 74] width 16 height 16
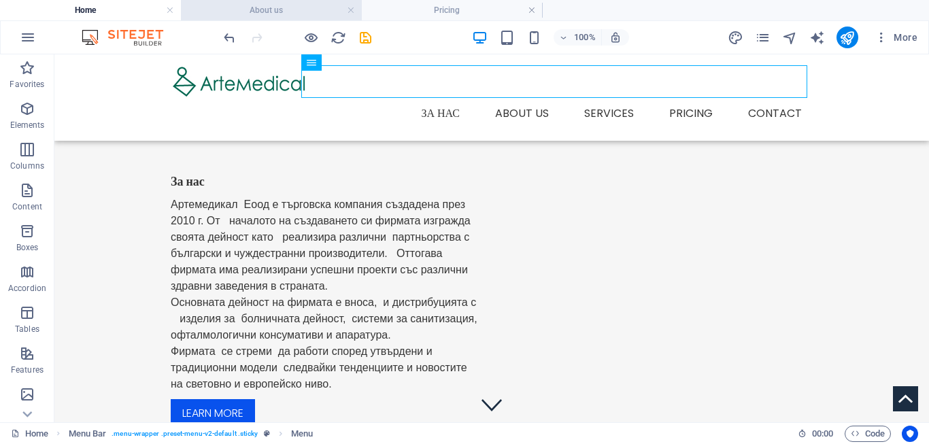
click at [275, 12] on h4 "About us" at bounding box center [271, 10] width 181 height 15
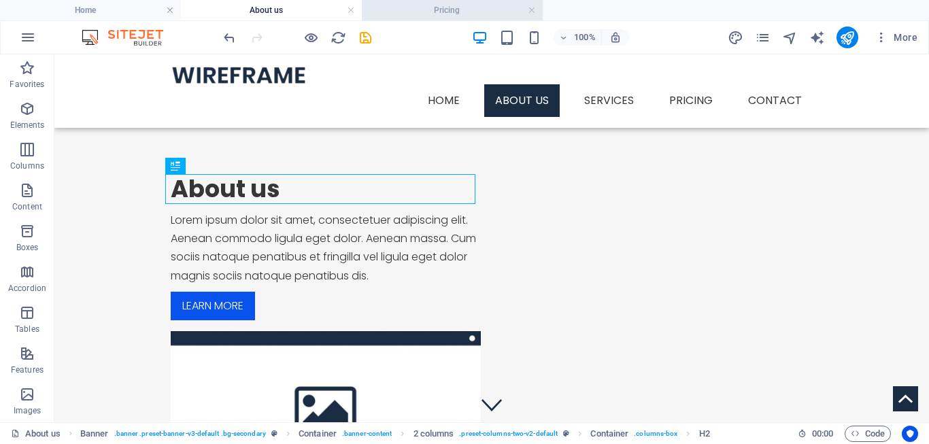
click at [431, 8] on h4 "Pricing" at bounding box center [452, 10] width 181 height 15
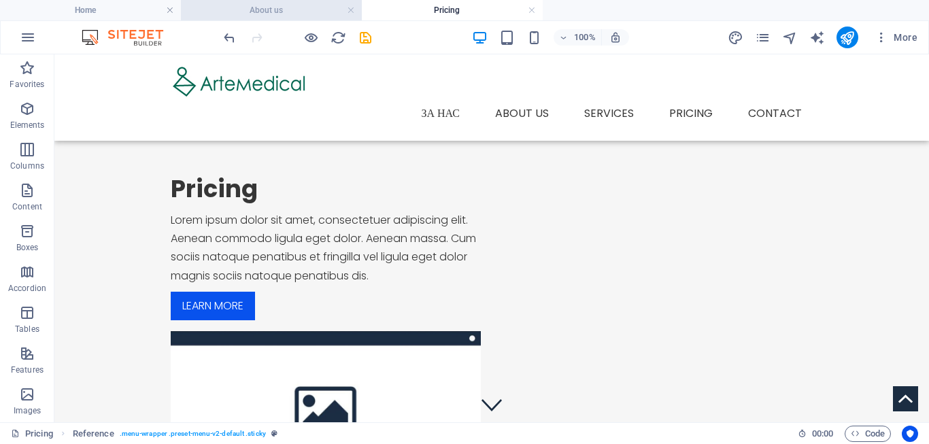
click at [272, 15] on h4 "About us" at bounding box center [271, 10] width 181 height 15
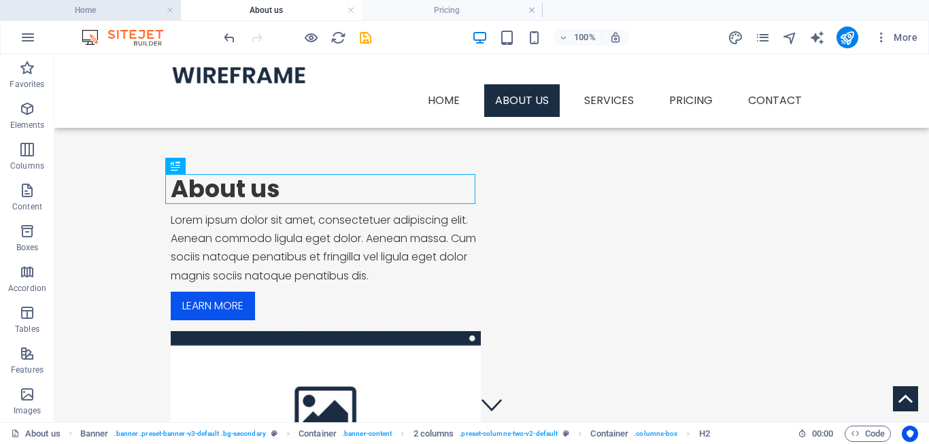
click at [120, 12] on h4 "Home" at bounding box center [90, 10] width 181 height 15
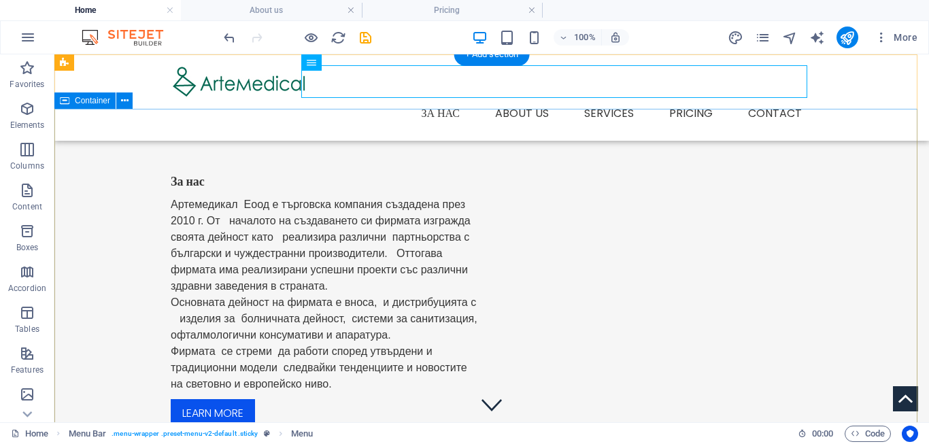
click at [370, 162] on div "За нас Артемедикал Еоод е търговска компания създадена през 2010 г. От началото…" at bounding box center [491, 386] width 875 height 554
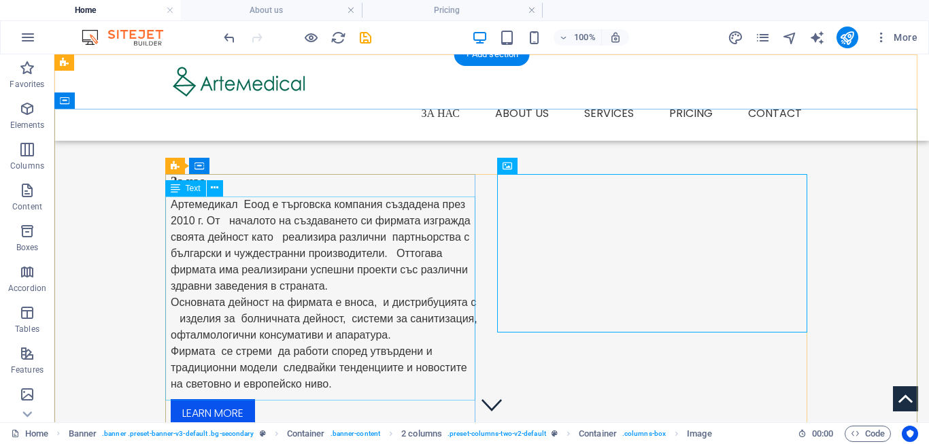
click at [178, 326] on div "Артемедикал Еоод е търговска компания създадена през 2010 г. От началото на съз…" at bounding box center [326, 295] width 310 height 196
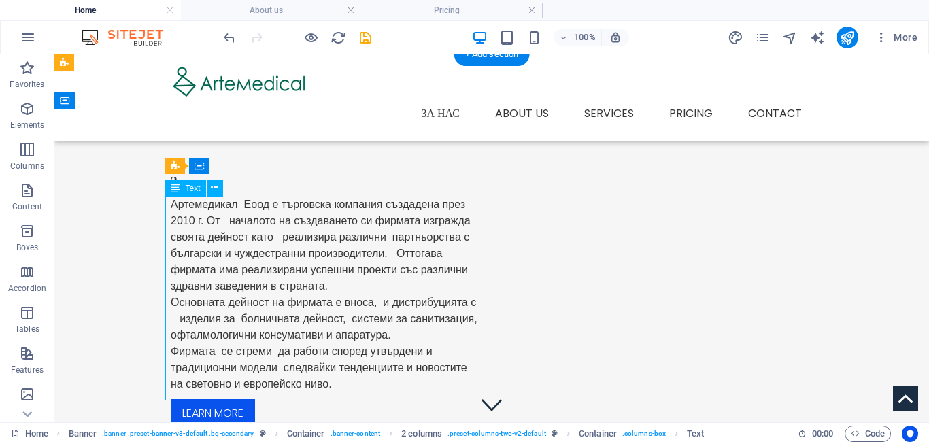
click at [177, 322] on div "Артемедикал Еоод е търговска компания създадена през 2010 г. От началото на съз…" at bounding box center [326, 295] width 310 height 196
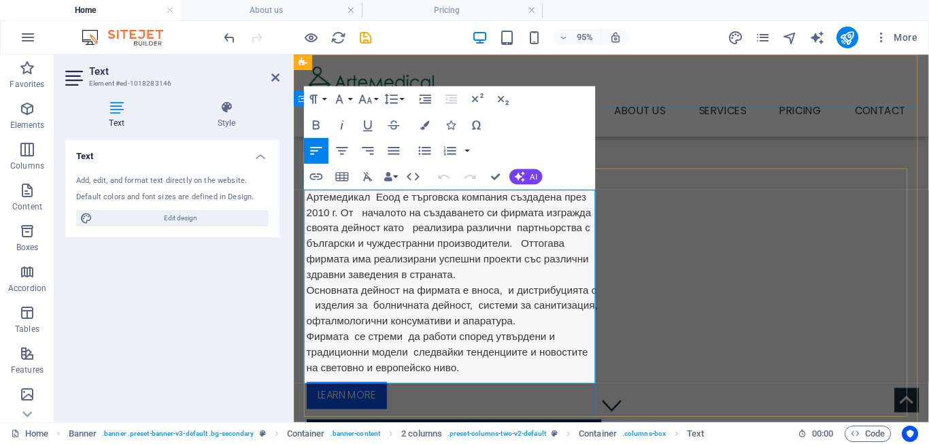
click at [313, 307] on span "Артемедикал Еоод е търговска компания създадена през 2010 г. От началото на съз…" at bounding box center [460, 294] width 307 height 191
click at [315, 325] on span "Артемедикал Еоод е търговска компания създадена през 2010 г. От началото на съз…" at bounding box center [460, 294] width 307 height 191
click at [311, 357] on span "Артемедикал Еоод е търговска компания създадена през 2010 г. От началото на съз…" at bounding box center [459, 294] width 305 height 191
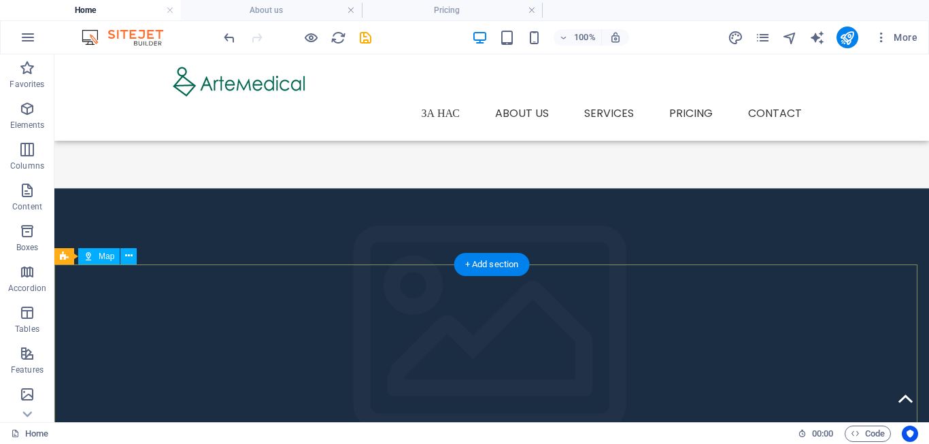
scroll to position [416, 0]
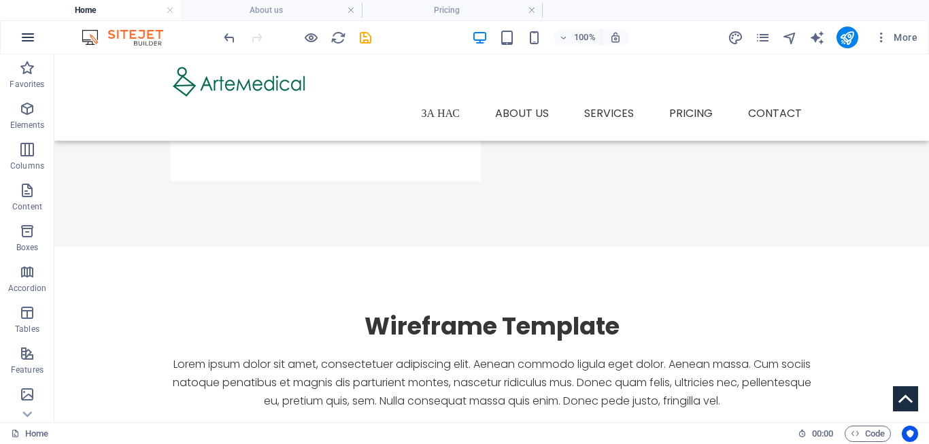
click at [26, 39] on icon "button" at bounding box center [28, 37] width 16 height 16
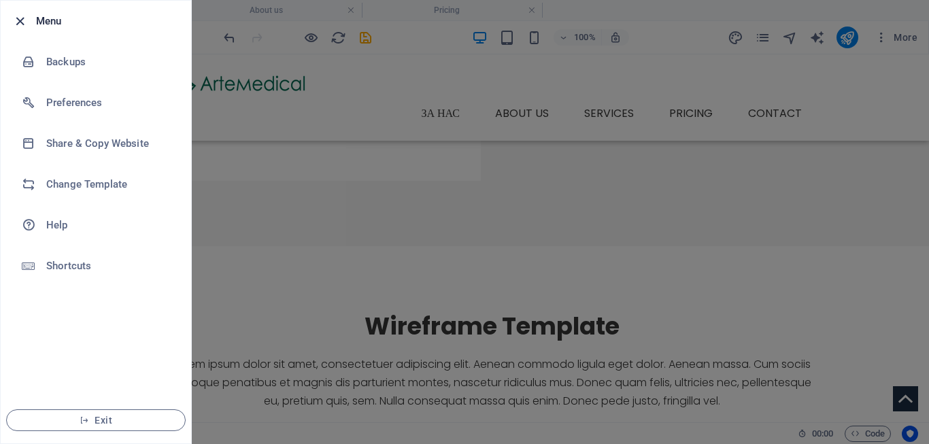
click at [18, 16] on icon "button" at bounding box center [20, 22] width 16 height 16
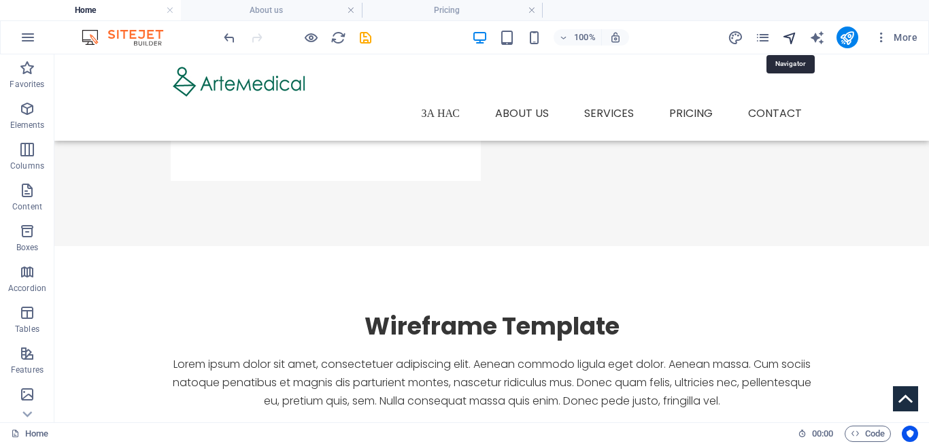
click at [794, 37] on icon "navigator" at bounding box center [790, 38] width 16 height 16
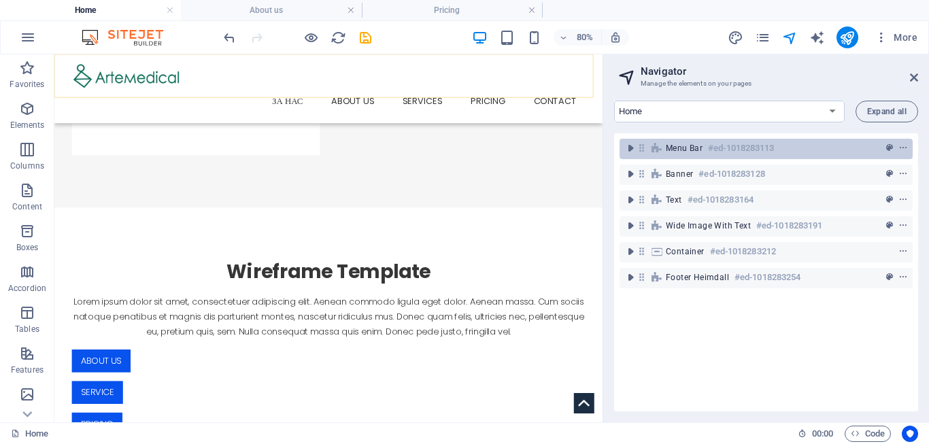
click at [684, 151] on span "Menu Bar" at bounding box center [684, 148] width 37 height 11
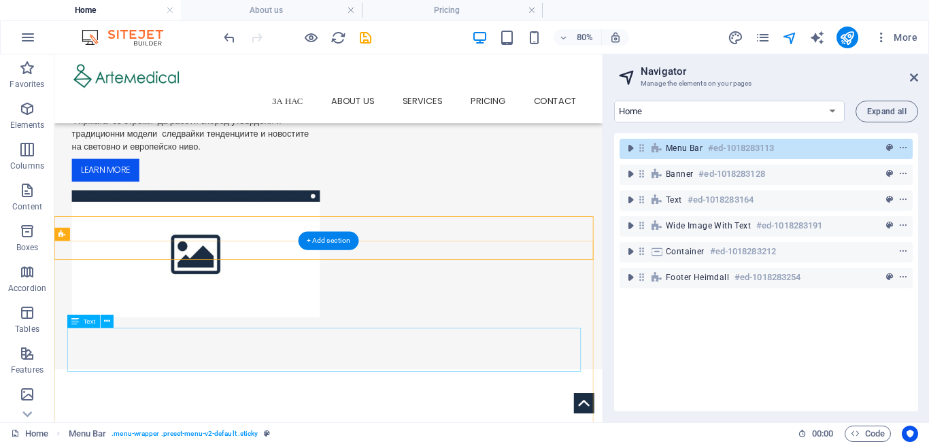
scroll to position [490, 0]
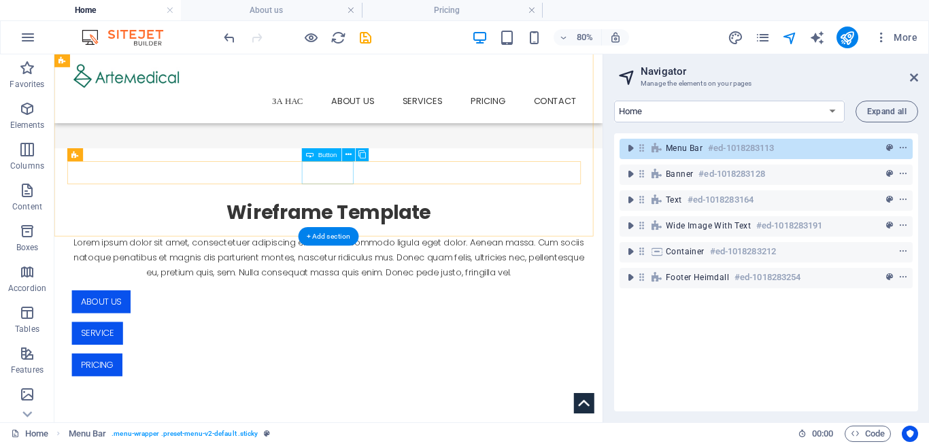
click at [390, 389] on div "Service" at bounding box center [397, 403] width 642 height 29
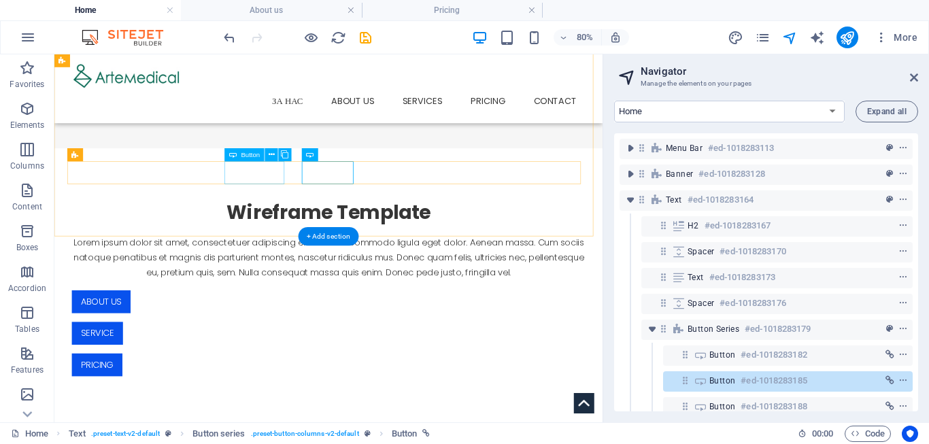
click at [316, 350] on div "About us" at bounding box center [397, 364] width 642 height 29
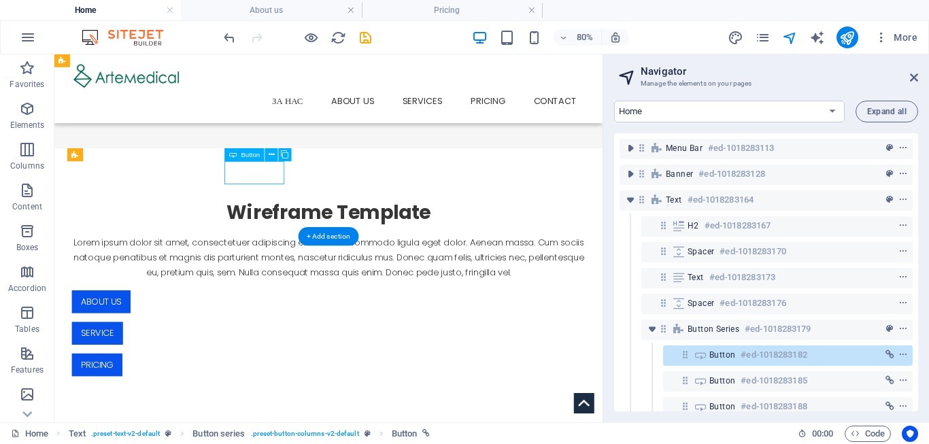
click at [316, 350] on div "About us" at bounding box center [397, 364] width 642 height 29
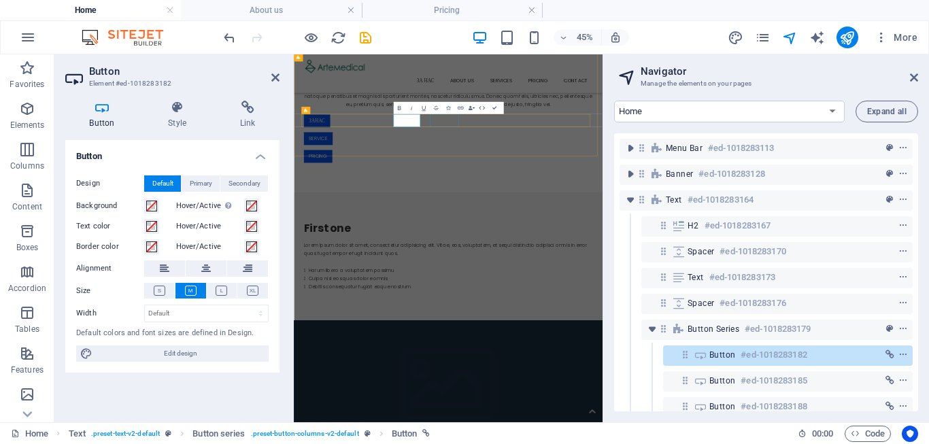
click at [777, 134] on div "Wireframe Template Lorem ipsum dolor sit amet, consectetuer adipiscing elit. Ae…" at bounding box center [637, 186] width 664 height 351
click at [776, 134] on div "Lorem ipsum dolor sit amet, consectetuer adipiscing elit. Aenean commodo ligula…" at bounding box center [637, 148] width 642 height 56
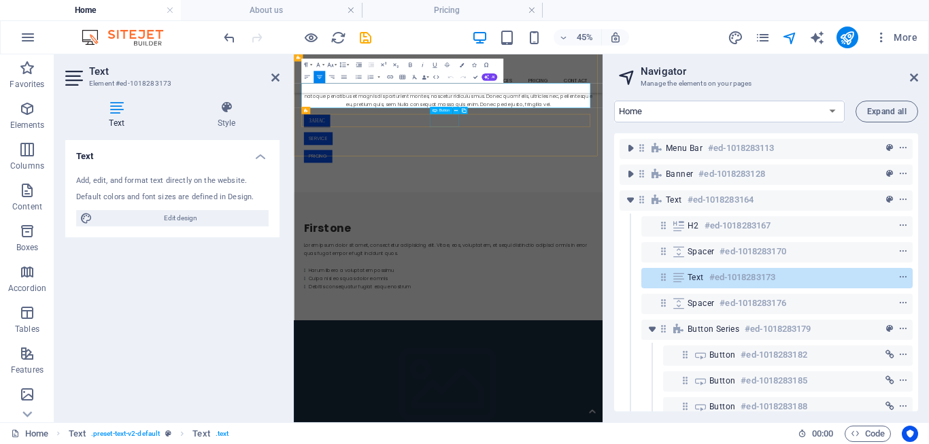
click at [625, 228] on div "Service" at bounding box center [637, 242] width 642 height 29
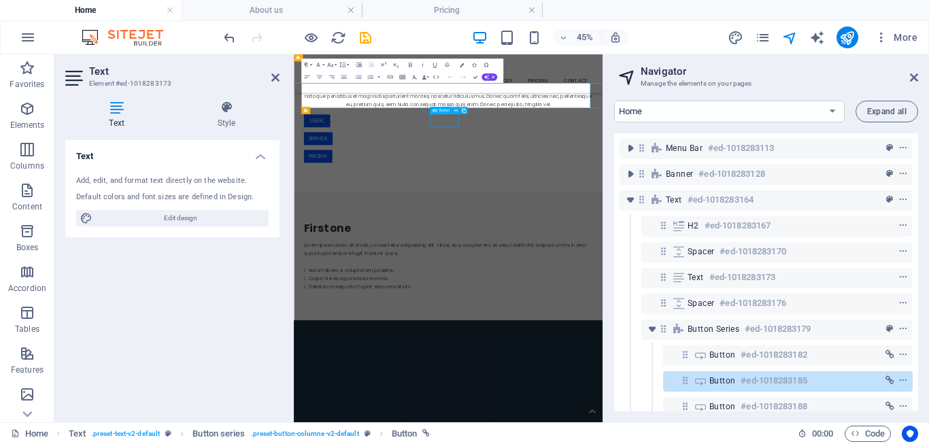
click at [625, 228] on div "Service" at bounding box center [637, 242] width 642 height 29
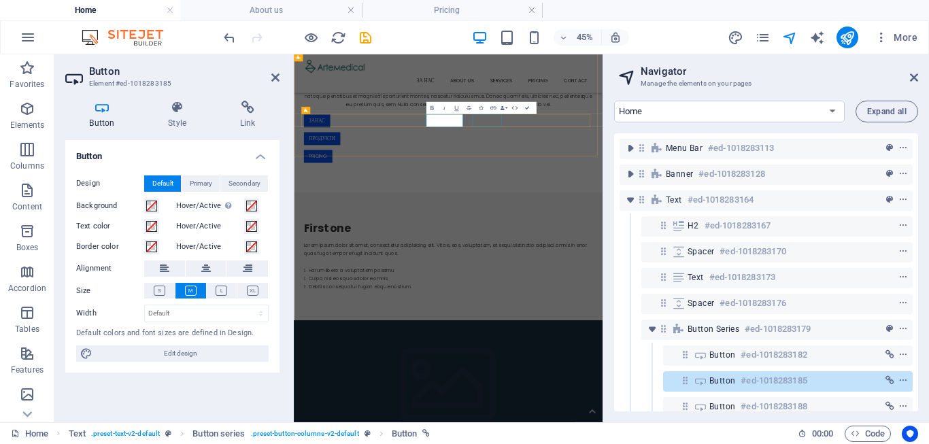
click at [709, 267] on div "Pricing" at bounding box center [637, 281] width 642 height 29
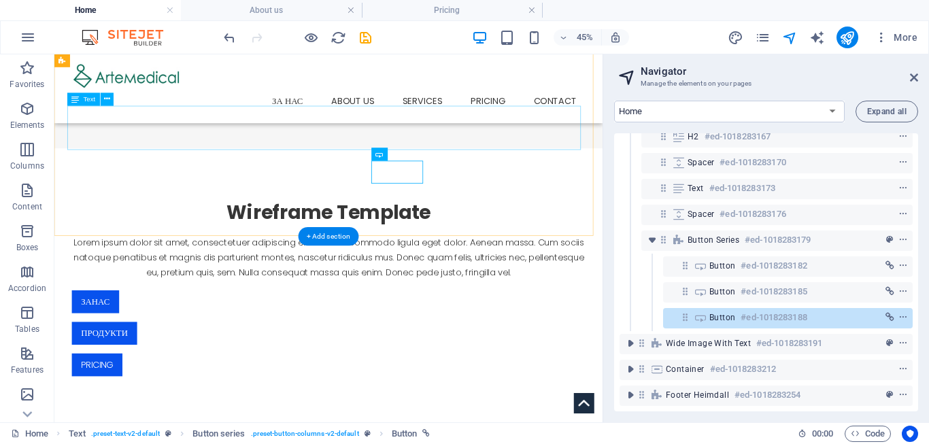
scroll to position [101, 0]
click at [485, 428] on div "Pricing" at bounding box center [397, 442] width 642 height 29
click at [490, 428] on div "Pricing" at bounding box center [397, 442] width 642 height 29
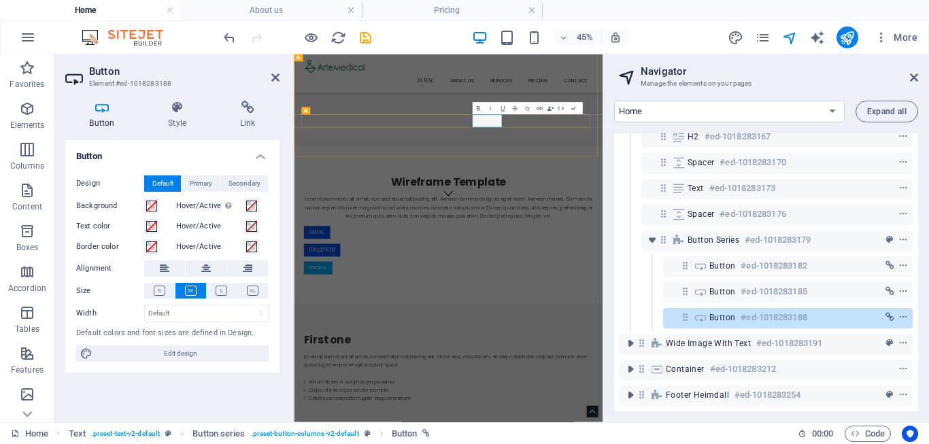
scroll to position [739, 0]
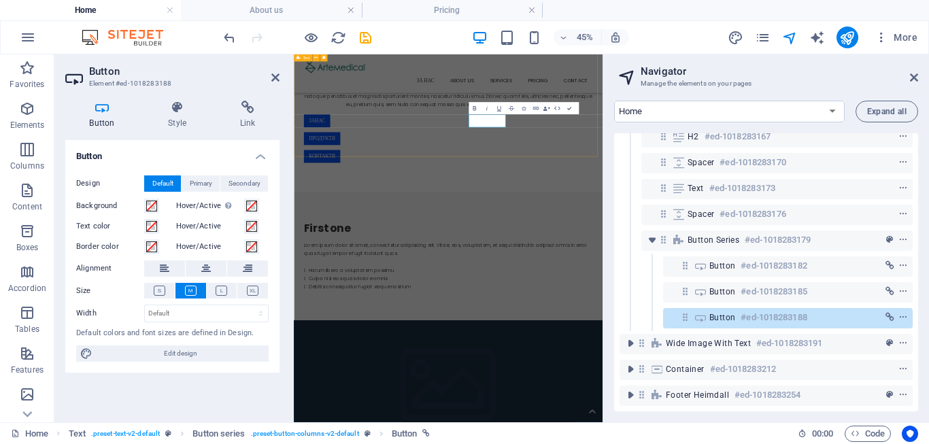
click at [435, 237] on div "Wireframe Template Lorem ipsum dolor sit amet, consectetuer adipiscing elit. Ae…" at bounding box center [637, 186] width 686 height 351
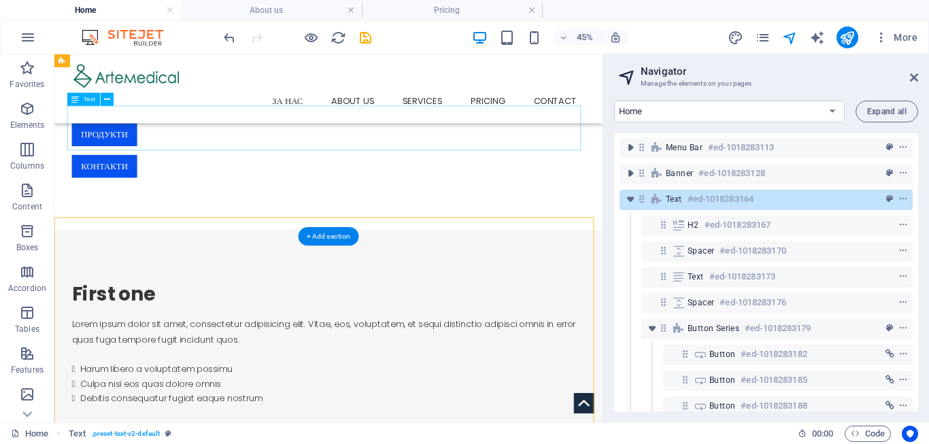
scroll to position [490, 0]
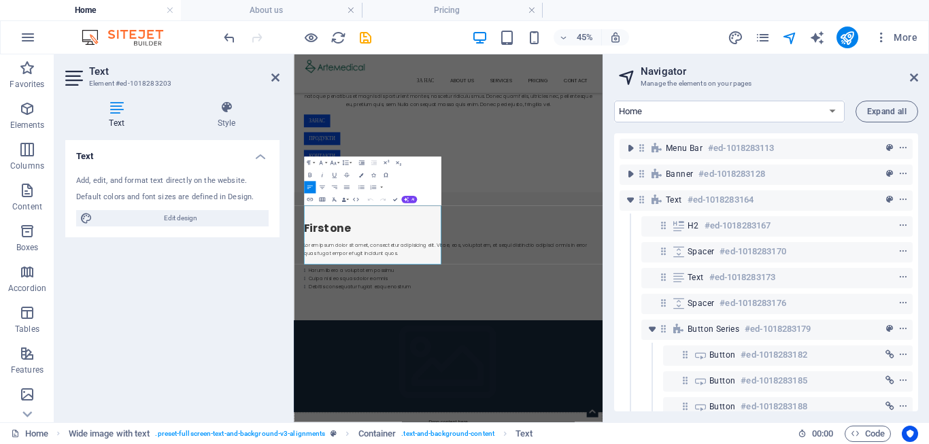
scroll to position [230, 0]
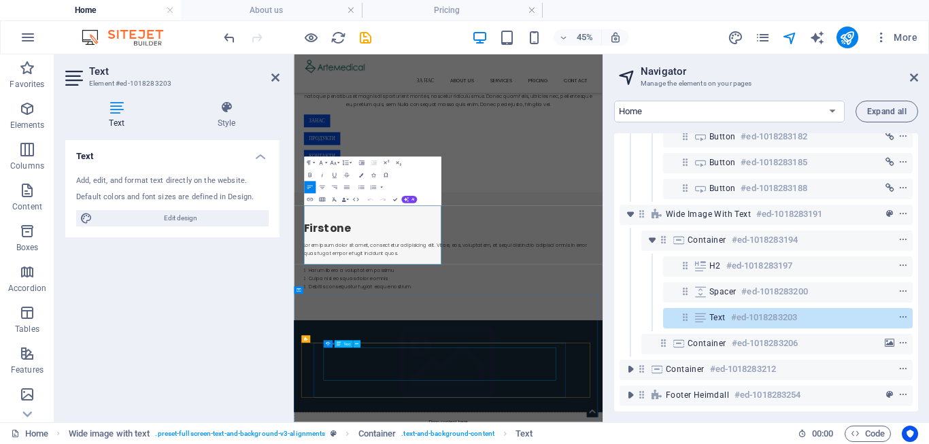
drag, startPoint x: 634, startPoint y: 709, endPoint x: 790, endPoint y: 422, distance: 325.9
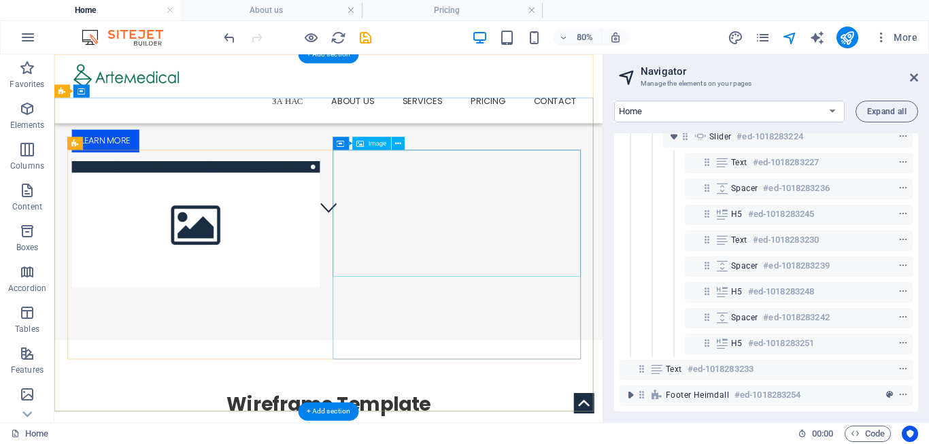
scroll to position [0, 0]
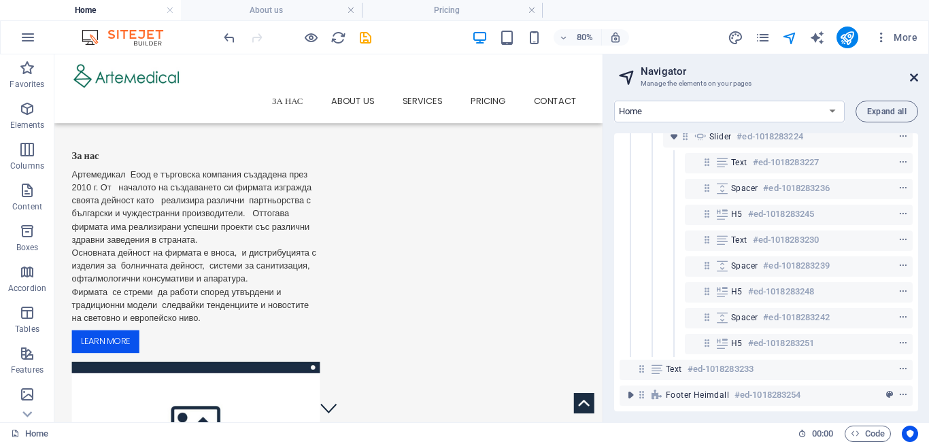
drag, startPoint x: 911, startPoint y: 79, endPoint x: 432, endPoint y: 103, distance: 480.0
click at [911, 79] on icon at bounding box center [914, 77] width 8 height 11
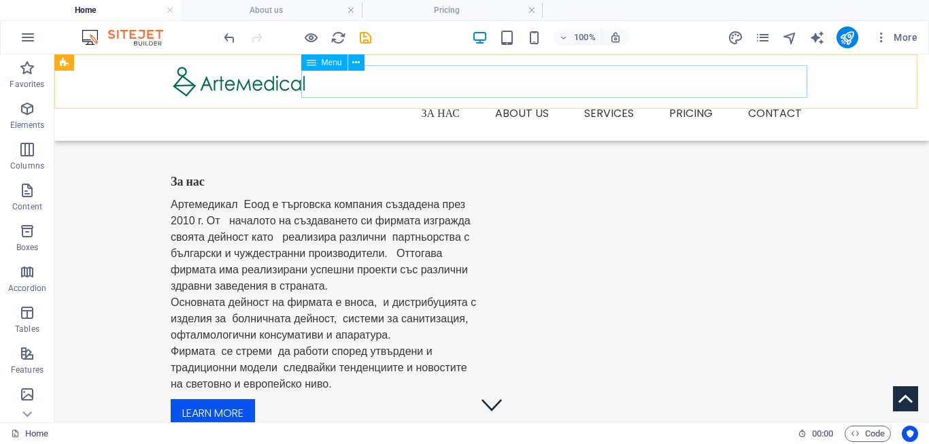
click at [520, 97] on nav "За нас About us Services Service Detail Pricing Contact" at bounding box center [492, 113] width 642 height 33
click at [595, 97] on nav "За нас About us Services Service Detail Pricing Contact" at bounding box center [492, 113] width 642 height 33
select select
select select "1"
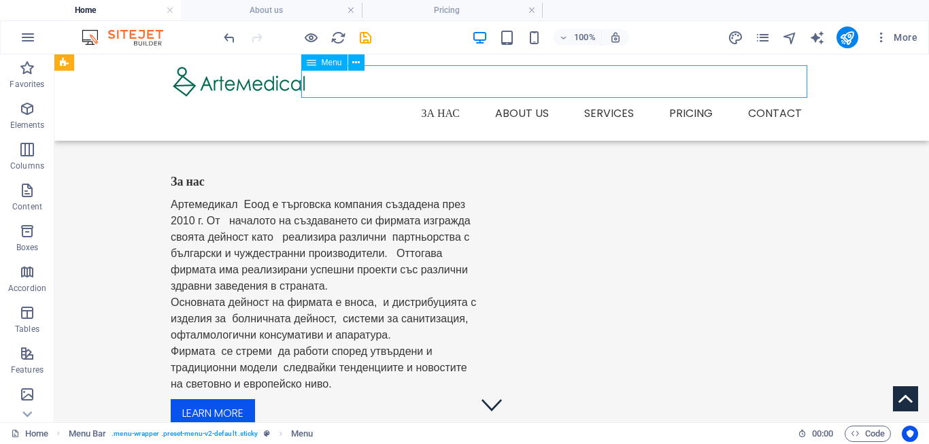
select select
select select "2"
select select
select select "3"
select select
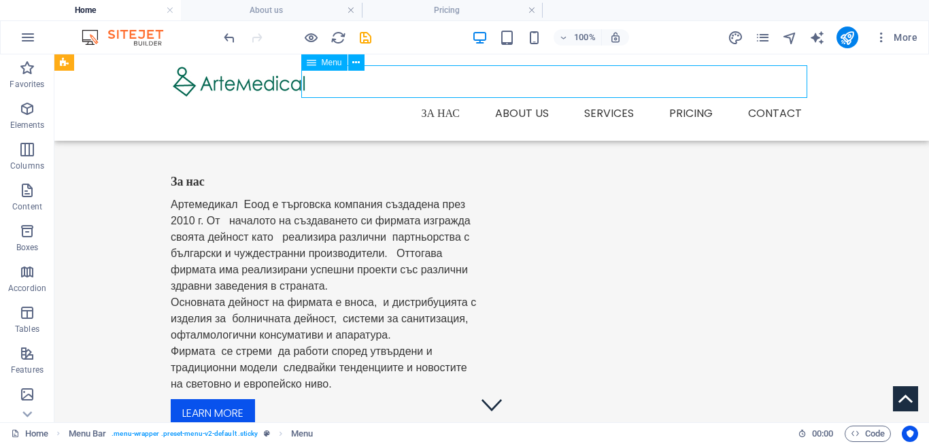
select select "4"
select select
select select "5"
select select
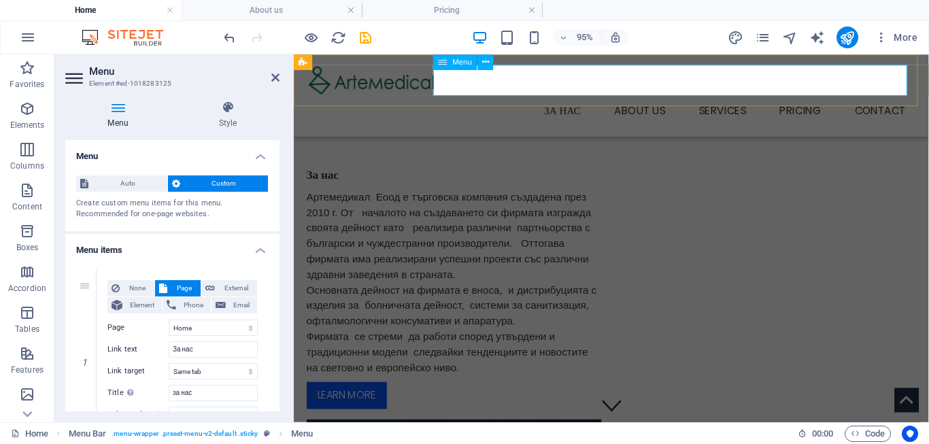
click at [648, 97] on nav "За нас About us Services Service Detail Pricing Contact" at bounding box center [628, 113] width 642 height 33
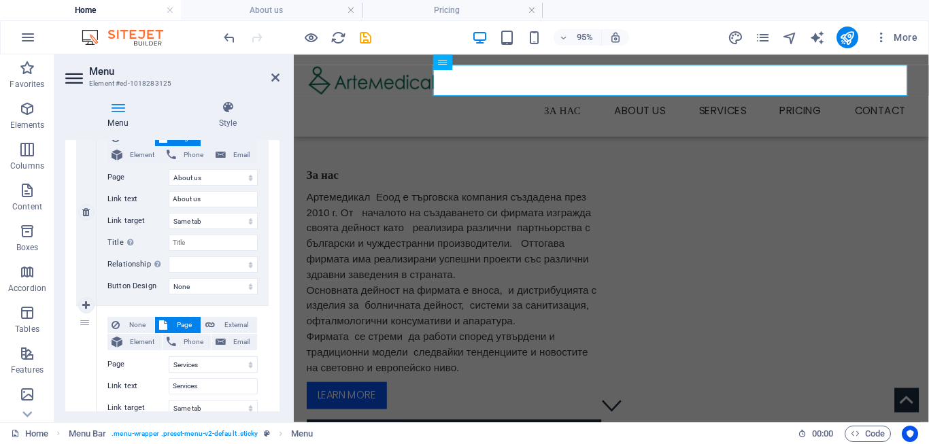
scroll to position [367, 0]
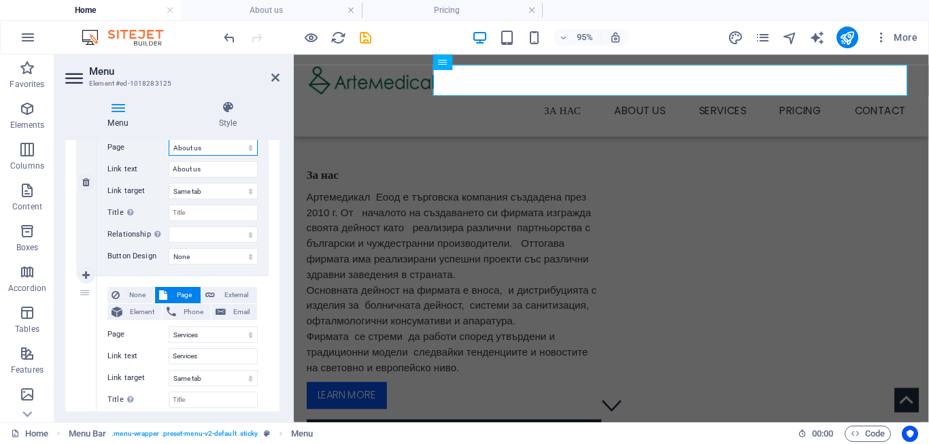
click at [169, 139] on select "Home About us Services -- Service Detail Pricing Contact Legal Notice Privacy" at bounding box center [213, 147] width 89 height 16
click at [199, 150] on select "Home About us Services -- Service Detail Pricing Contact Legal Notice Privacy" at bounding box center [213, 147] width 89 height 16
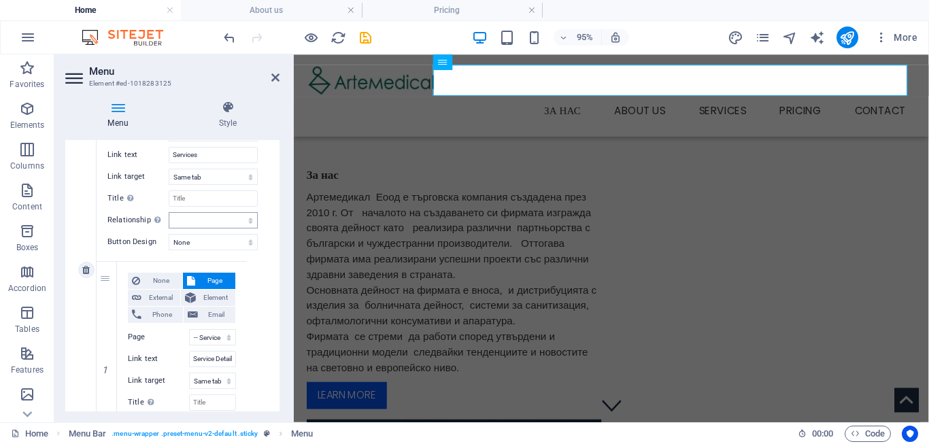
scroll to position [612, 0]
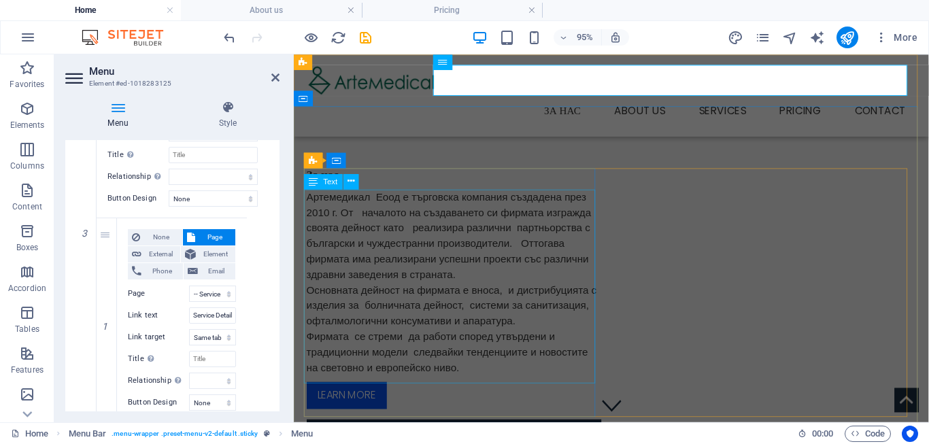
click at [485, 258] on div "Артемедикал Еоод е търговска компания създадена през 2010 г. От началото на съз…" at bounding box center [462, 295] width 310 height 196
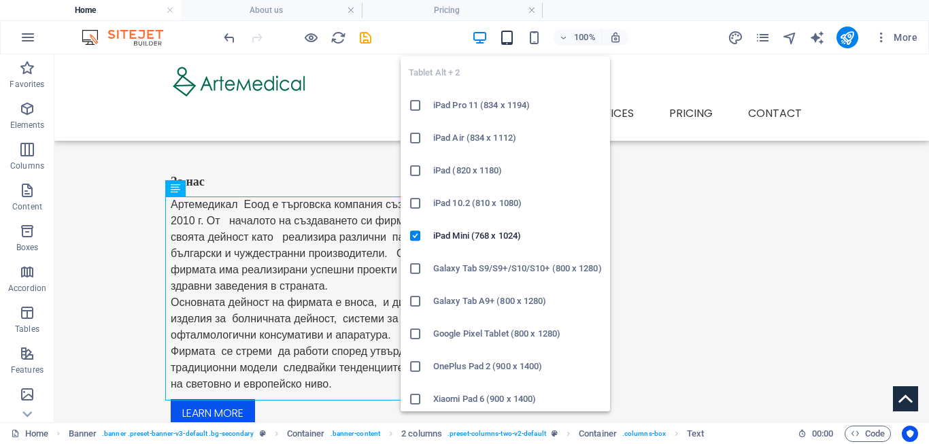
click at [501, 38] on icon "button" at bounding box center [507, 38] width 16 height 16
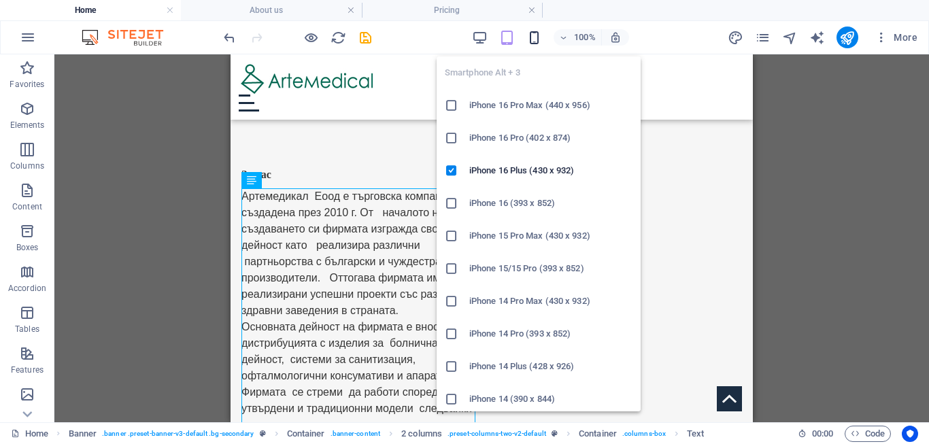
click at [532, 35] on icon "button" at bounding box center [534, 38] width 16 height 16
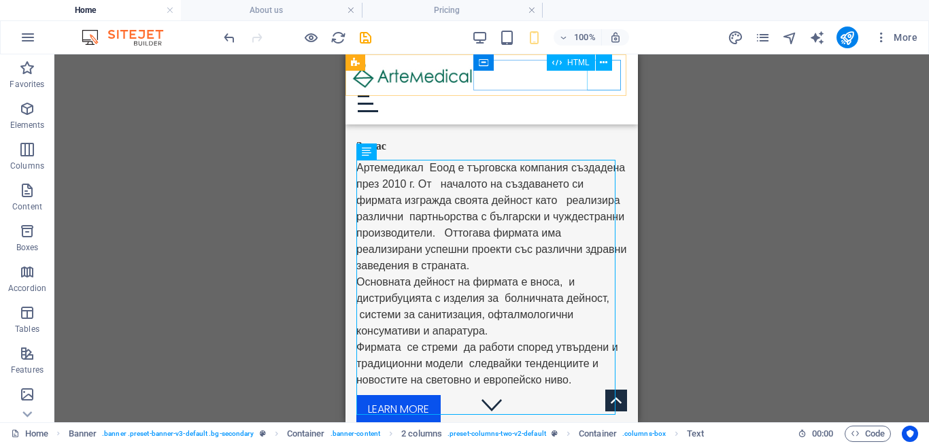
click at [604, 88] on div "Menu" at bounding box center [492, 103] width 282 height 31
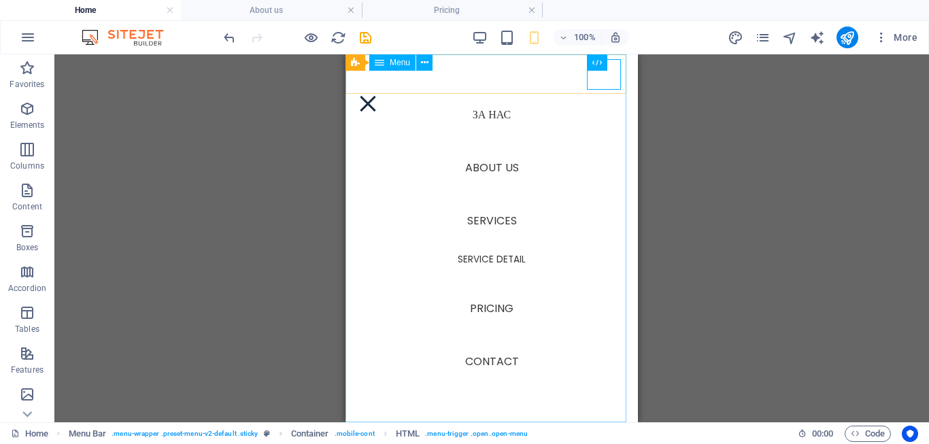
click at [481, 221] on nav "За нас About us Services Service Detail Pricing Contact" at bounding box center [491, 238] width 292 height 368
click at [473, 262] on nav "За нас About us Services Service Detail Pricing Contact" at bounding box center [491, 238] width 292 height 368
click at [488, 165] on nav "За нас About us Services Service Detail Pricing Contact" at bounding box center [491, 238] width 292 height 368
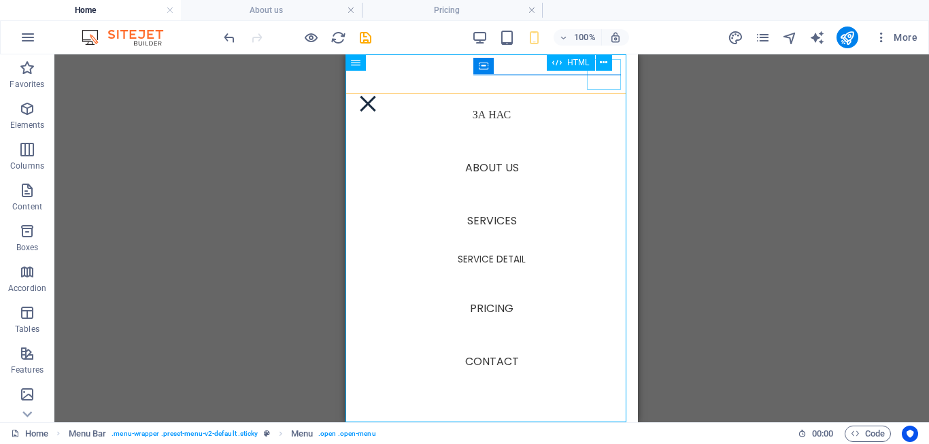
click at [385, 88] on div "Menu" at bounding box center [368, 103] width 34 height 31
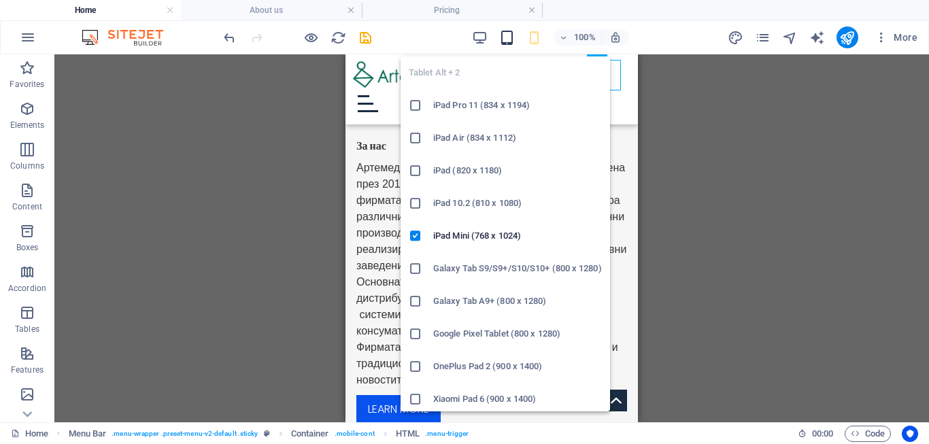
click at [509, 44] on icon "button" at bounding box center [507, 38] width 16 height 16
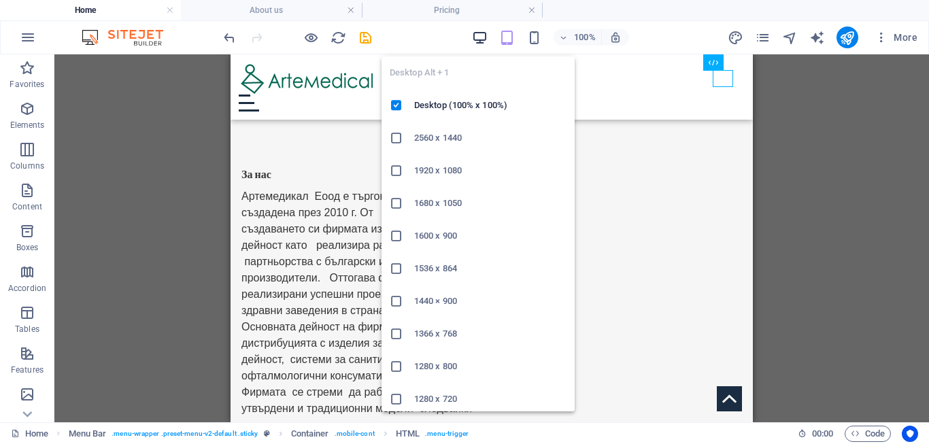
drag, startPoint x: 473, startPoint y: 38, endPoint x: 512, endPoint y: 70, distance: 50.8
click at [473, 38] on icon "button" at bounding box center [480, 38] width 16 height 16
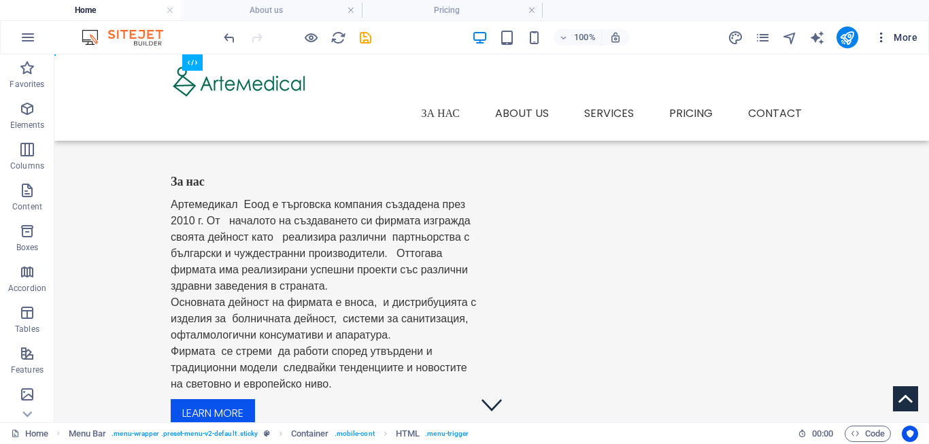
click at [883, 31] on icon "button" at bounding box center [882, 38] width 14 height 14
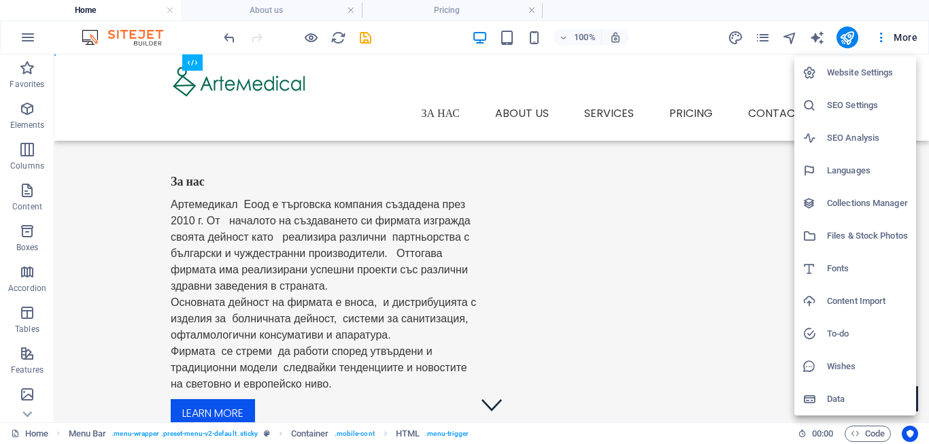
click at [525, 82] on div at bounding box center [464, 222] width 929 height 444
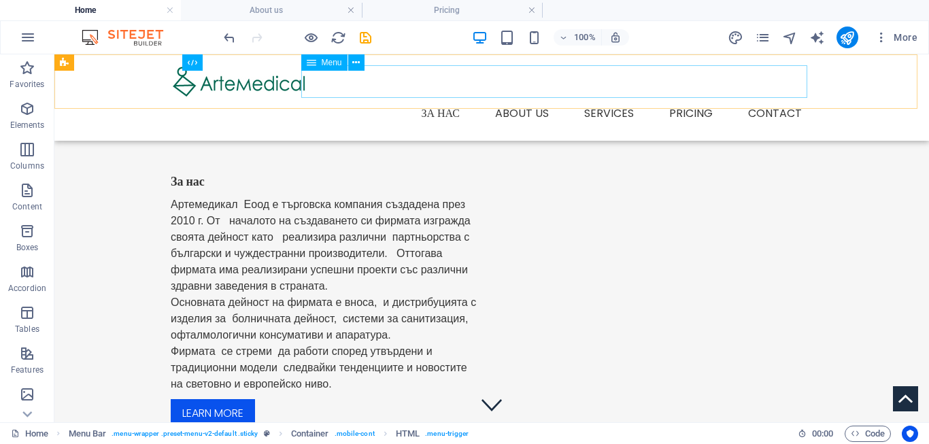
click at [618, 97] on nav "За нас About us Services Service Detail Pricing Contact" at bounding box center [492, 113] width 642 height 33
click at [881, 41] on icon "button" at bounding box center [882, 38] width 14 height 14
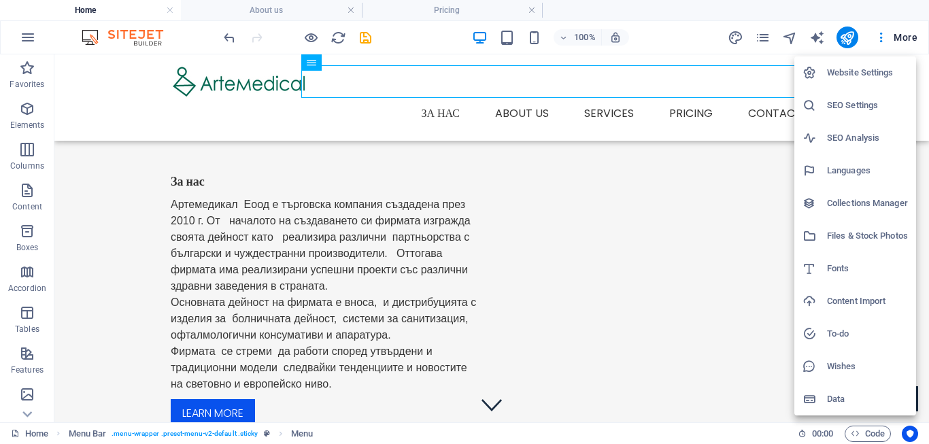
click at [871, 78] on h6 "Website Settings" at bounding box center [867, 73] width 81 height 16
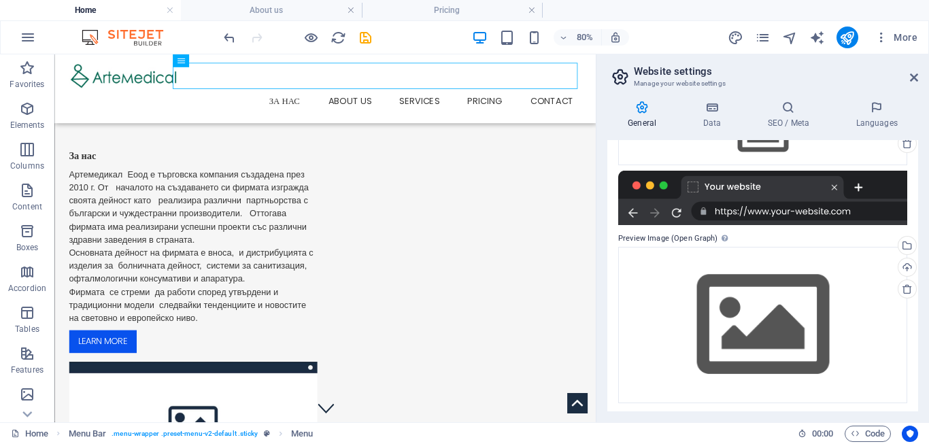
scroll to position [192, 0]
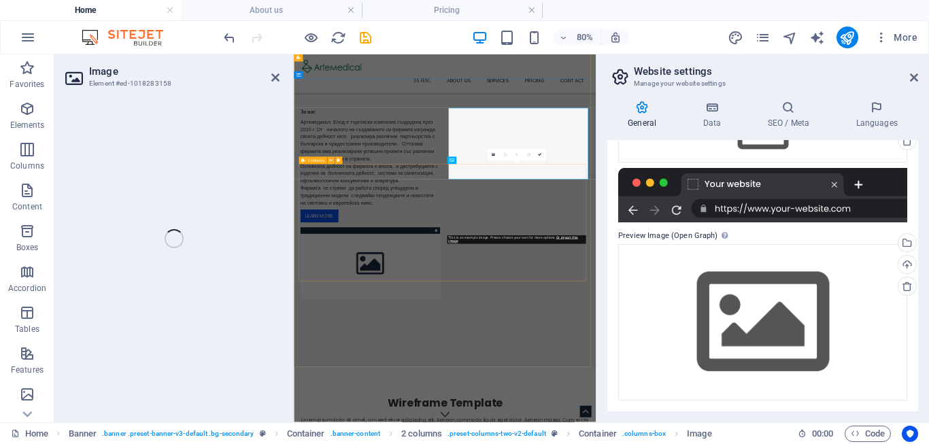
select select "%"
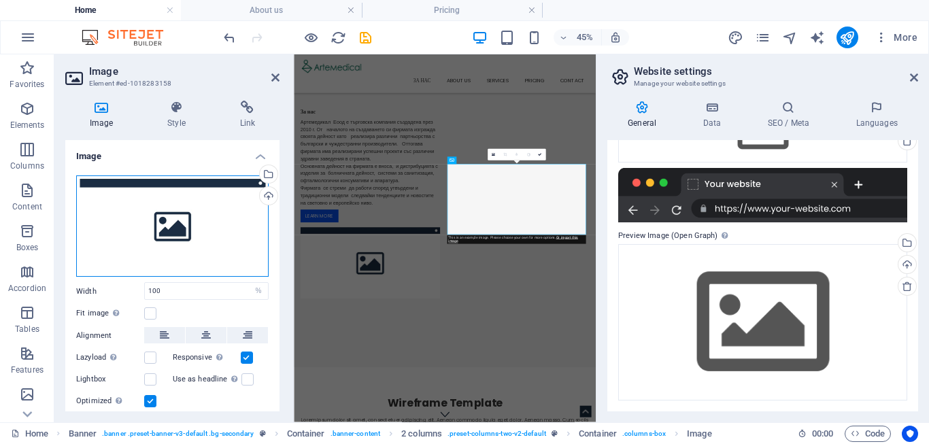
click at [212, 215] on div "Drag files here, click to choose files or select files from Files or our free s…" at bounding box center [172, 226] width 192 height 102
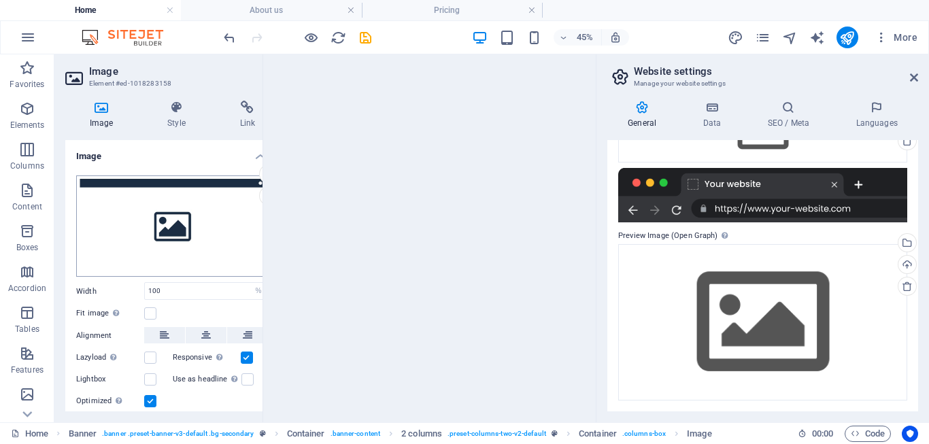
click at [212, 215] on body "www3.artemedical.info Home About us Pricing Favorites Elements Columns Content …" at bounding box center [464, 222] width 929 height 444
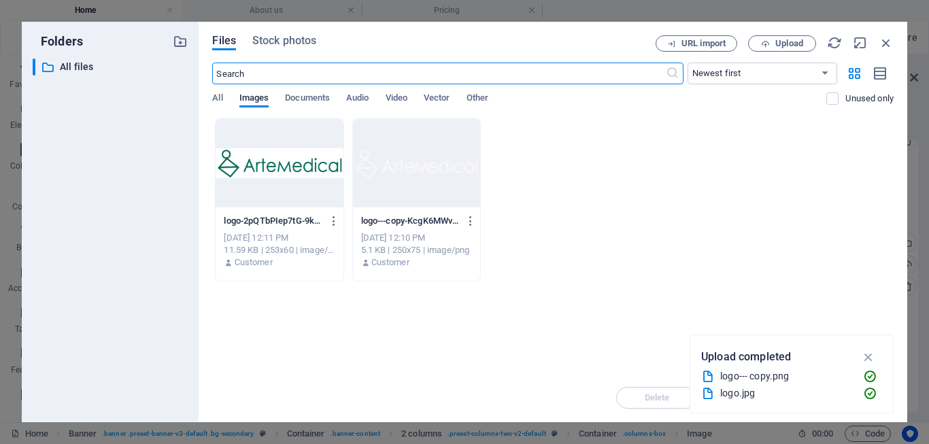
scroll to position [1416, 0]
click at [773, 41] on span "Upload" at bounding box center [782, 43] width 56 height 9
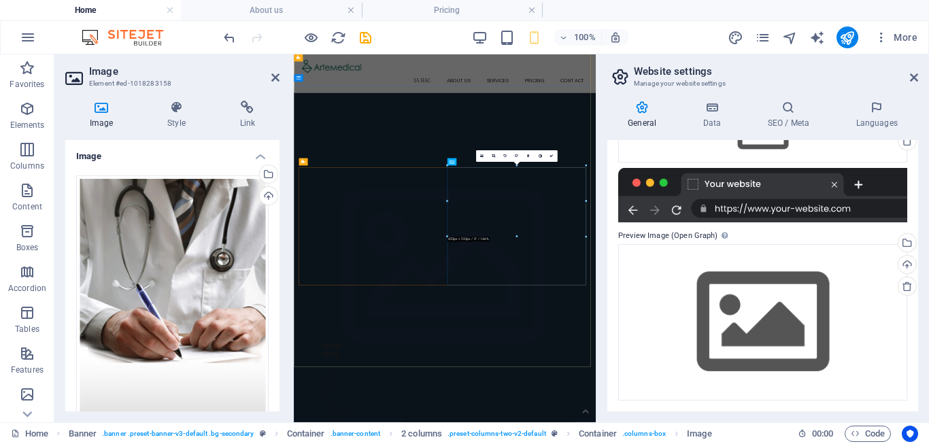
scroll to position [0, 0]
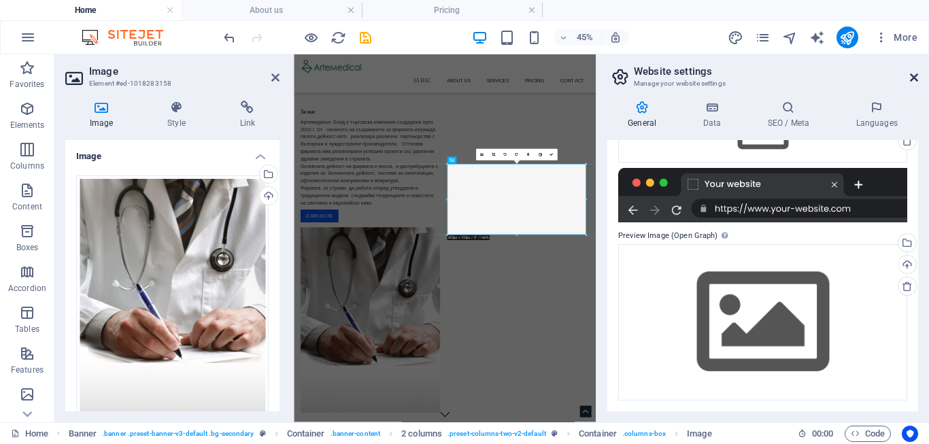
click at [914, 78] on icon at bounding box center [914, 77] width 8 height 11
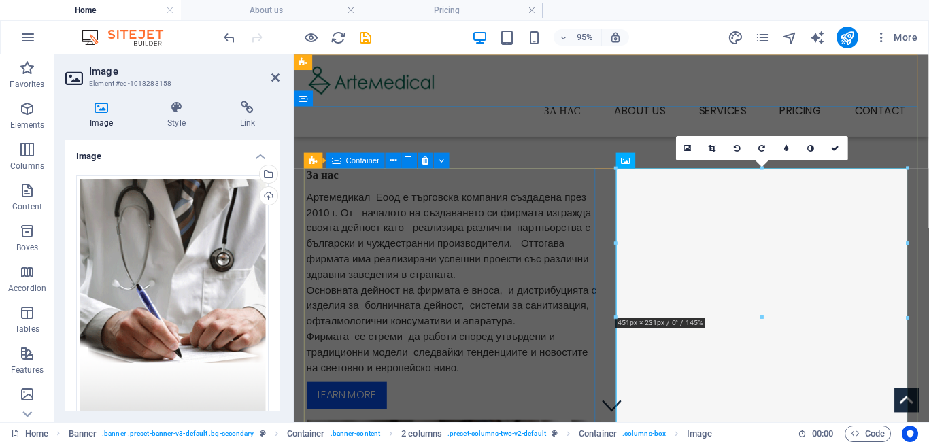
click at [498, 266] on div "За нас Артемедикал Еоод е търговска компания създадена през 2010 г. От началото…" at bounding box center [462, 301] width 310 height 254
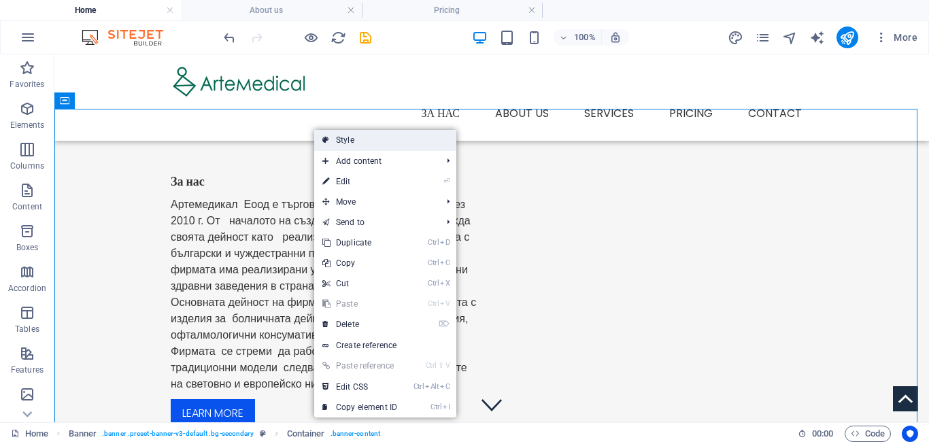
click at [401, 143] on link "Style" at bounding box center [385, 140] width 142 height 20
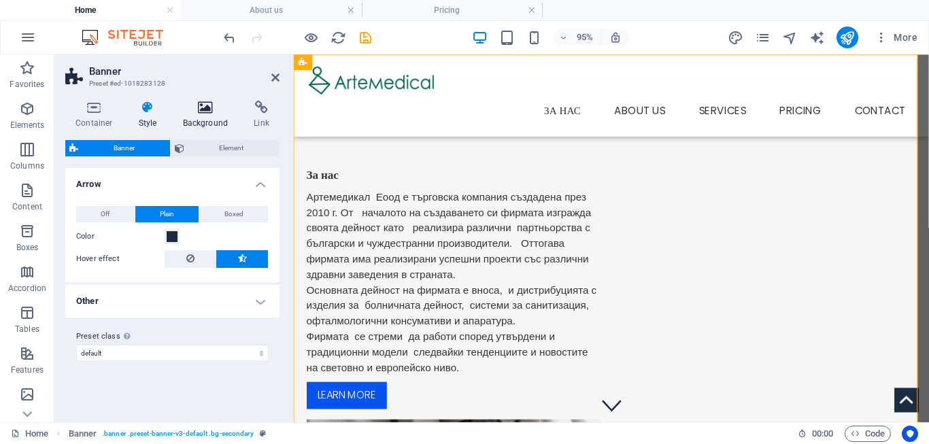
click at [215, 110] on icon at bounding box center [206, 108] width 66 height 14
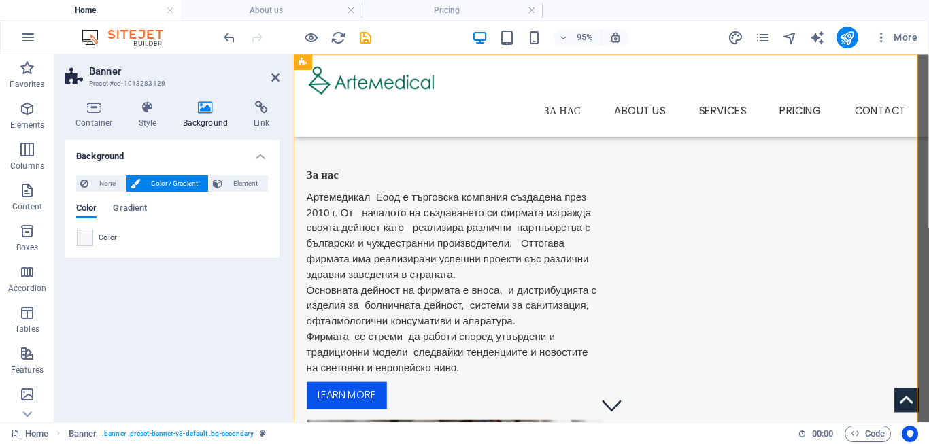
click at [187, 182] on span "Color / Gradient" at bounding box center [174, 183] width 60 height 16
click at [84, 240] on span at bounding box center [85, 238] width 15 height 15
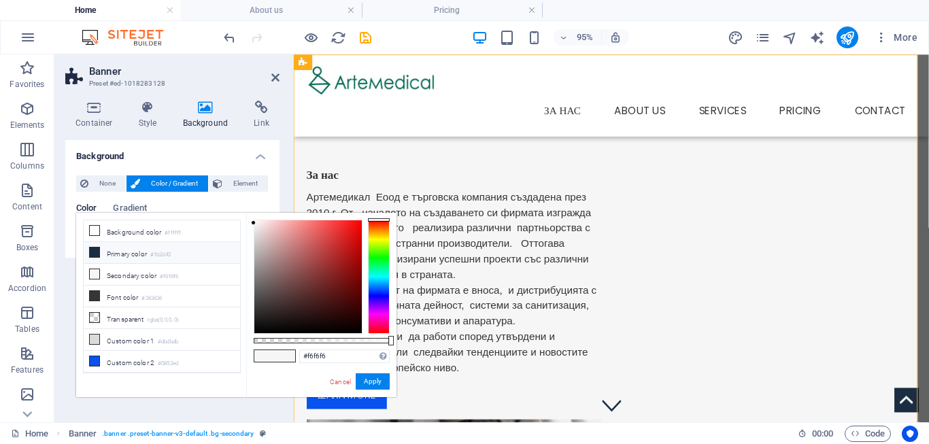
click at [117, 253] on li "Primary color #1b2d42" at bounding box center [162, 253] width 156 height 22
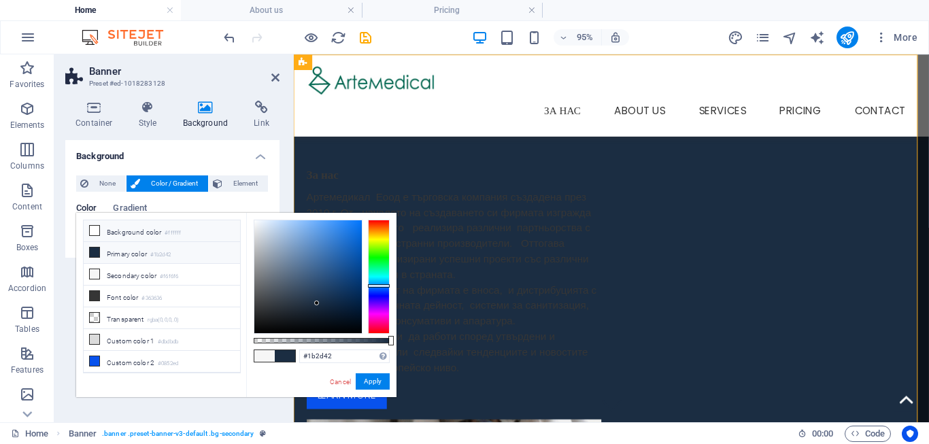
click at [112, 234] on li "Background color #ffffff" at bounding box center [162, 231] width 156 height 22
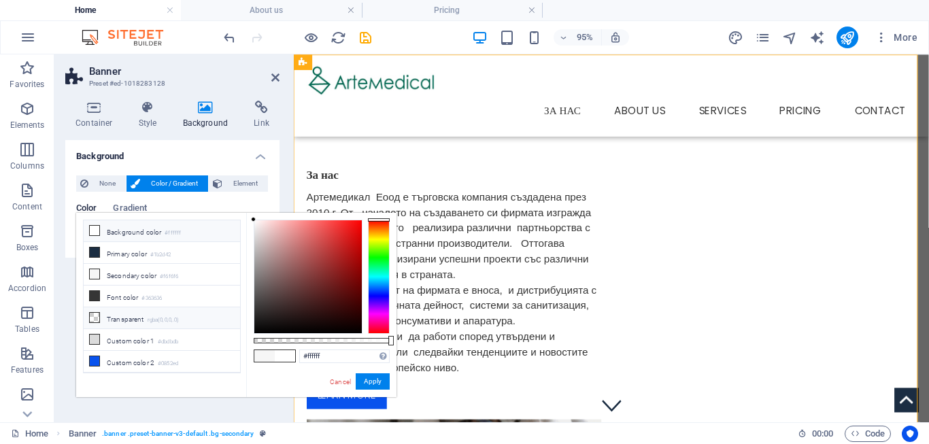
click at [137, 318] on li "Transparent rgba(0,0,0,.0)" at bounding box center [162, 318] width 156 height 22
click at [299, 286] on div at bounding box center [307, 276] width 107 height 113
click at [112, 229] on li "Background color #ffffff" at bounding box center [162, 231] width 156 height 22
type input "rgba(255, 255, 255, 0)"
drag, startPoint x: 371, startPoint y: 383, endPoint x: 77, endPoint y: 343, distance: 296.5
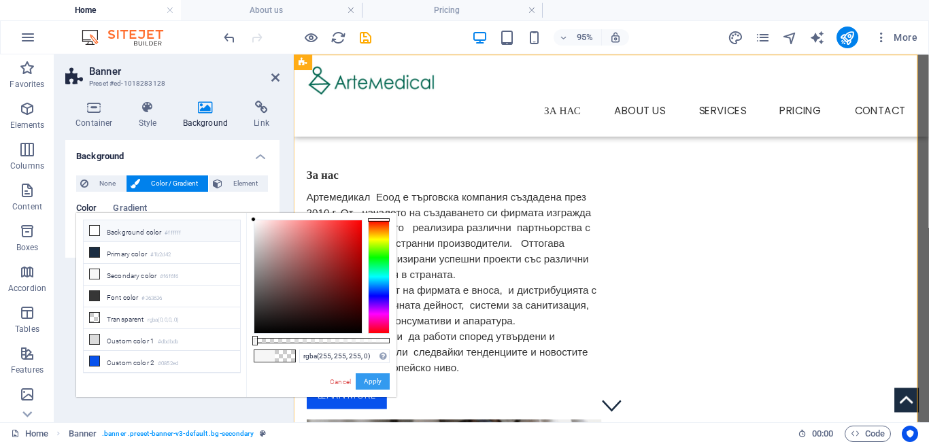
click at [371, 383] on button "Apply" at bounding box center [373, 381] width 34 height 16
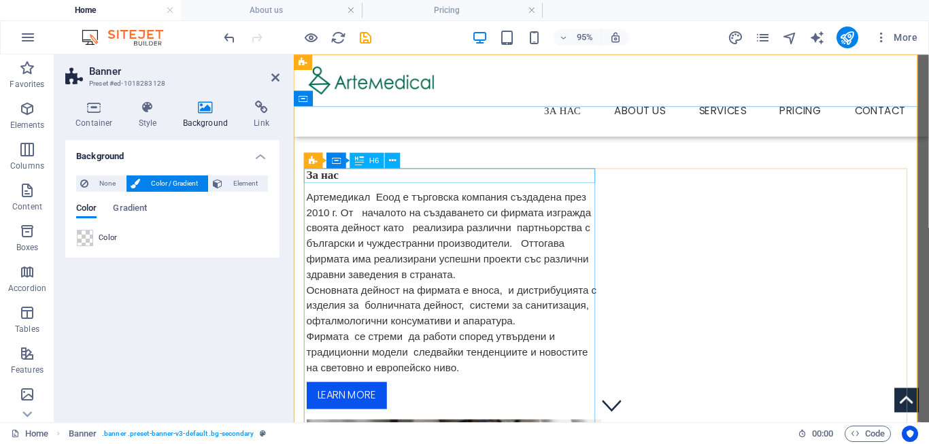
click at [413, 180] on div "За нас" at bounding box center [462, 182] width 310 height 16
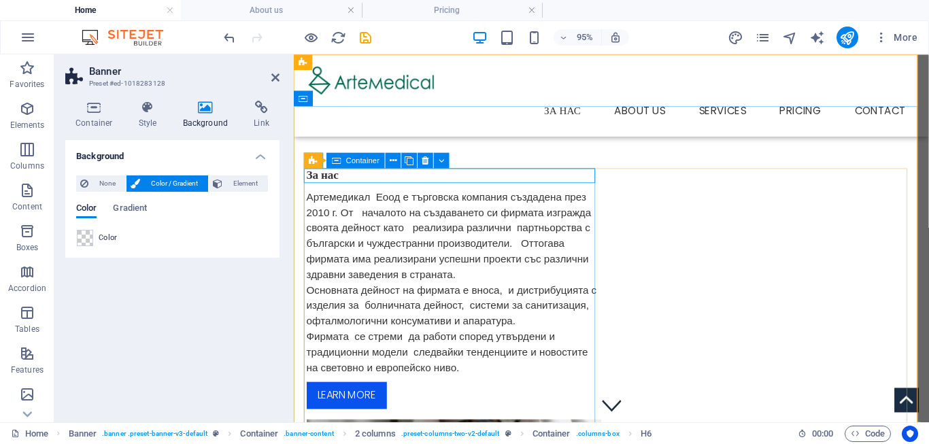
click at [392, 250] on div "За нас Артемедикал Еоод е търговска компания създадена през 2010 г. От началото…" at bounding box center [462, 301] width 310 height 254
drag, startPoint x: 392, startPoint y: 251, endPoint x: 379, endPoint y: 252, distance: 13.7
click at [617, 241] on div "За нас Артемедикал Еоод е търговска компания създадена през 2010 г. От началото…" at bounding box center [462, 301] width 310 height 254
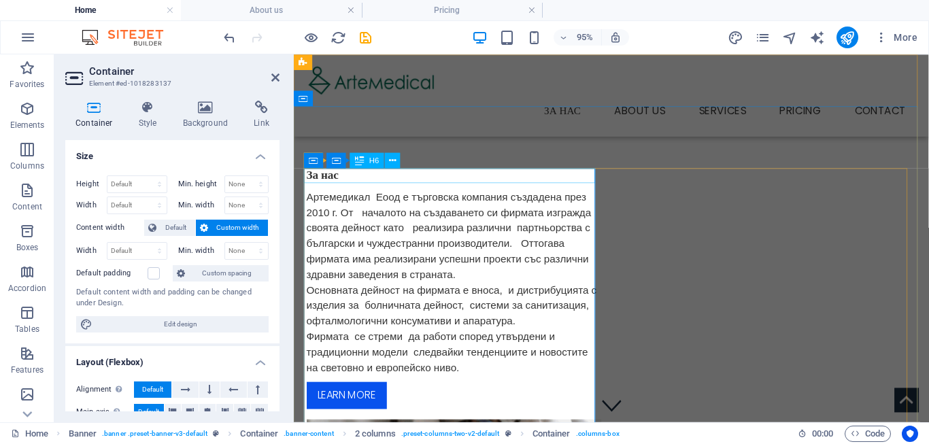
click at [326, 180] on div "За нас" at bounding box center [462, 182] width 310 height 16
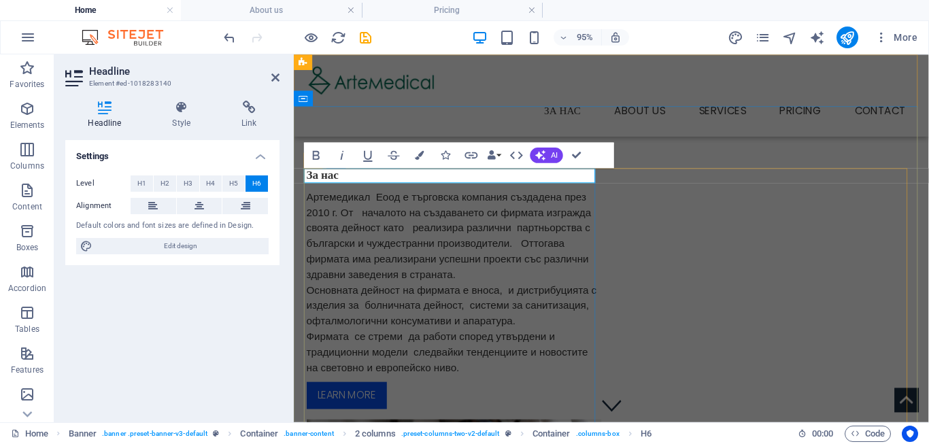
click at [366, 185] on h6 "За нас" at bounding box center [462, 182] width 310 height 16
drag, startPoint x: 370, startPoint y: 182, endPoint x: 282, endPoint y: 184, distance: 87.7
click at [307, 184] on div "За нас Артемедикал Еоод е търговска компания създадена през 2010 г. От началото…" at bounding box center [462, 301] width 310 height 254
click at [143, 184] on span "H1" at bounding box center [141, 183] width 9 height 16
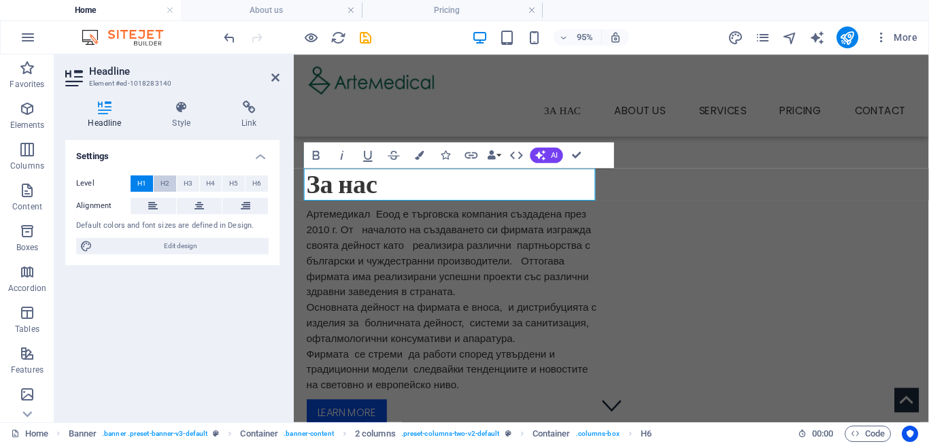
click at [164, 184] on span "H2" at bounding box center [164, 183] width 9 height 16
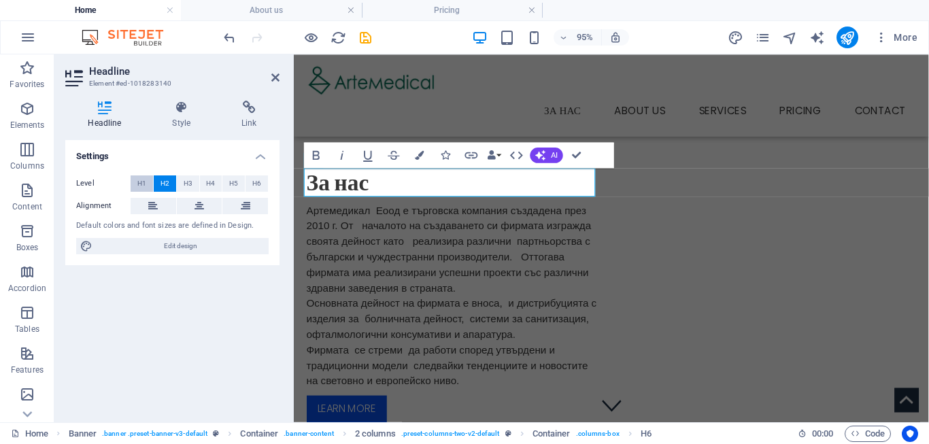
click at [142, 181] on span "H1" at bounding box center [141, 183] width 9 height 16
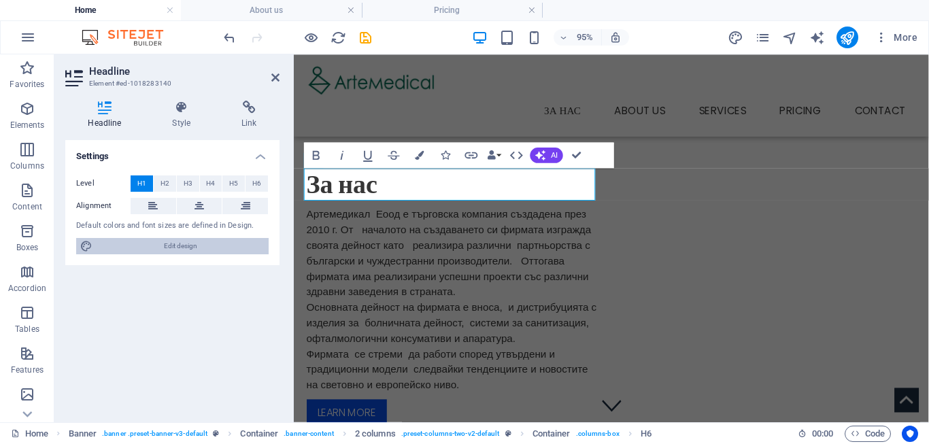
click at [208, 243] on span "Edit design" at bounding box center [181, 246] width 168 height 16
select select "px"
select select "300"
select select "px"
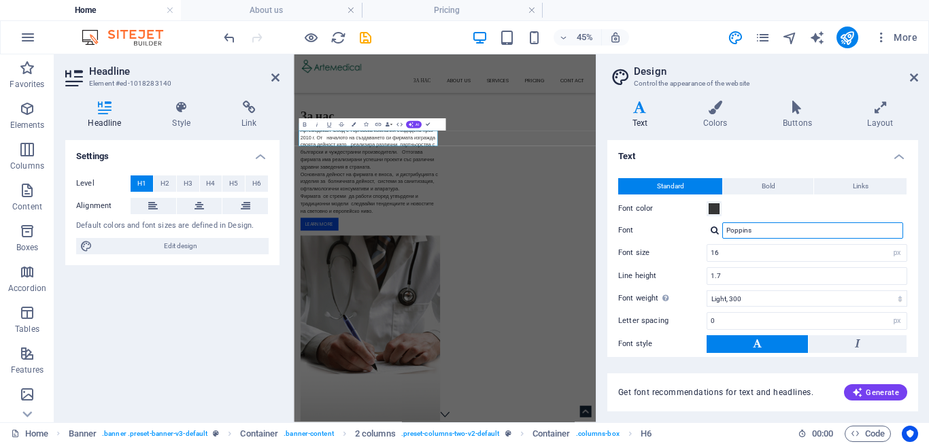
click at [757, 228] on input "Poppins" at bounding box center [812, 230] width 181 height 16
click at [712, 210] on span at bounding box center [714, 208] width 11 height 11
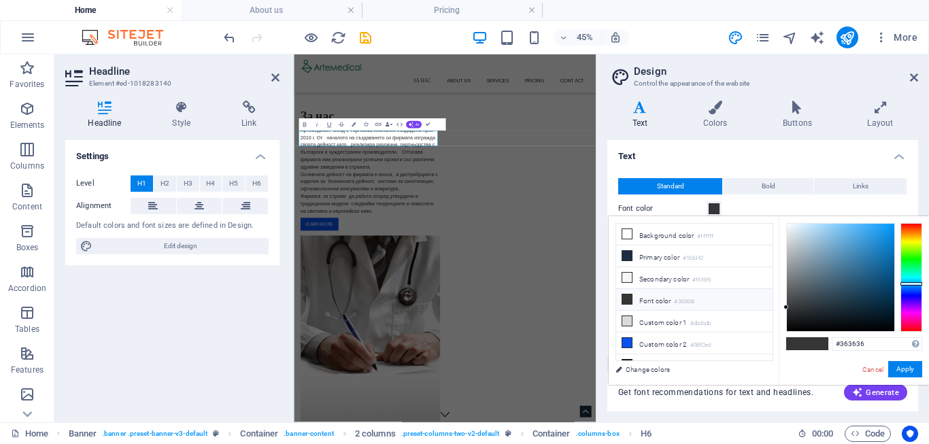
drag, startPoint x: 913, startPoint y: 274, endPoint x: 913, endPoint y: 284, distance: 9.5
click at [913, 284] on div at bounding box center [911, 277] width 22 height 109
type input "#328ecb"
click at [867, 245] on div at bounding box center [840, 277] width 107 height 107
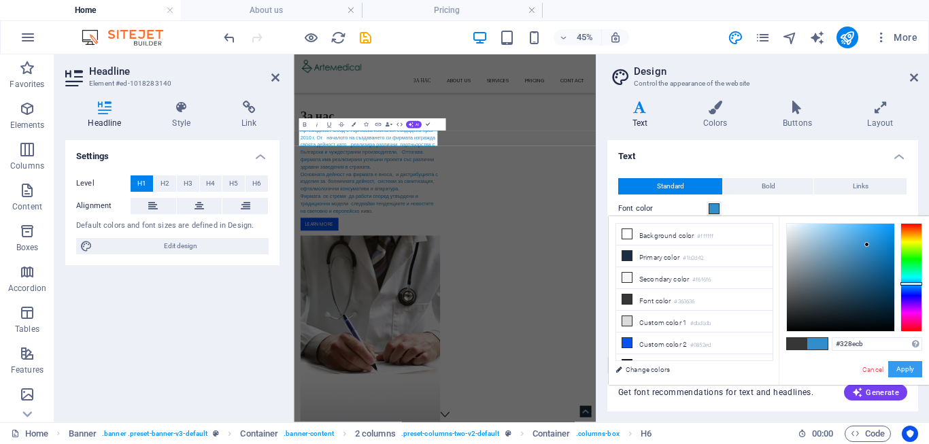
click at [906, 366] on button "Apply" at bounding box center [905, 369] width 34 height 16
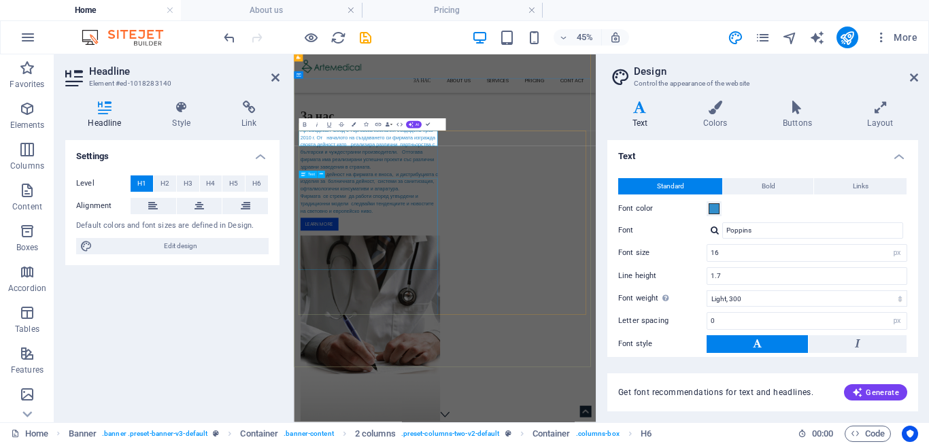
click at [427, 382] on div "Артемедикал Еоод е търговска компания създадена през 2010 г. От началото на съз…" at bounding box center [464, 313] width 310 height 196
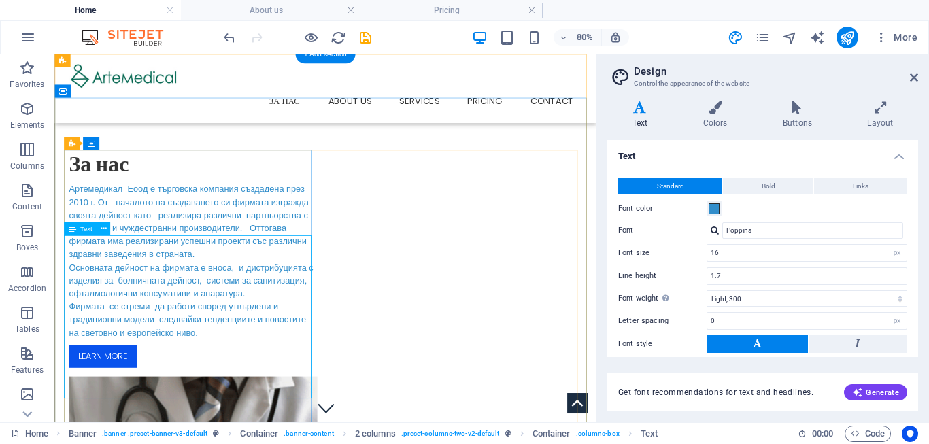
click at [167, 311] on div "Артемедикал Еоод е търговска компания създадена през 2010 г. От началото на съз…" at bounding box center [227, 313] width 310 height 196
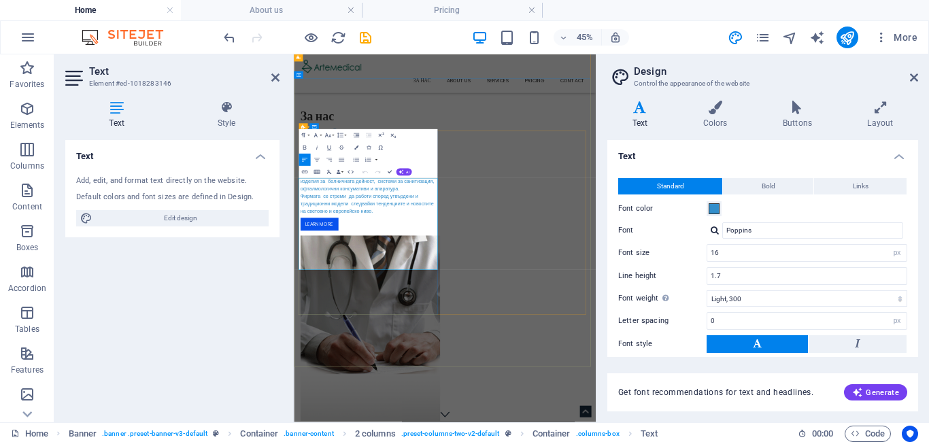
drag, startPoint x: 442, startPoint y: 405, endPoint x: 425, endPoint y: 413, distance: 18.6
click at [442, 407] on span "Артемедикал Еоод е търговска компания създадена през 2010 г. От началото на съз…" at bounding box center [461, 312] width 305 height 191
click at [425, 411] on p "Артемедикал Еоод е търговска компания създадена през 2010 г. От началото на съз…" at bounding box center [464, 313] width 310 height 196
click at [427, 411] on p "Артемедикал Еоод е търговска компания създадена през 2010 г. От началото на съз…" at bounding box center [464, 313] width 310 height 196
click at [913, 80] on icon at bounding box center [914, 77] width 8 height 11
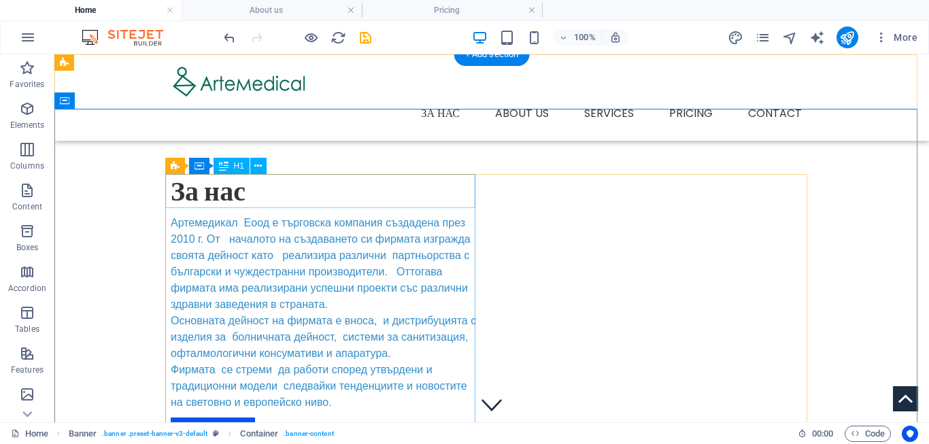
click at [214, 189] on div "За нас" at bounding box center [326, 191] width 310 height 34
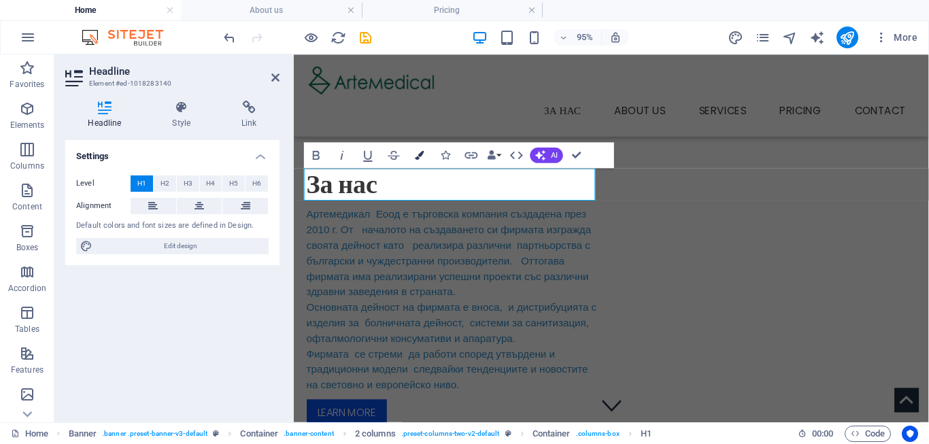
click at [421, 151] on icon "button" at bounding box center [419, 155] width 9 height 9
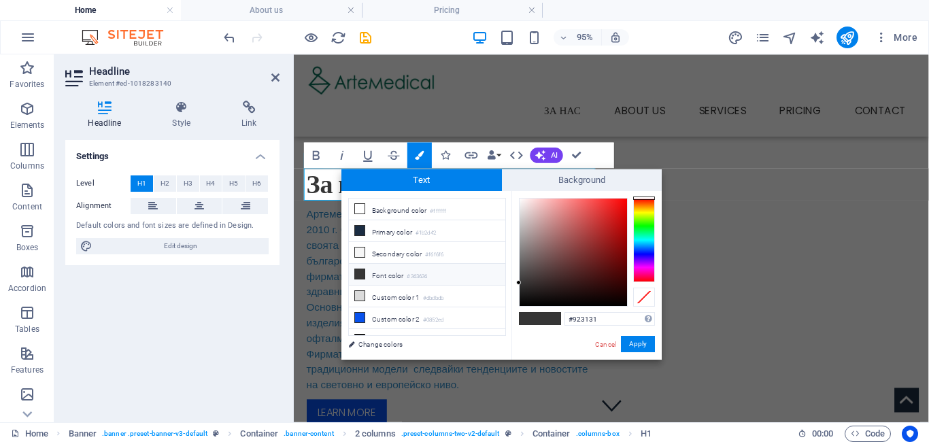
drag, startPoint x: 590, startPoint y: 245, endPoint x: 560, endPoint y: 244, distance: 29.9
click at [590, 244] on div at bounding box center [573, 252] width 107 height 107
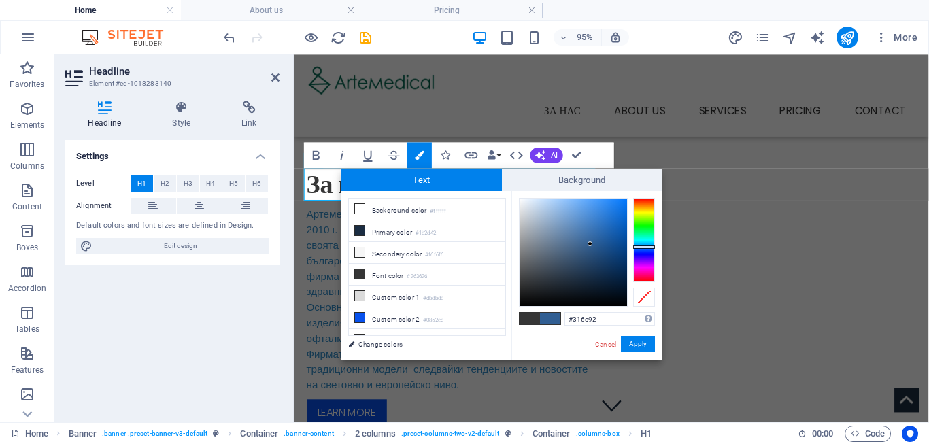
type input "#317192"
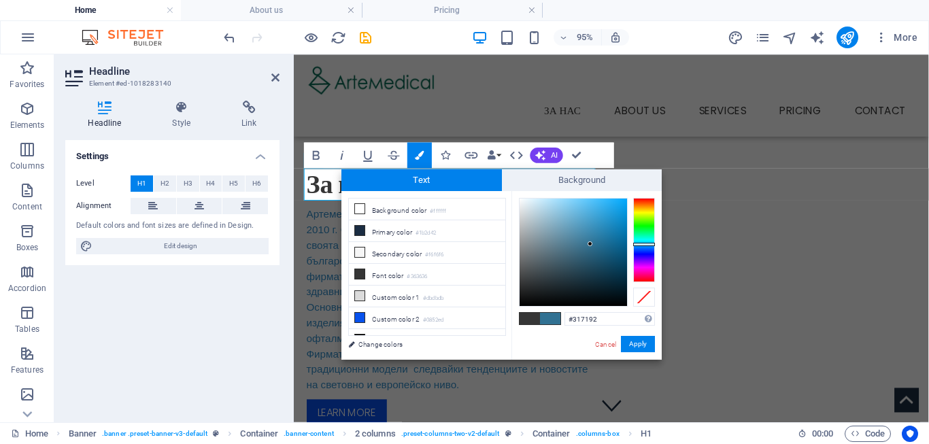
drag, startPoint x: 648, startPoint y: 231, endPoint x: 647, endPoint y: 244, distance: 13.0
click at [647, 244] on div at bounding box center [644, 240] width 22 height 84
click at [632, 343] on button "Apply" at bounding box center [638, 344] width 34 height 16
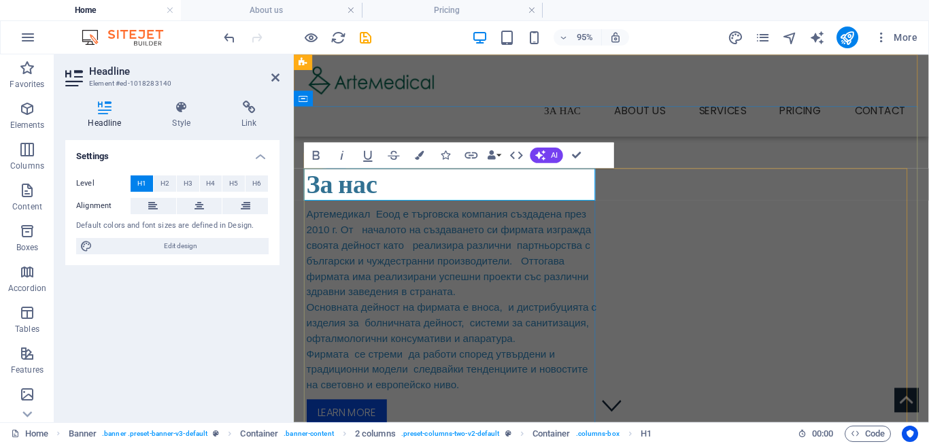
click at [388, 199] on h1 "За нас" at bounding box center [462, 191] width 310 height 34
drag, startPoint x: 376, startPoint y: 193, endPoint x: 286, endPoint y: 193, distance: 89.8
click at [307, 193] on div "За нас Артемедикал Еоод е търговска компания създадена през 2010 г. От началото…" at bounding box center [462, 310] width 310 height 272
click at [326, 195] on span "За нас" at bounding box center [344, 191] width 75 height 38
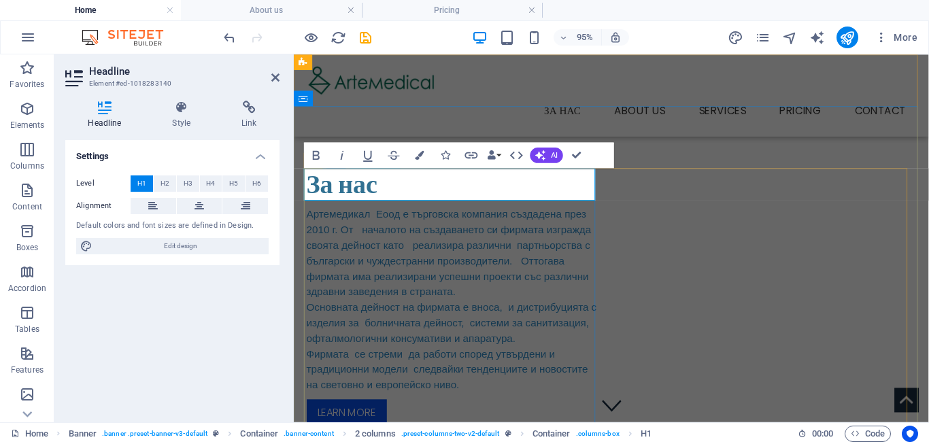
click at [326, 195] on span "За нас" at bounding box center [344, 191] width 75 height 38
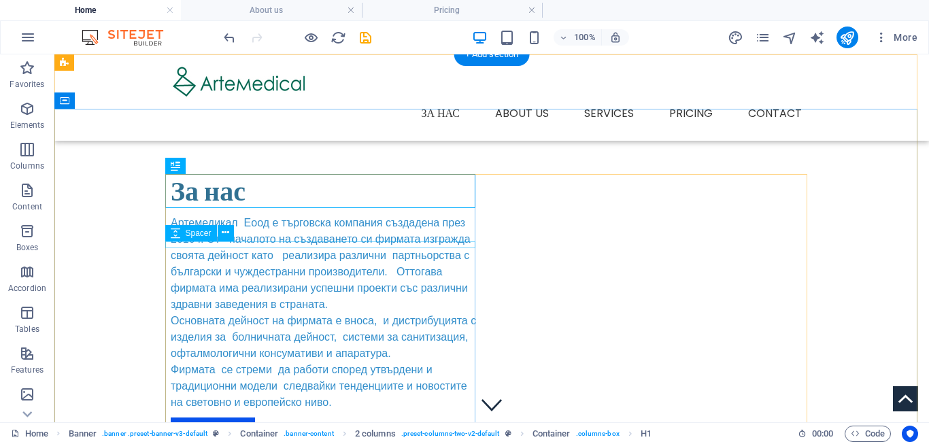
click at [292, 215] on div at bounding box center [326, 211] width 310 height 7
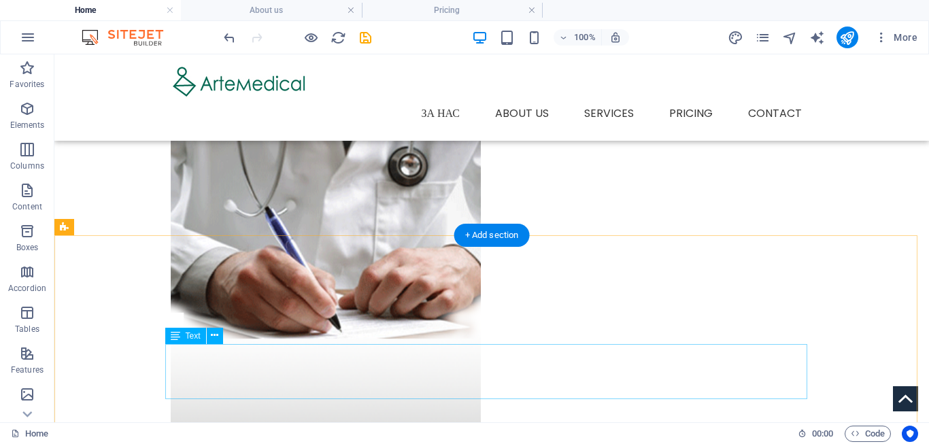
scroll to position [416, 0]
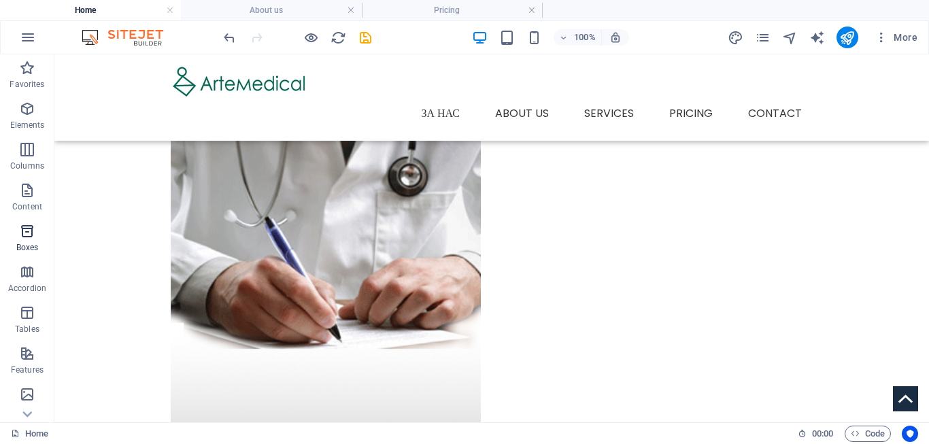
drag, startPoint x: 23, startPoint y: 233, endPoint x: 120, endPoint y: 167, distance: 116.6
click at [23, 233] on icon "button" at bounding box center [27, 231] width 16 height 16
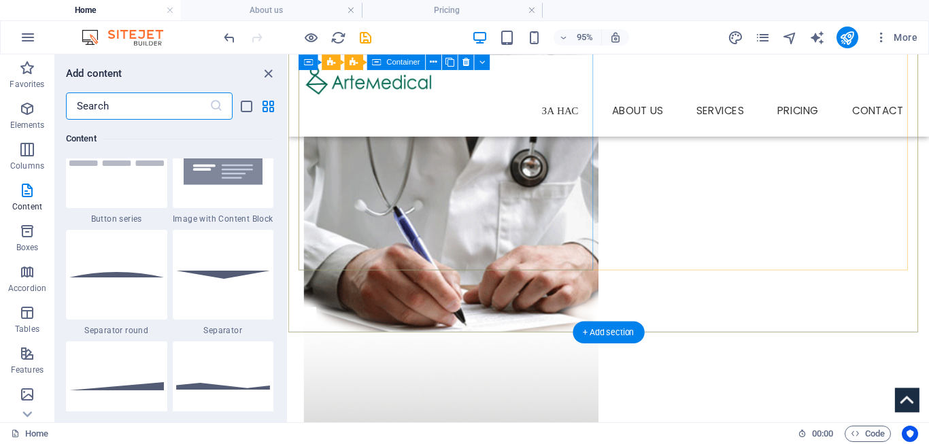
scroll to position [0, 0]
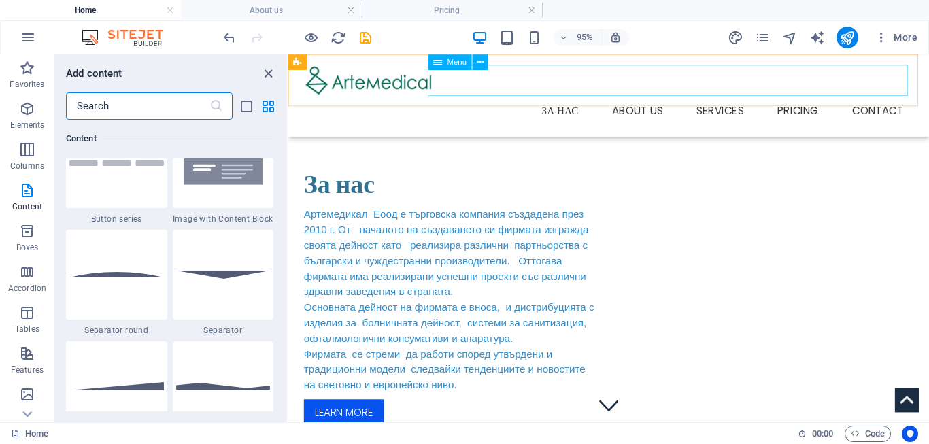
click at [660, 97] on nav "За нас About us Services Service Detail Pricing Contact" at bounding box center [626, 113] width 642 height 33
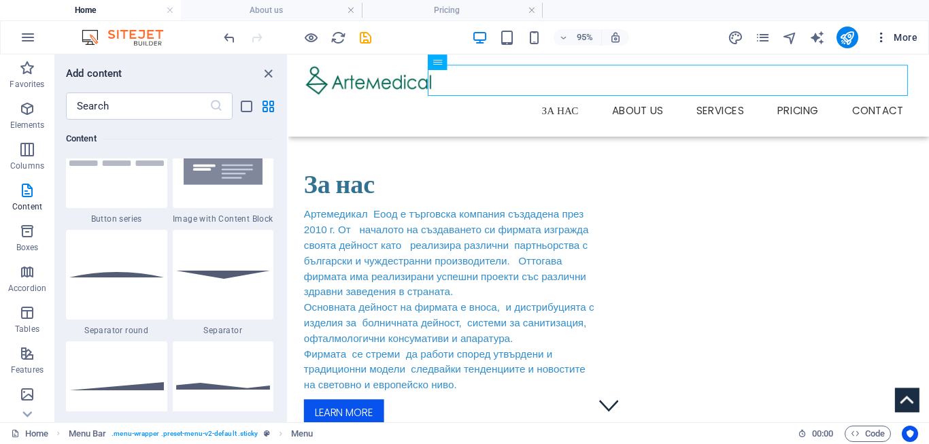
click at [884, 35] on icon "button" at bounding box center [882, 38] width 14 height 14
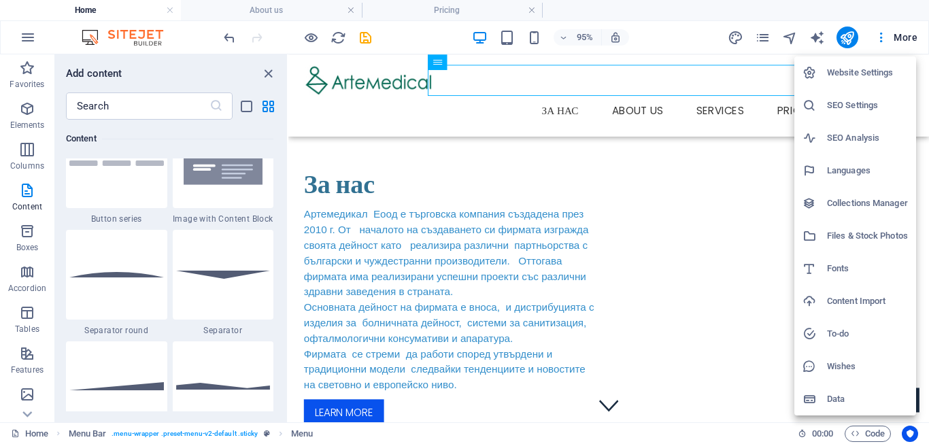
click at [577, 175] on div at bounding box center [464, 222] width 929 height 444
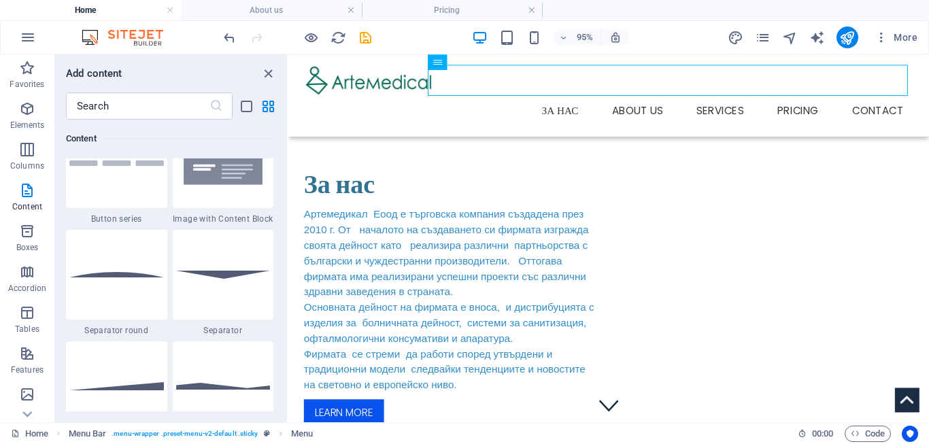
click at [265, 63] on div "Add content ​ Favorites 1 Star Headline 1 Star Container Elements 1 Star Headli…" at bounding box center [171, 238] width 232 height 368
click at [117, 188] on div at bounding box center [116, 163] width 101 height 90
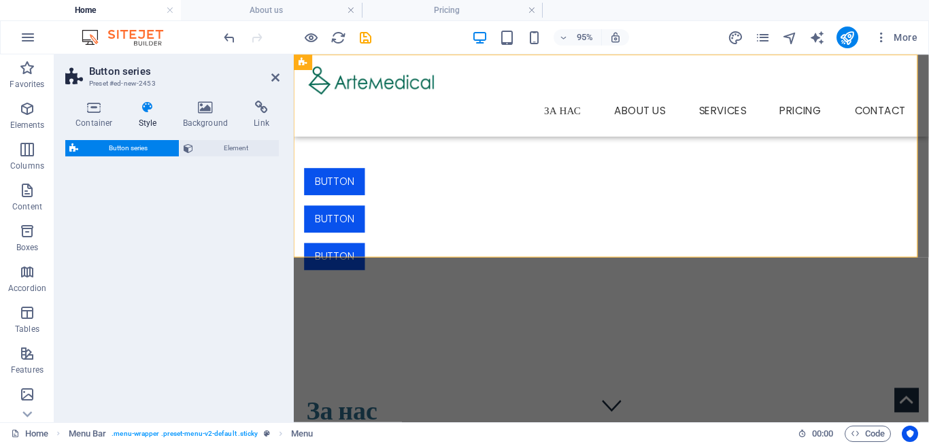
select select "rem"
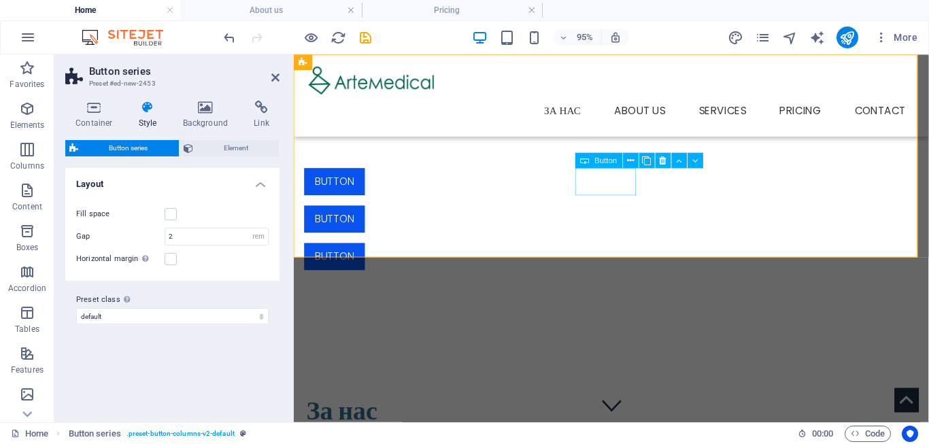
click at [626, 214] on div "Button" at bounding box center [626, 228] width 642 height 29
click at [271, 75] on icon at bounding box center [275, 77] width 8 height 11
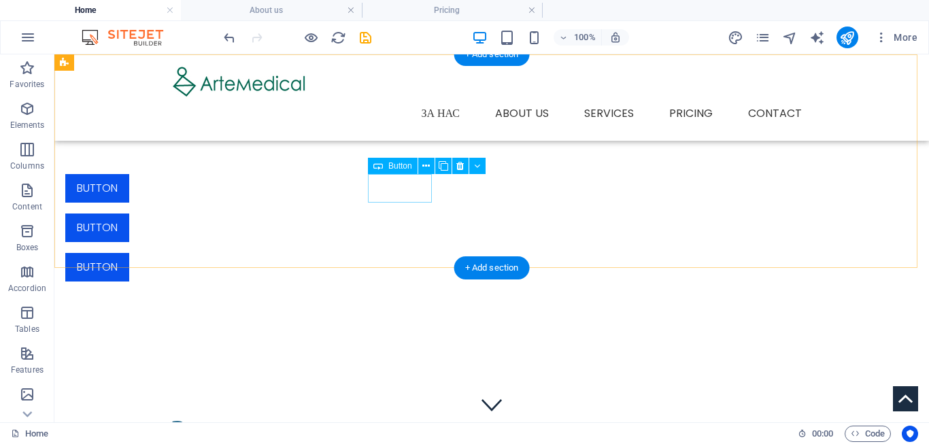
click at [394, 184] on div "Button" at bounding box center [386, 188] width 642 height 29
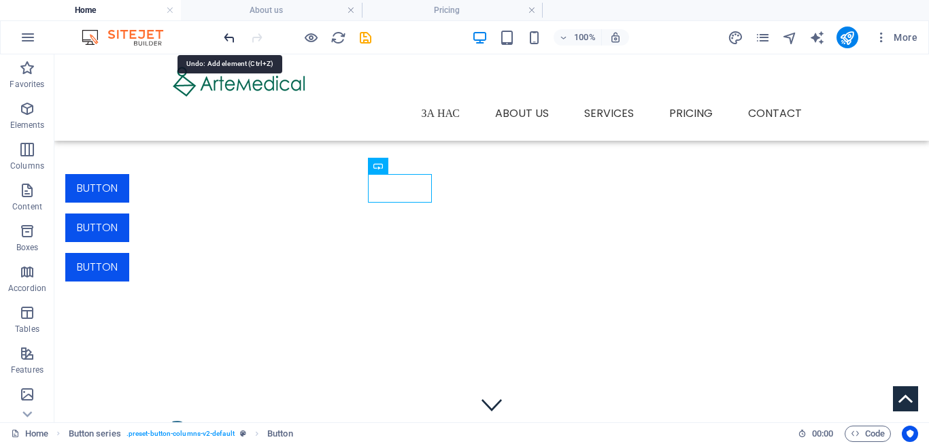
click at [226, 39] on icon "undo" at bounding box center [230, 38] width 16 height 16
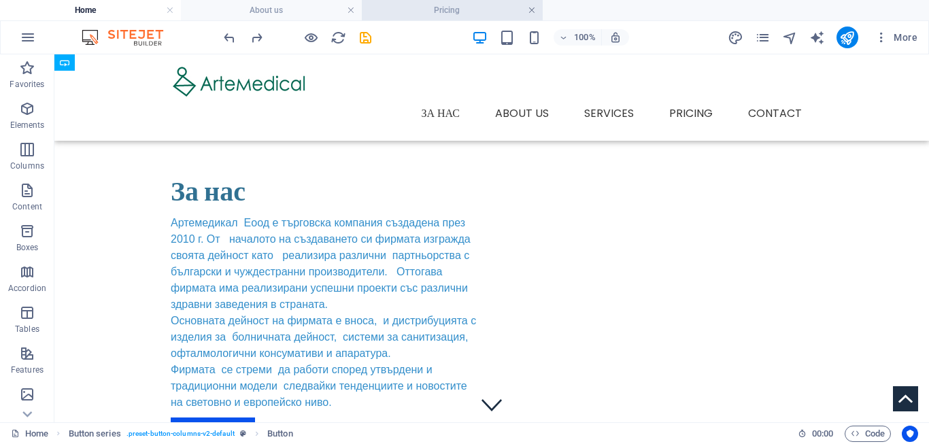
click at [531, 10] on link at bounding box center [532, 10] width 8 height 13
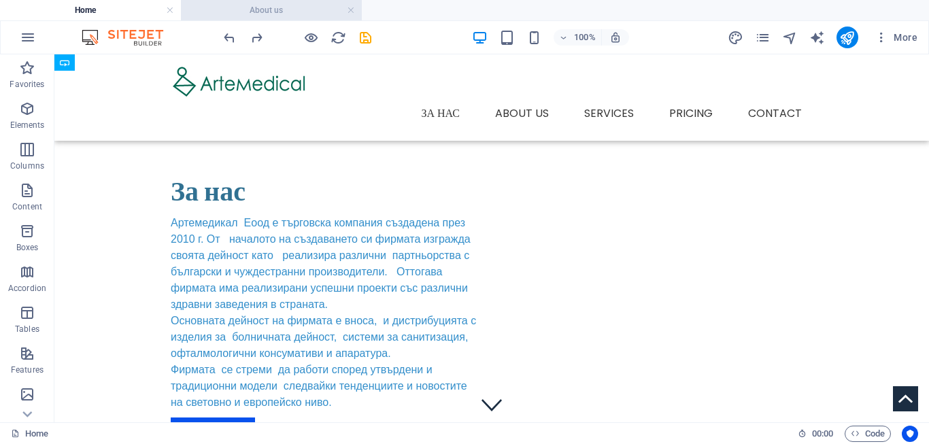
click at [305, 12] on h4 "About us" at bounding box center [271, 10] width 181 height 15
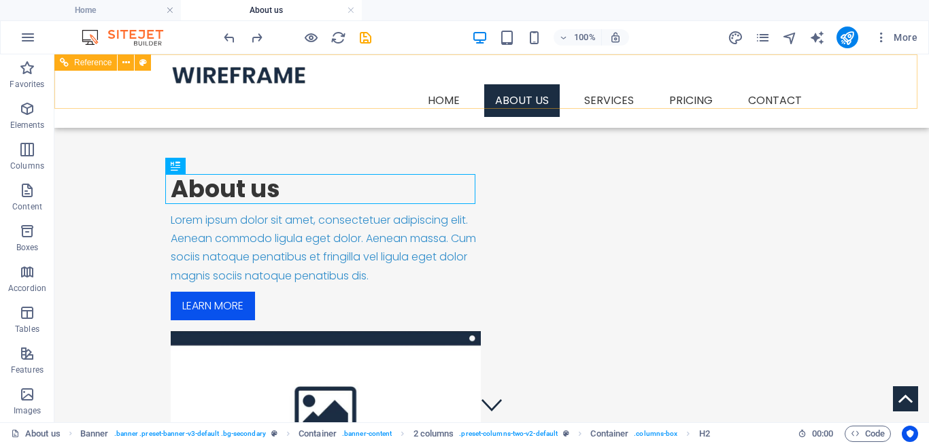
click at [624, 84] on nav "Home About us Services Service Detail Pricing Contact" at bounding box center [492, 100] width 642 height 33
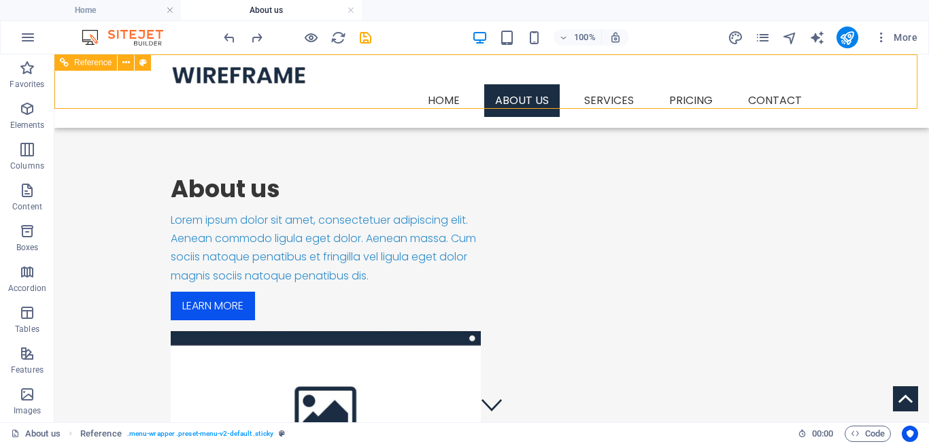
click at [513, 84] on nav "Home About us Services Service Detail Pricing Contact" at bounding box center [492, 100] width 642 height 33
click at [532, 88] on nav "Home About us Services Service Detail Pricing Contact" at bounding box center [492, 100] width 642 height 33
click at [526, 84] on nav "Home About us Services Service Detail Pricing Contact" at bounding box center [492, 100] width 642 height 33
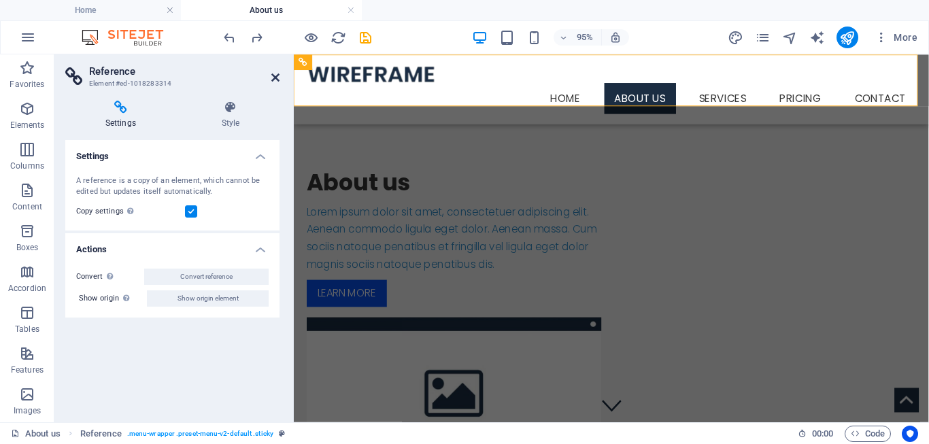
click at [275, 75] on icon at bounding box center [275, 77] width 8 height 11
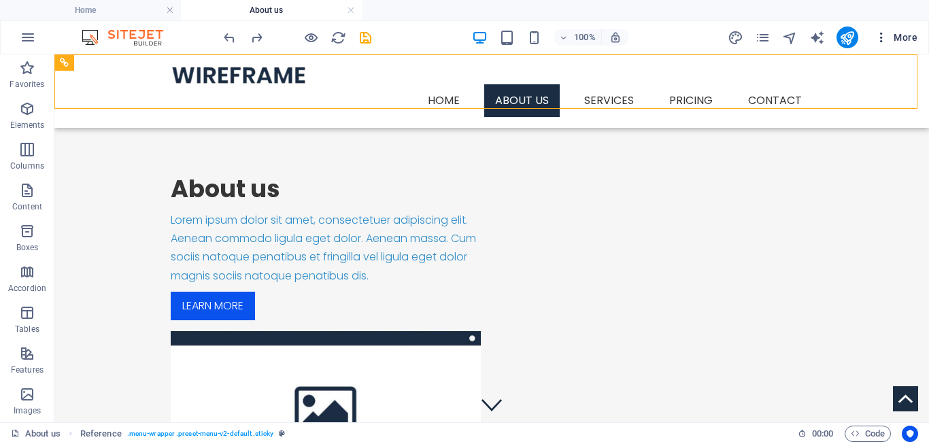
click at [909, 42] on span "More" at bounding box center [896, 38] width 43 height 14
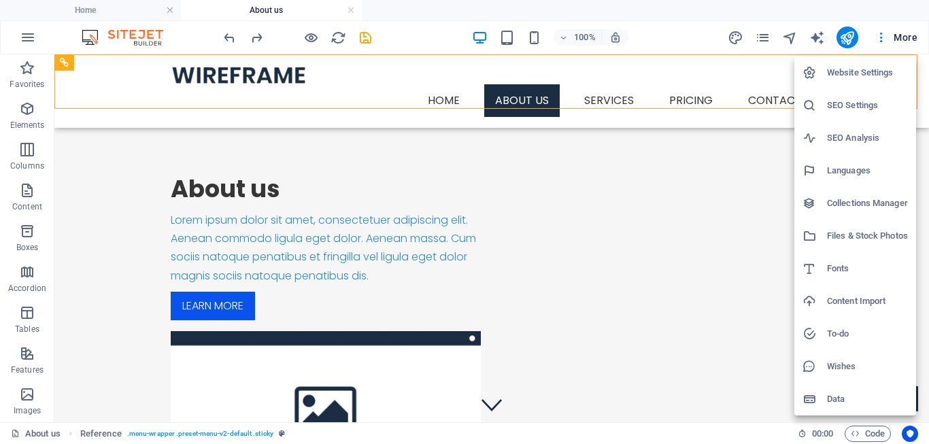
click at [857, 267] on h6 "Fonts" at bounding box center [867, 268] width 81 height 16
select select "popularity"
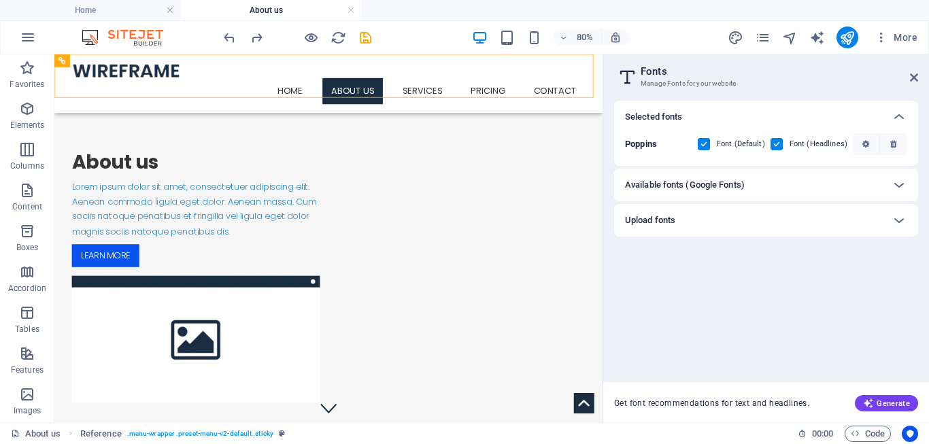
click at [768, 194] on div "Available fonts (Google Fonts)" at bounding box center [766, 185] width 304 height 33
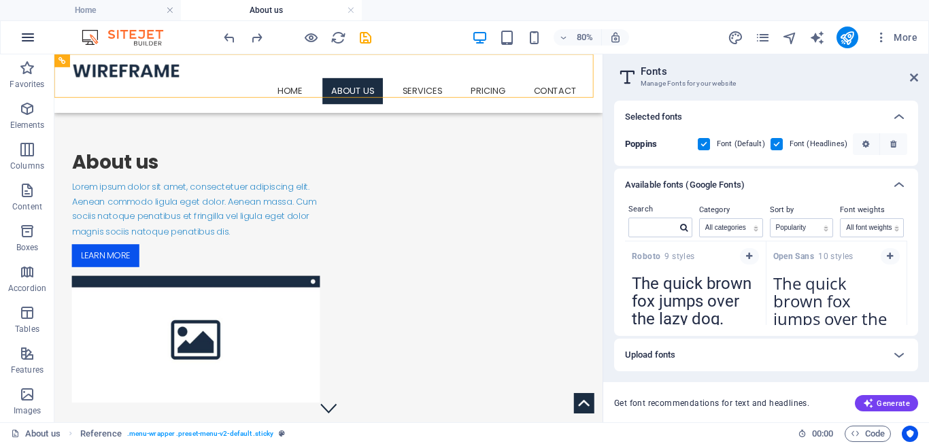
click at [24, 33] on icon "button" at bounding box center [28, 37] width 16 height 16
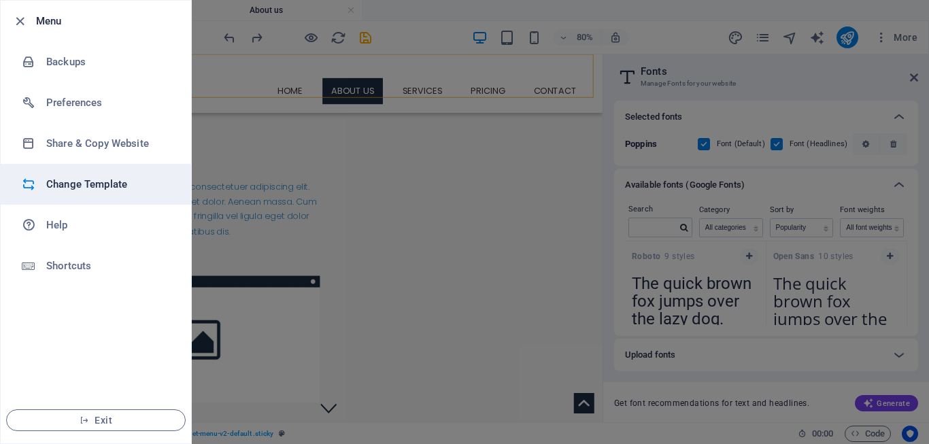
click at [86, 184] on h6 "Change Template" at bounding box center [109, 184] width 126 height 16
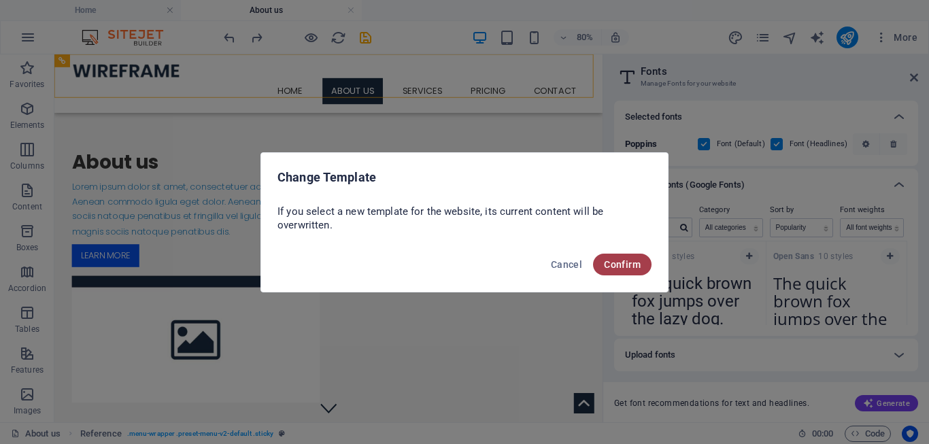
click at [631, 259] on span "Confirm" at bounding box center [622, 264] width 37 height 11
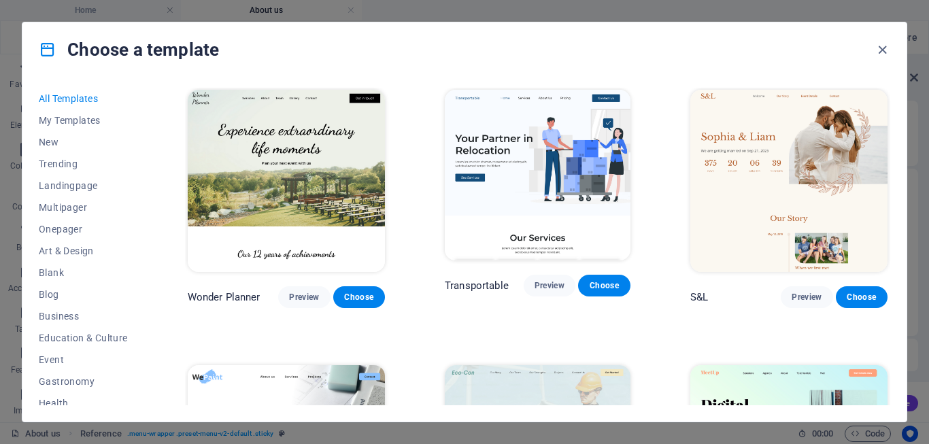
scroll to position [918, 0]
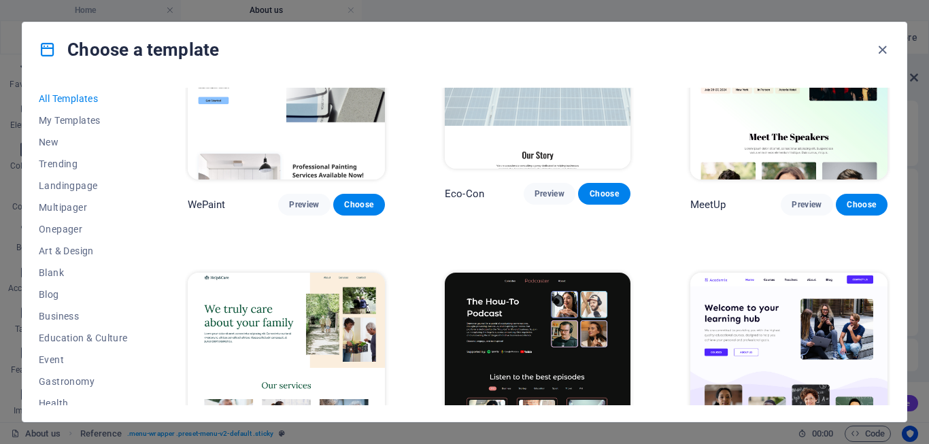
click at [766, 273] on img at bounding box center [788, 364] width 197 height 182
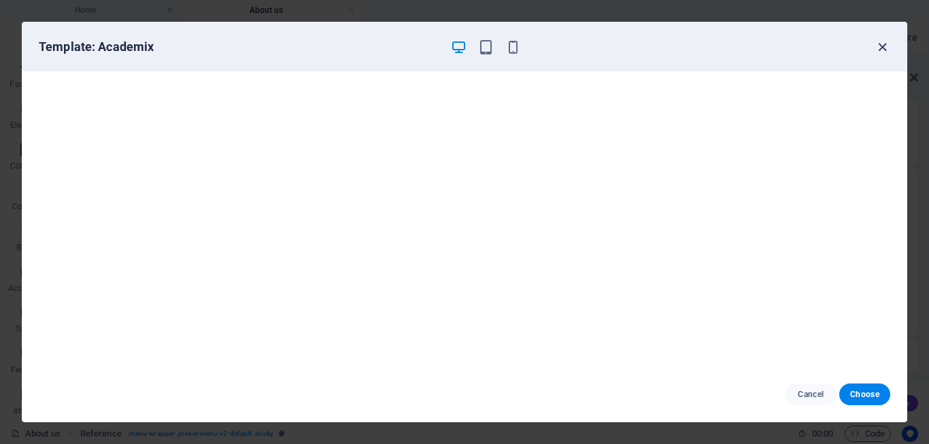
click at [879, 44] on icon "button" at bounding box center [883, 47] width 16 height 16
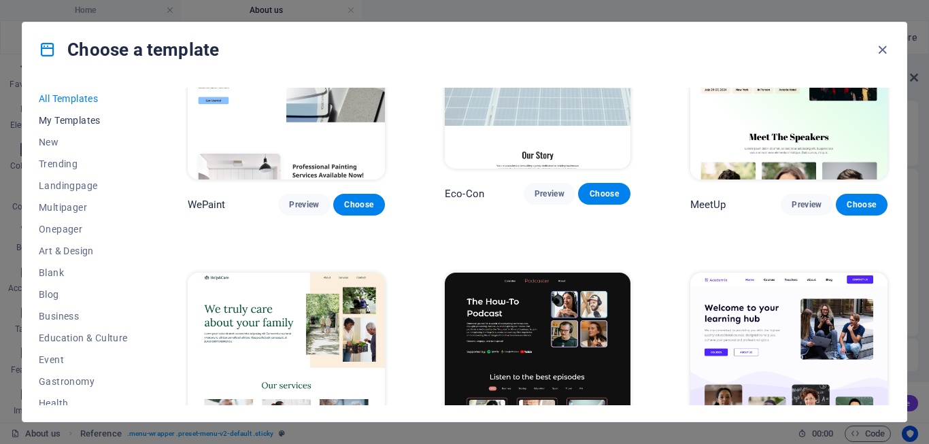
click at [93, 120] on span "My Templates" at bounding box center [83, 120] width 89 height 11
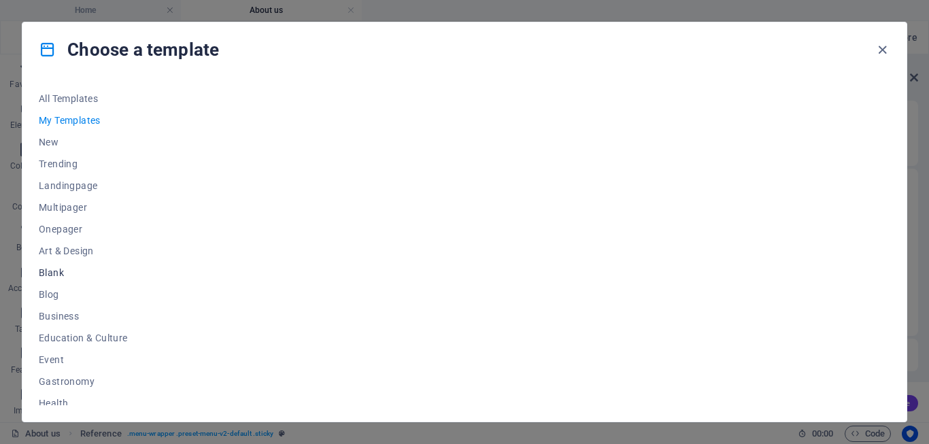
scroll to position [226, 0]
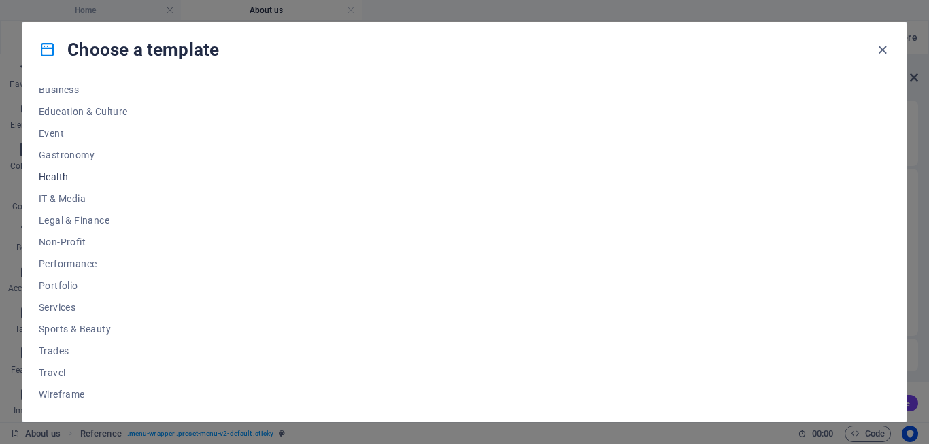
click at [43, 173] on span "Health" at bounding box center [83, 176] width 89 height 11
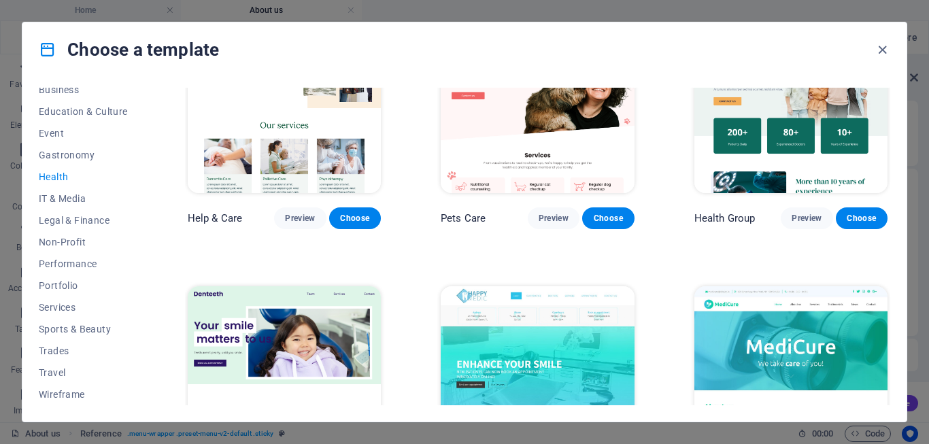
scroll to position [122, 0]
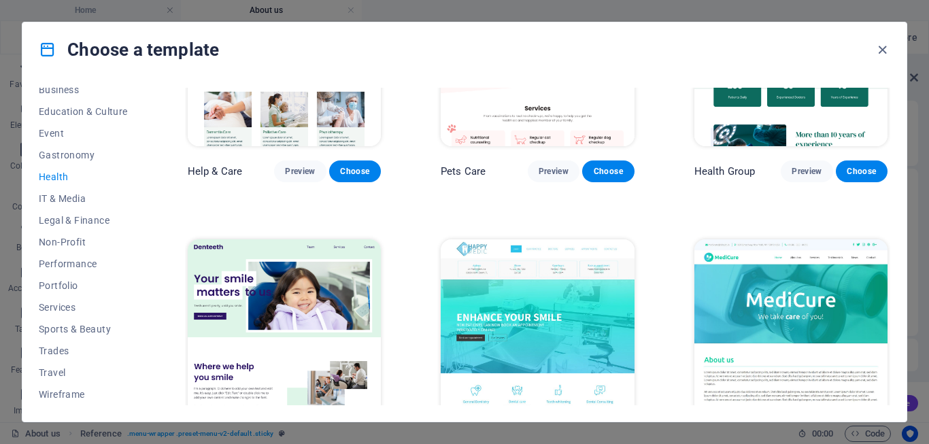
click at [509, 290] on img at bounding box center [537, 328] width 193 height 178
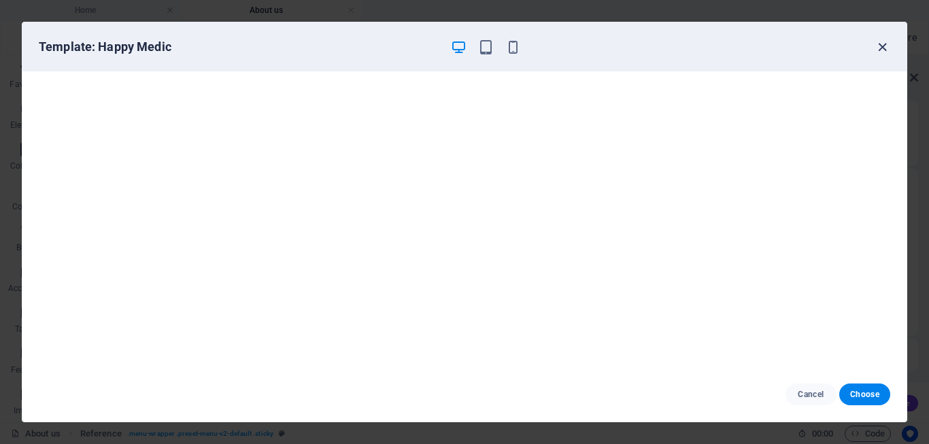
click at [877, 45] on icon "button" at bounding box center [883, 47] width 16 height 16
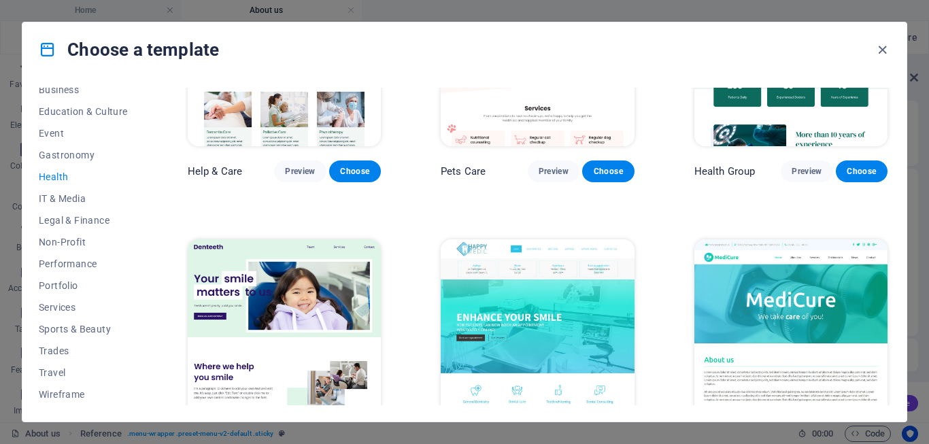
click at [769, 116] on img at bounding box center [790, 57] width 193 height 178
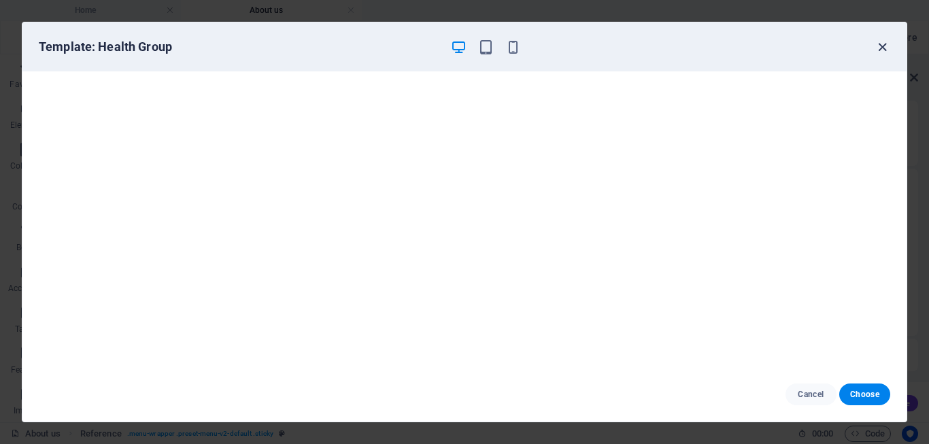
click at [879, 52] on icon "button" at bounding box center [883, 47] width 16 height 16
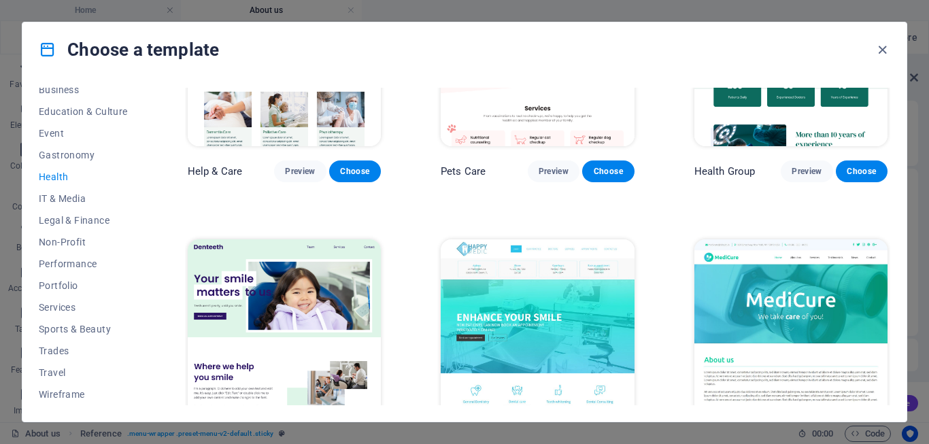
click at [296, 262] on img at bounding box center [284, 328] width 193 height 178
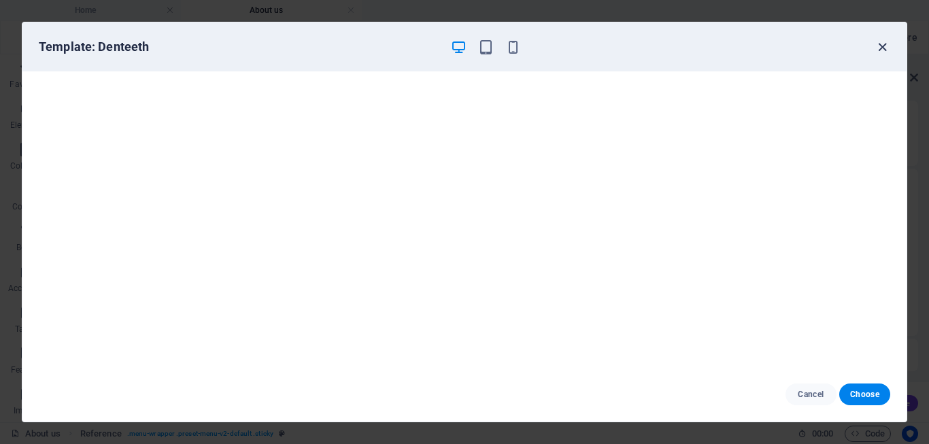
click at [881, 50] on icon "button" at bounding box center [883, 47] width 16 height 16
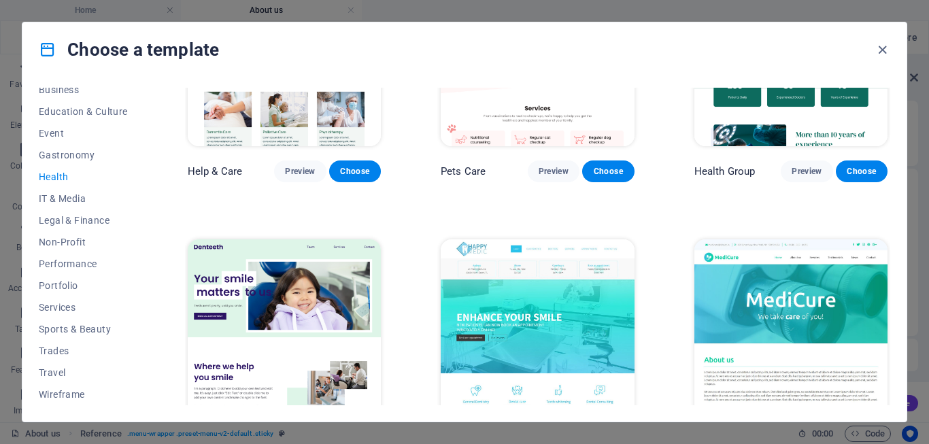
click at [783, 290] on img at bounding box center [790, 328] width 193 height 178
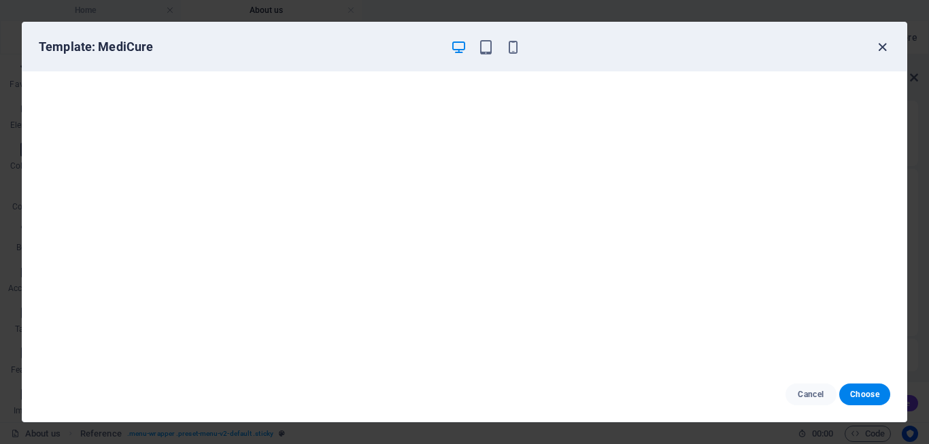
click at [880, 44] on icon "button" at bounding box center [883, 47] width 16 height 16
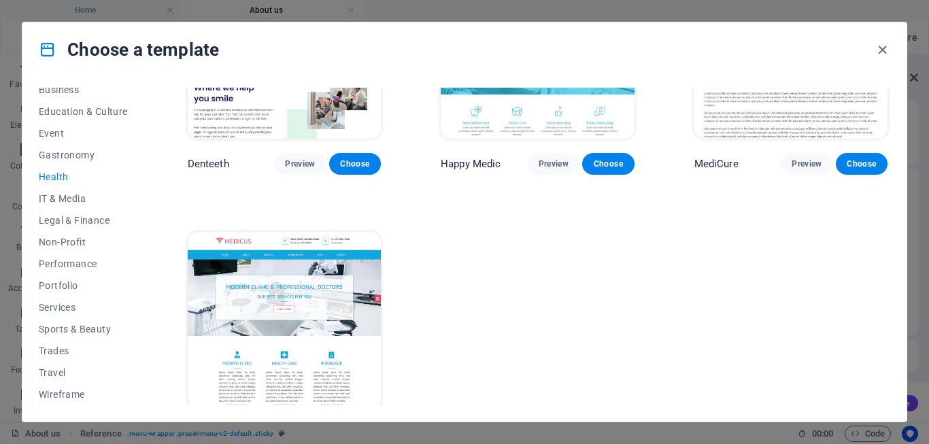
scroll to position [421, 0]
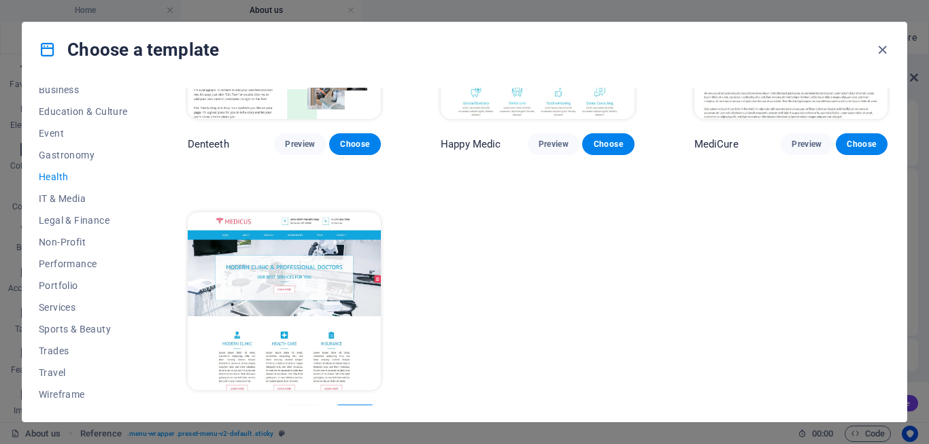
click at [309, 231] on img at bounding box center [284, 301] width 193 height 178
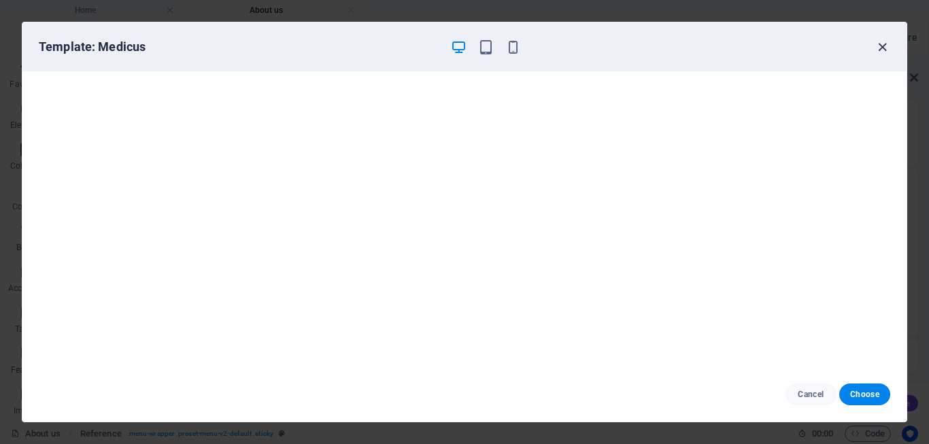
click at [883, 46] on icon "button" at bounding box center [883, 47] width 16 height 16
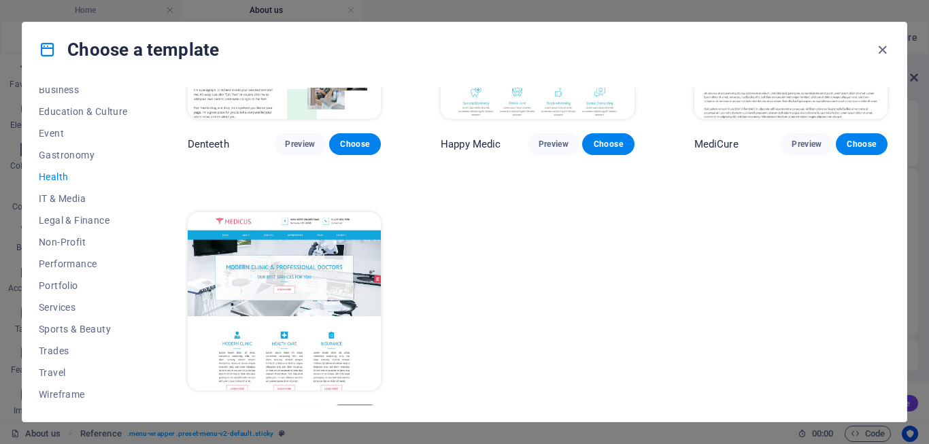
scroll to position [115, 0]
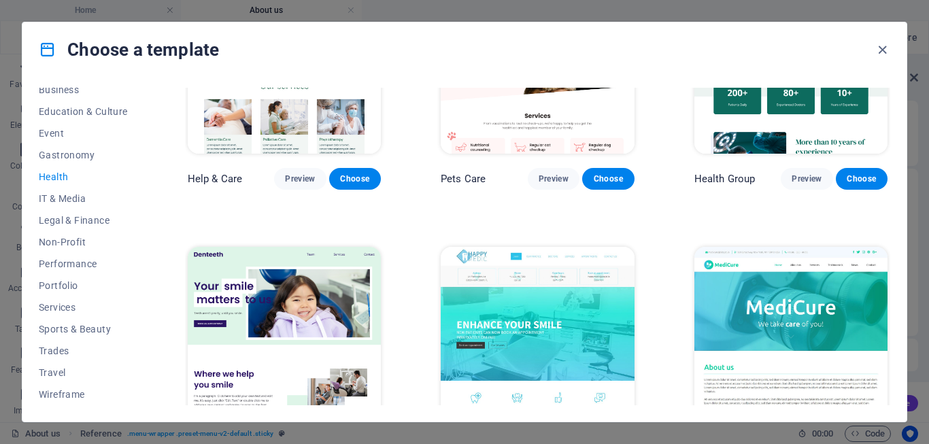
click at [753, 287] on img at bounding box center [790, 336] width 193 height 178
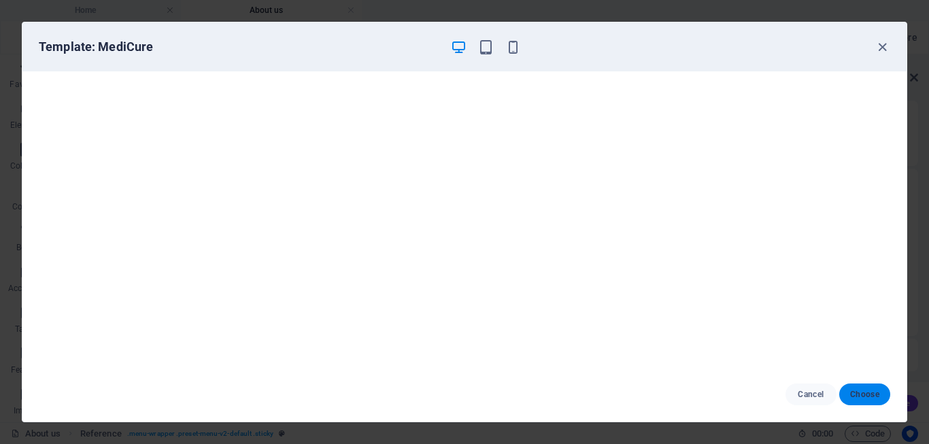
click at [863, 392] on span "Choose" at bounding box center [864, 394] width 29 height 11
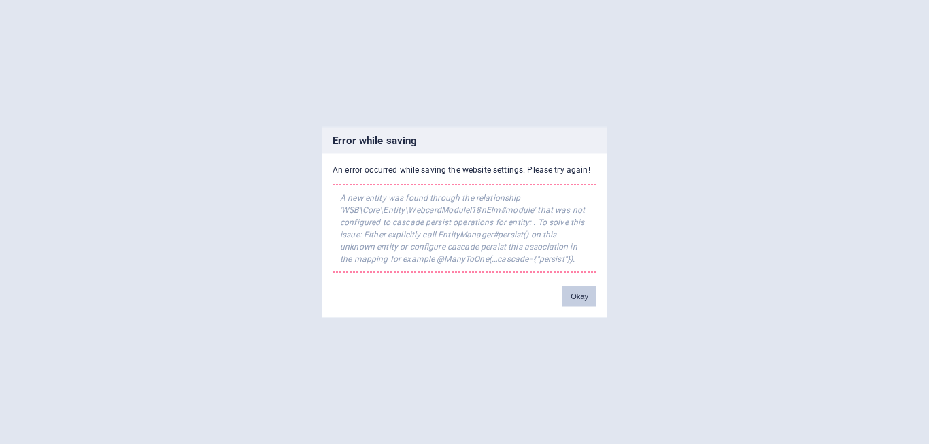
click at [586, 293] on button "Okay" at bounding box center [579, 296] width 34 height 20
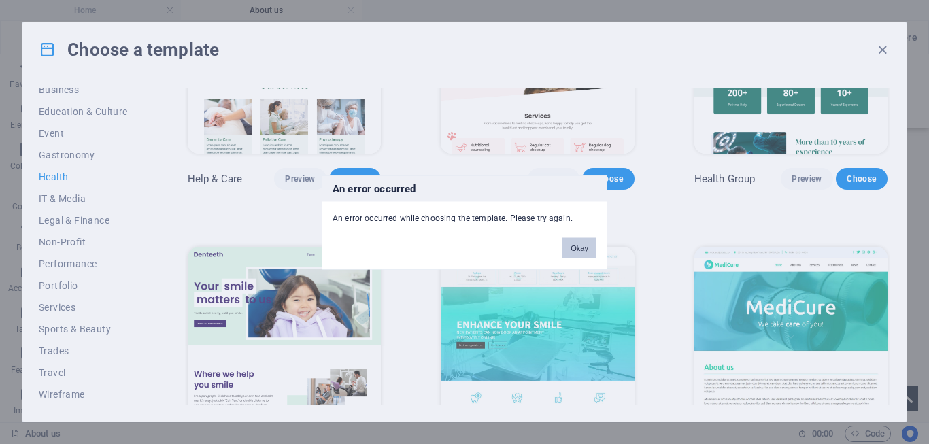
click at [573, 246] on button "Okay" at bounding box center [579, 247] width 34 height 20
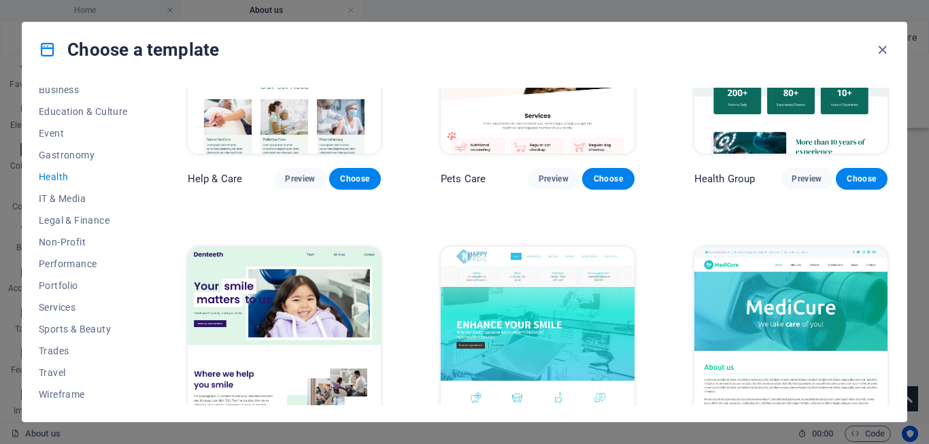
click at [758, 289] on img at bounding box center [790, 336] width 193 height 178
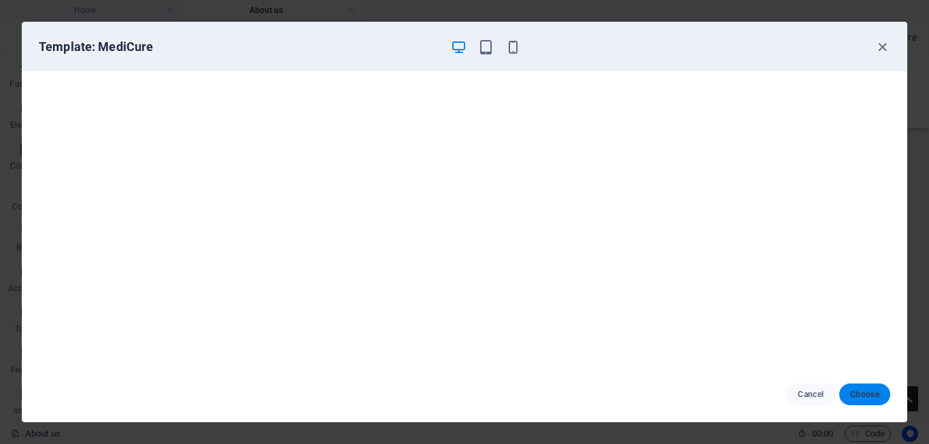
click at [866, 388] on button "Choose" at bounding box center [864, 395] width 51 height 22
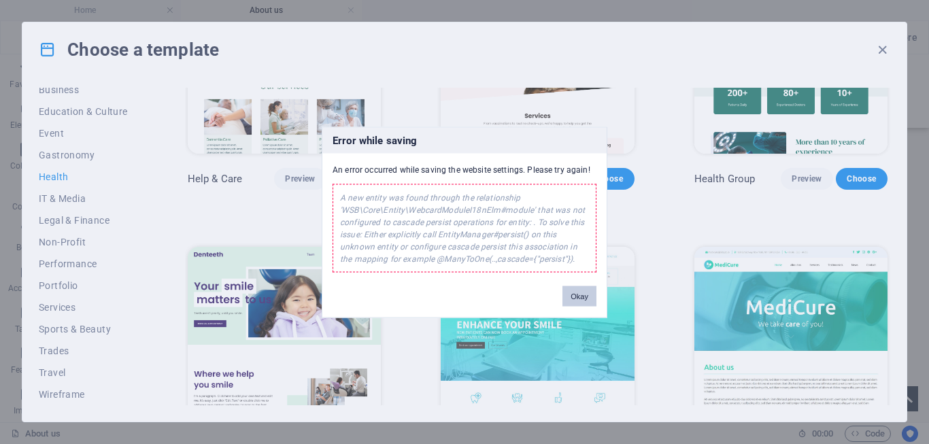
click at [573, 294] on button "Okay" at bounding box center [579, 296] width 34 height 20
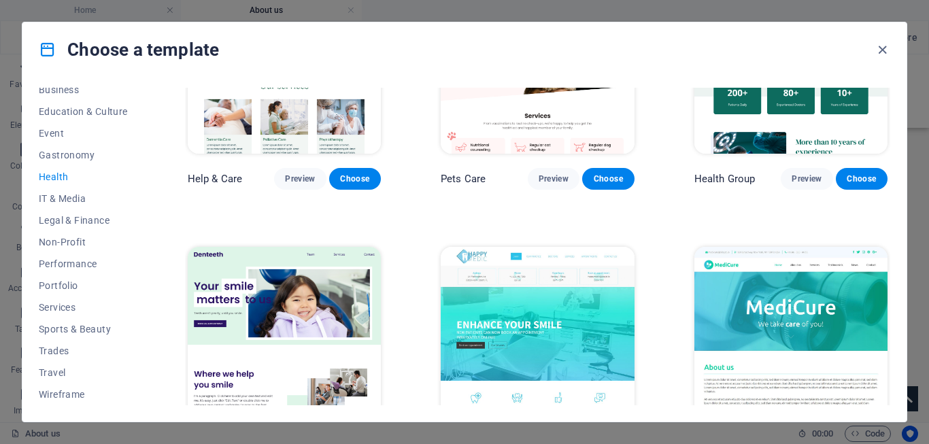
click at [496, 293] on img at bounding box center [537, 336] width 193 height 178
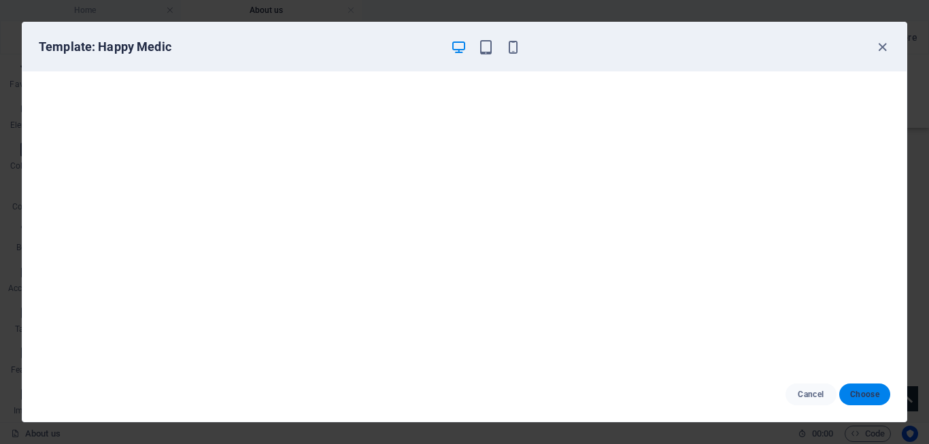
click at [862, 390] on span "Choose" at bounding box center [864, 394] width 29 height 11
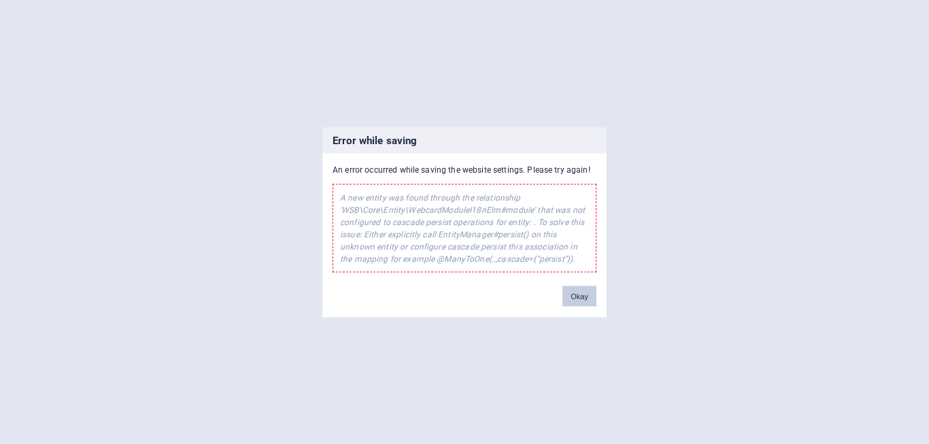
click at [583, 289] on button "Okay" at bounding box center [579, 296] width 34 height 20
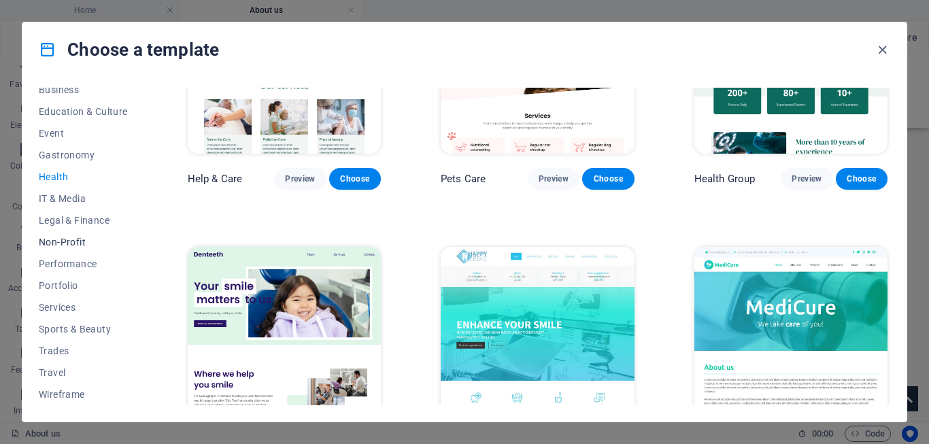
click at [88, 243] on span "Non-Profit" at bounding box center [83, 242] width 89 height 11
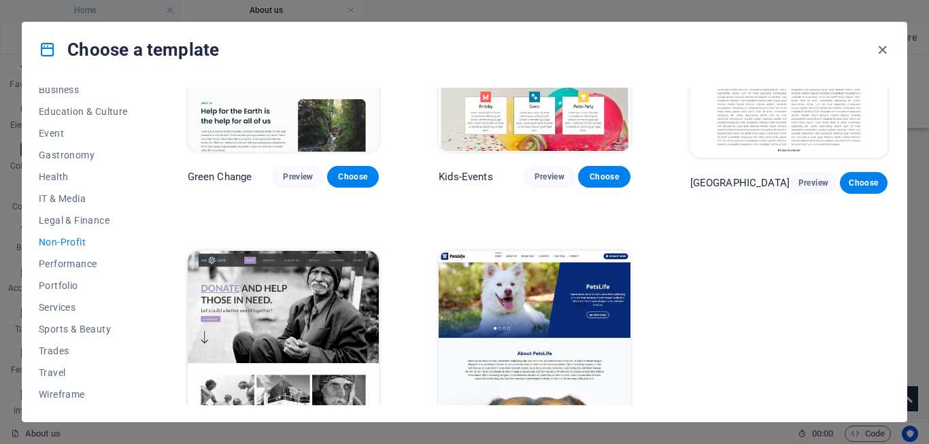
click at [485, 278] on img at bounding box center [535, 339] width 192 height 176
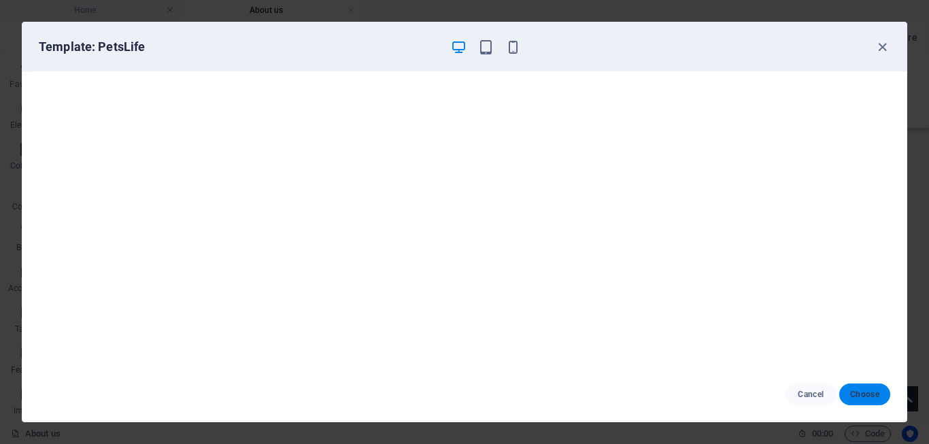
click at [869, 394] on span "Choose" at bounding box center [864, 394] width 29 height 11
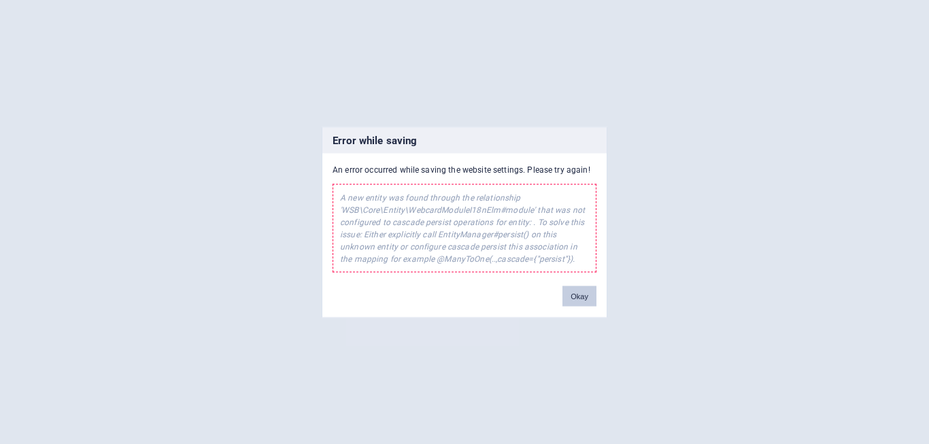
drag, startPoint x: 579, startPoint y: 291, endPoint x: 385, endPoint y: 129, distance: 253.0
click at [579, 291] on button "Okay" at bounding box center [579, 296] width 34 height 20
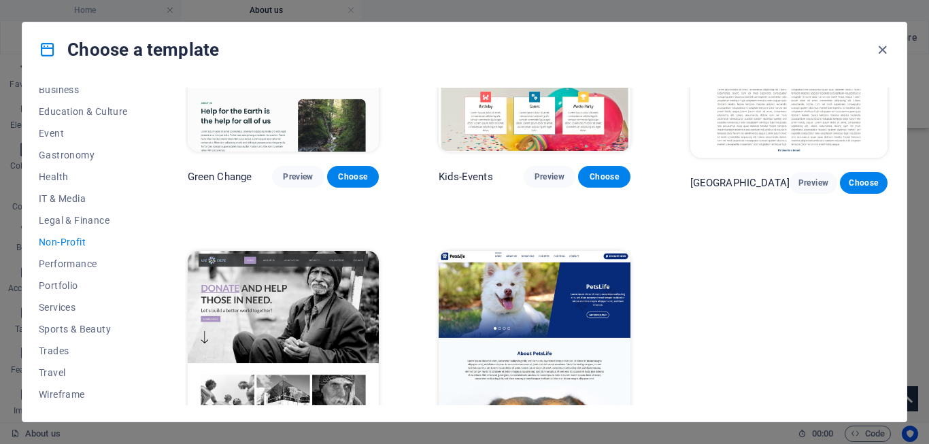
click at [508, 274] on img at bounding box center [535, 339] width 192 height 176
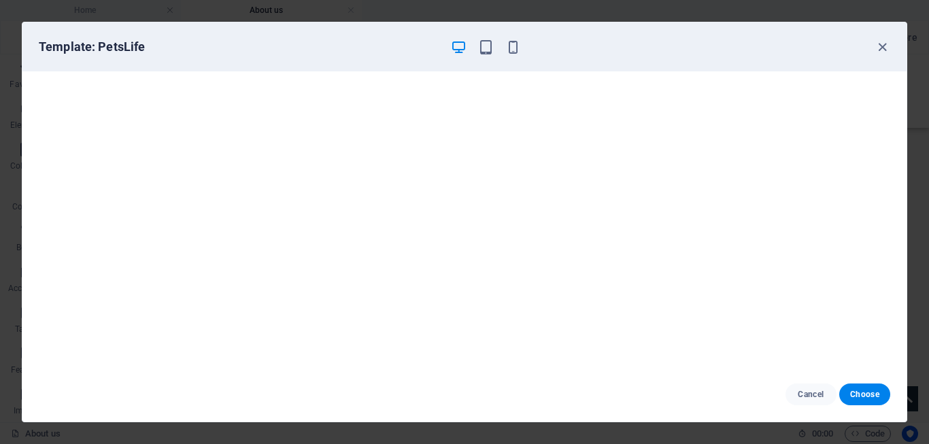
drag, startPoint x: 850, startPoint y: 394, endPoint x: 749, endPoint y: 369, distance: 104.6
click at [849, 394] on button "Choose" at bounding box center [864, 395] width 51 height 22
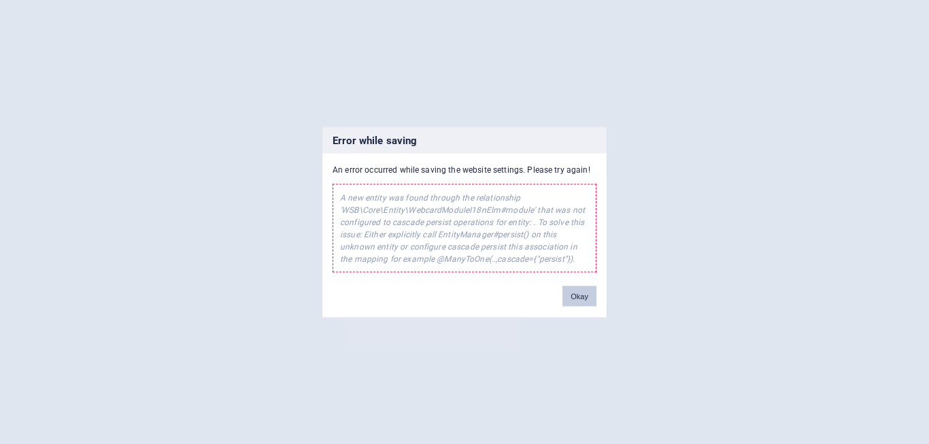
click at [577, 301] on button "Okay" at bounding box center [579, 296] width 34 height 20
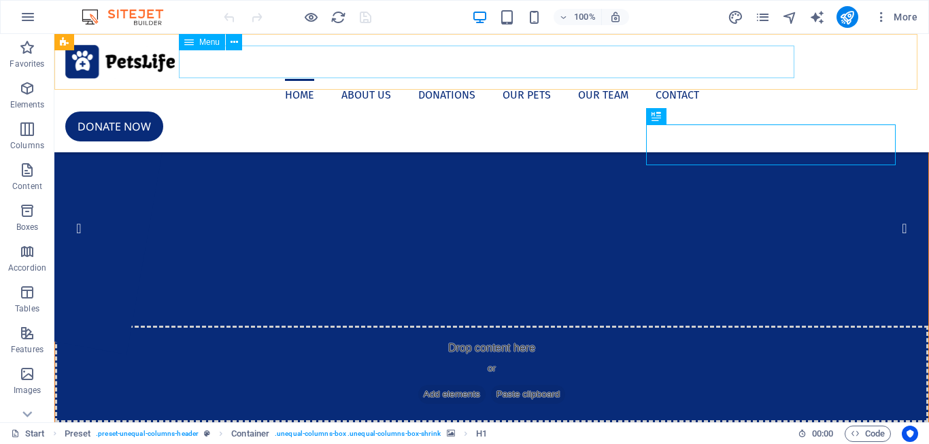
click at [365, 79] on nav "Home About us Donations Our Pets Our Team Contact" at bounding box center [491, 95] width 853 height 33
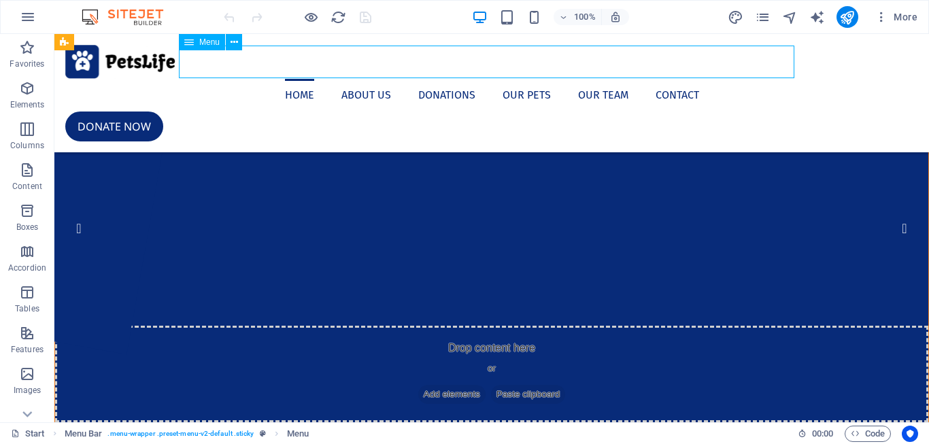
click at [357, 79] on nav "Home About us Donations Our Pets Our Team Contact" at bounding box center [491, 95] width 853 height 33
